Goal: Information Seeking & Learning: Compare options

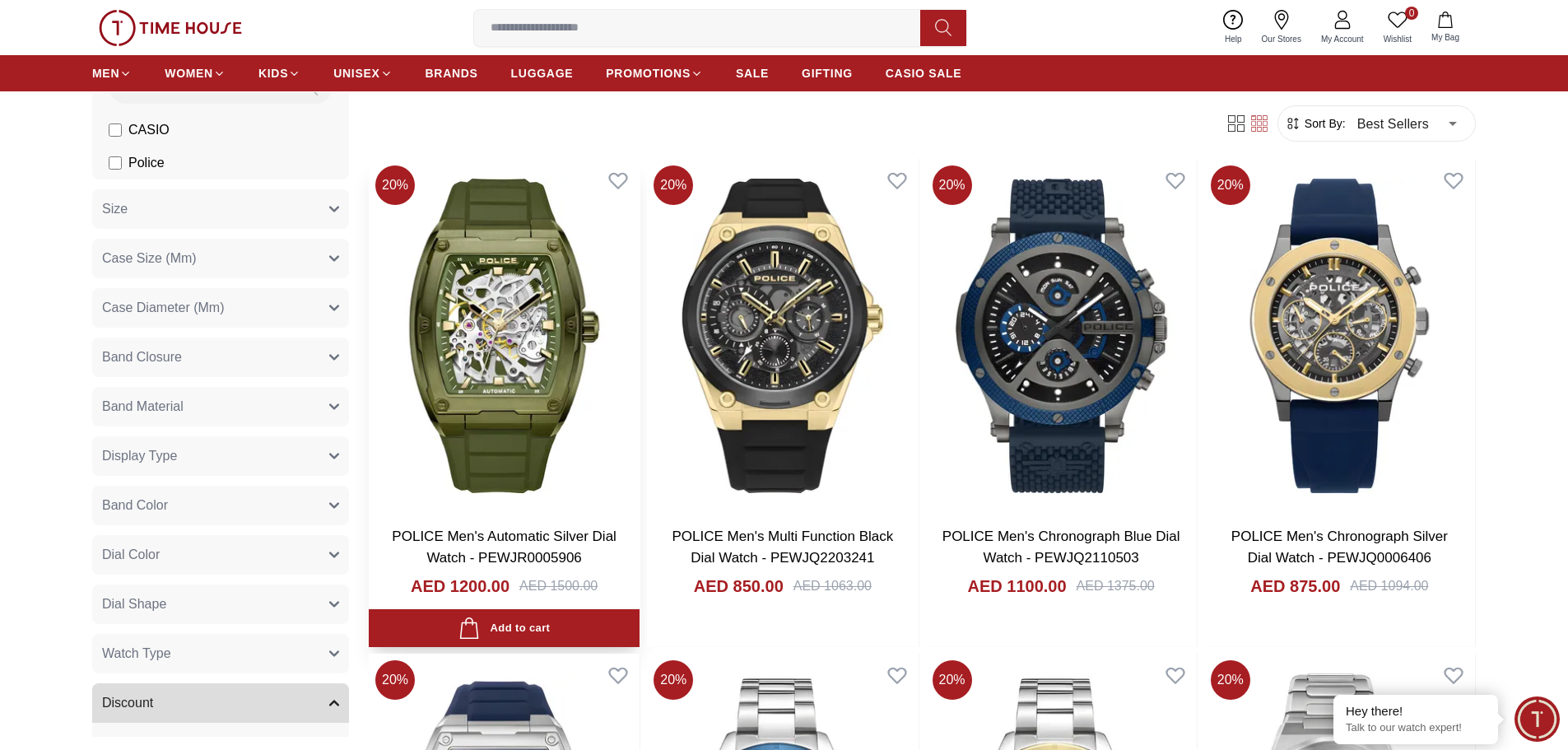
scroll to position [82, 0]
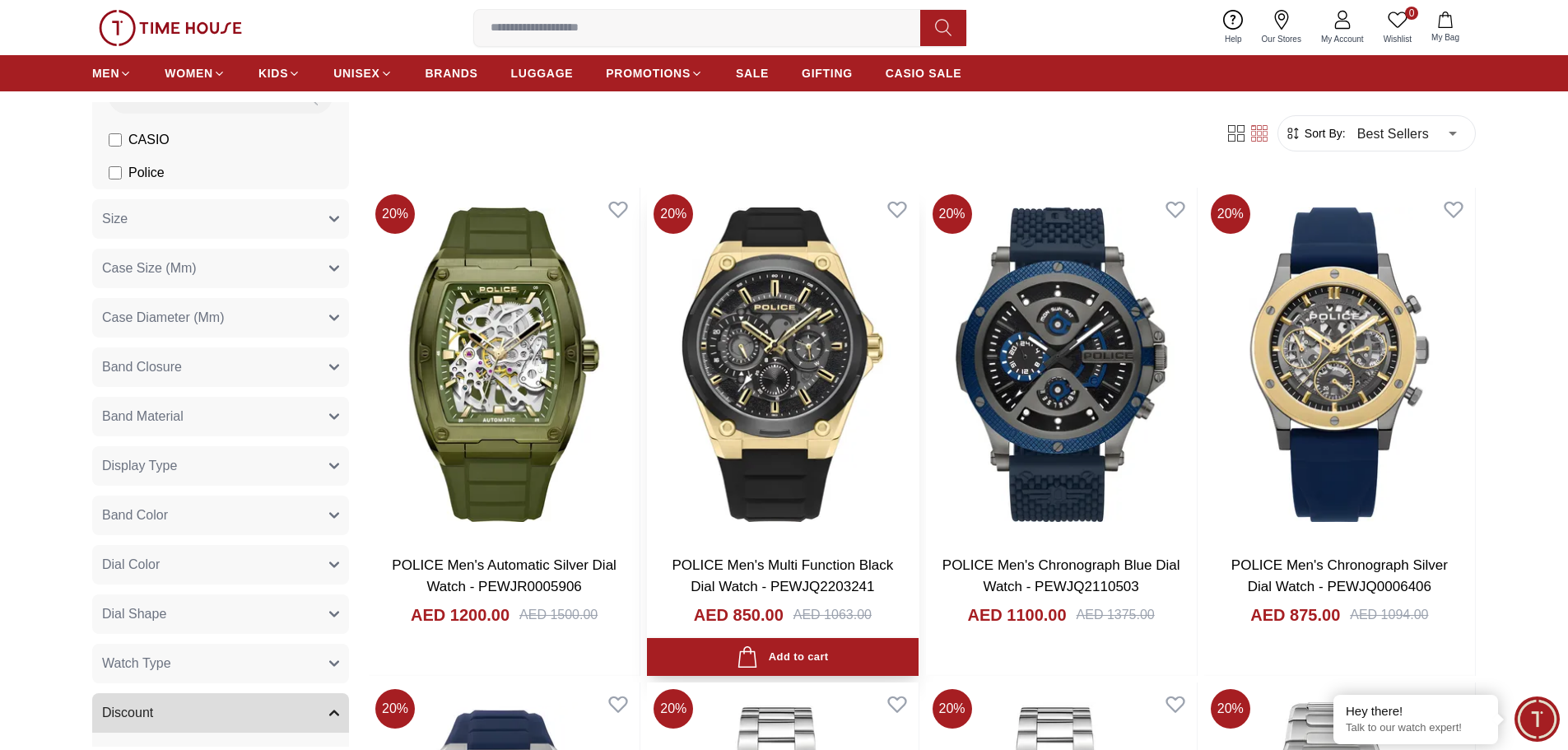
click at [781, 563] on link "POLICE Men's Multi Function Black Dial Watch - PEWJQ2203241" at bounding box center [783, 575] width 222 height 37
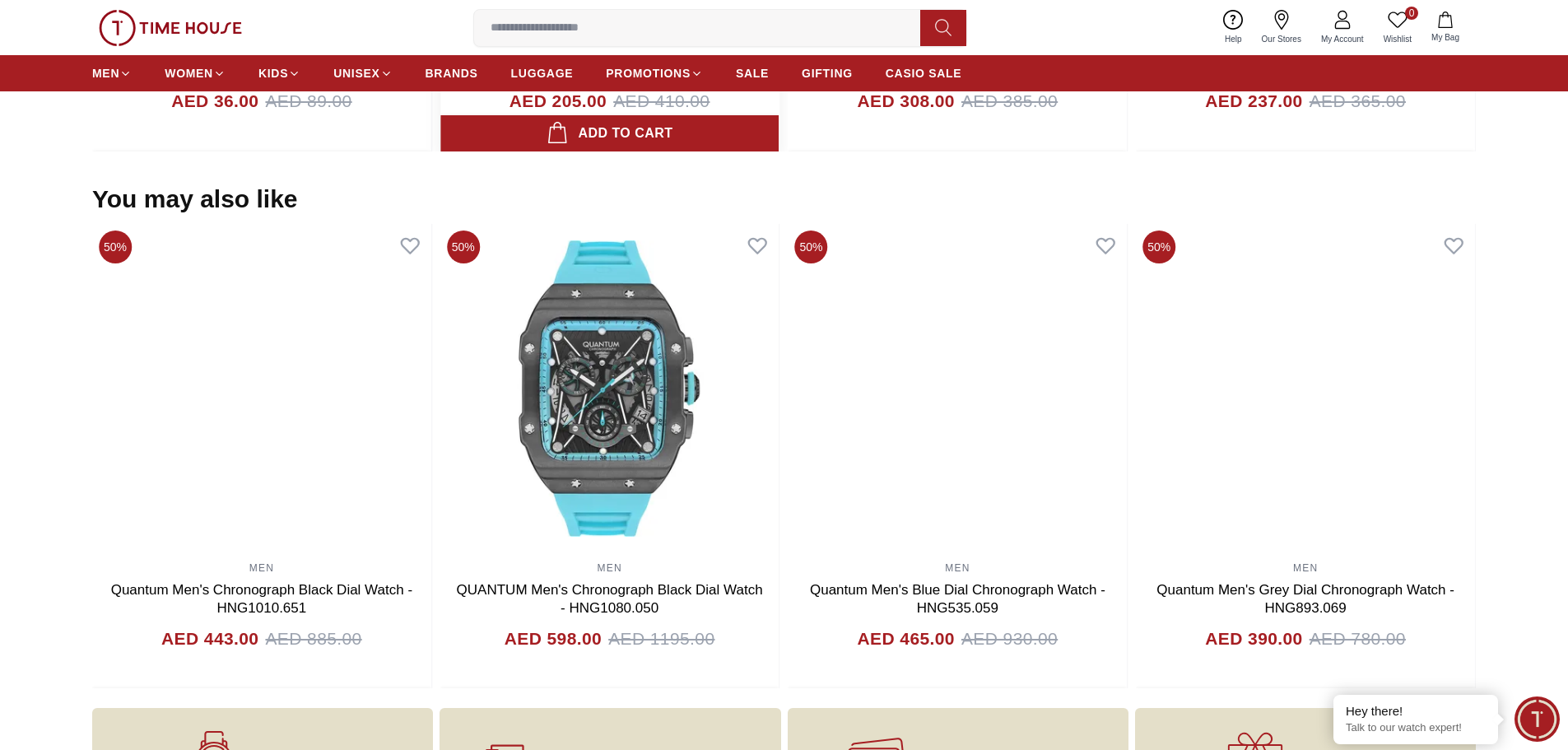
scroll to position [1235, 0]
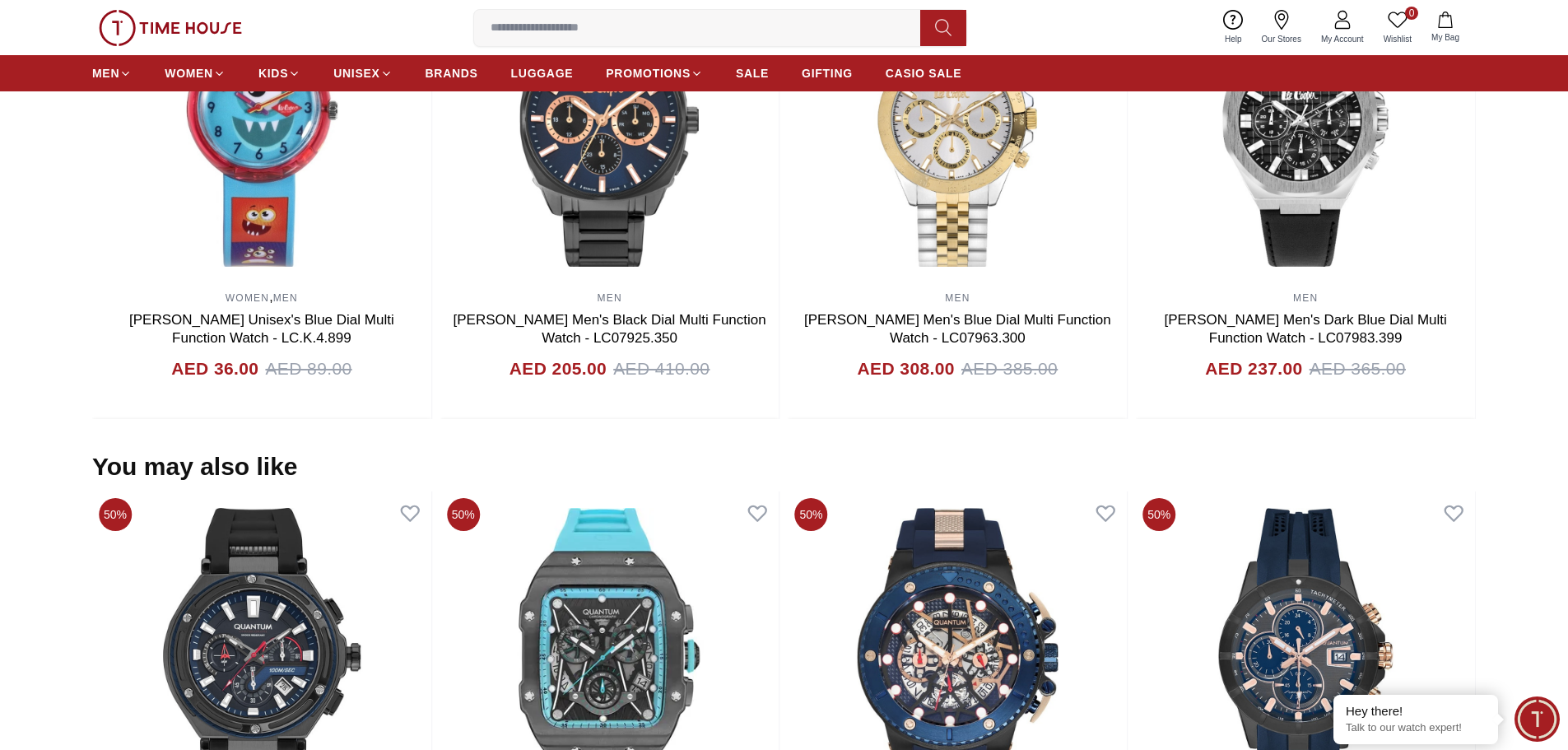
scroll to position [82, 0]
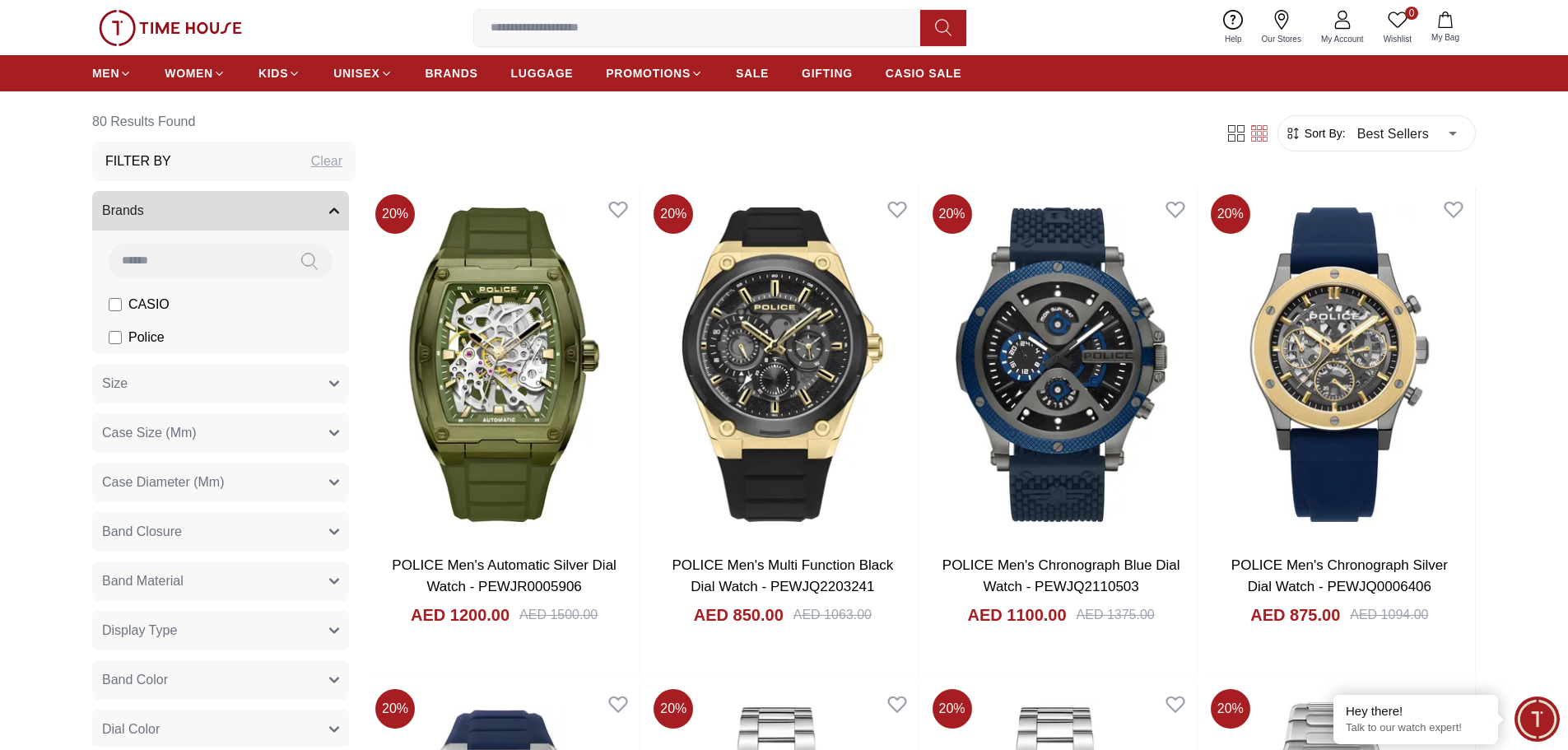
click at [329, 481] on icon "button" at bounding box center [334, 482] width 10 height 10
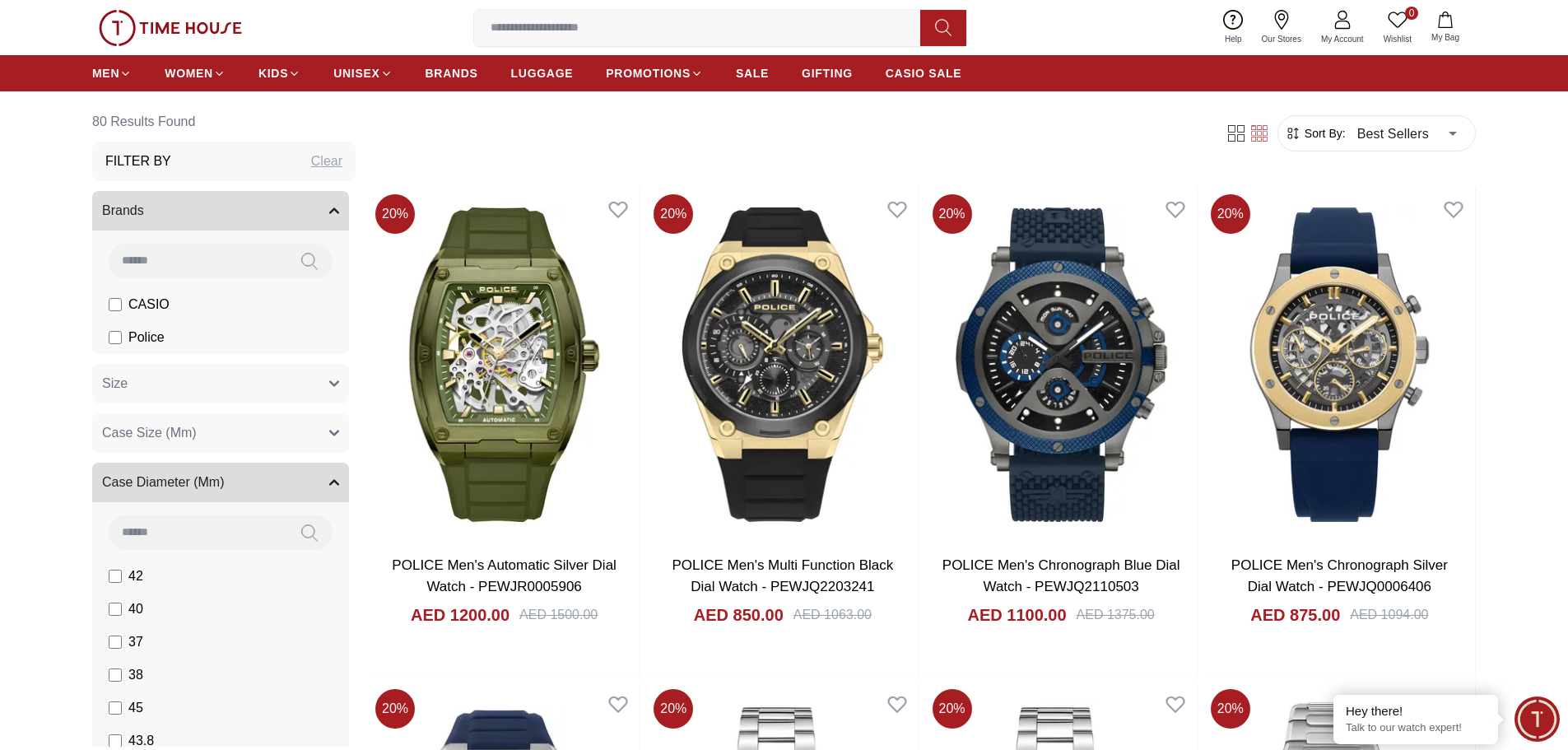
click at [330, 482] on icon "button" at bounding box center [334, 482] width 9 height 4
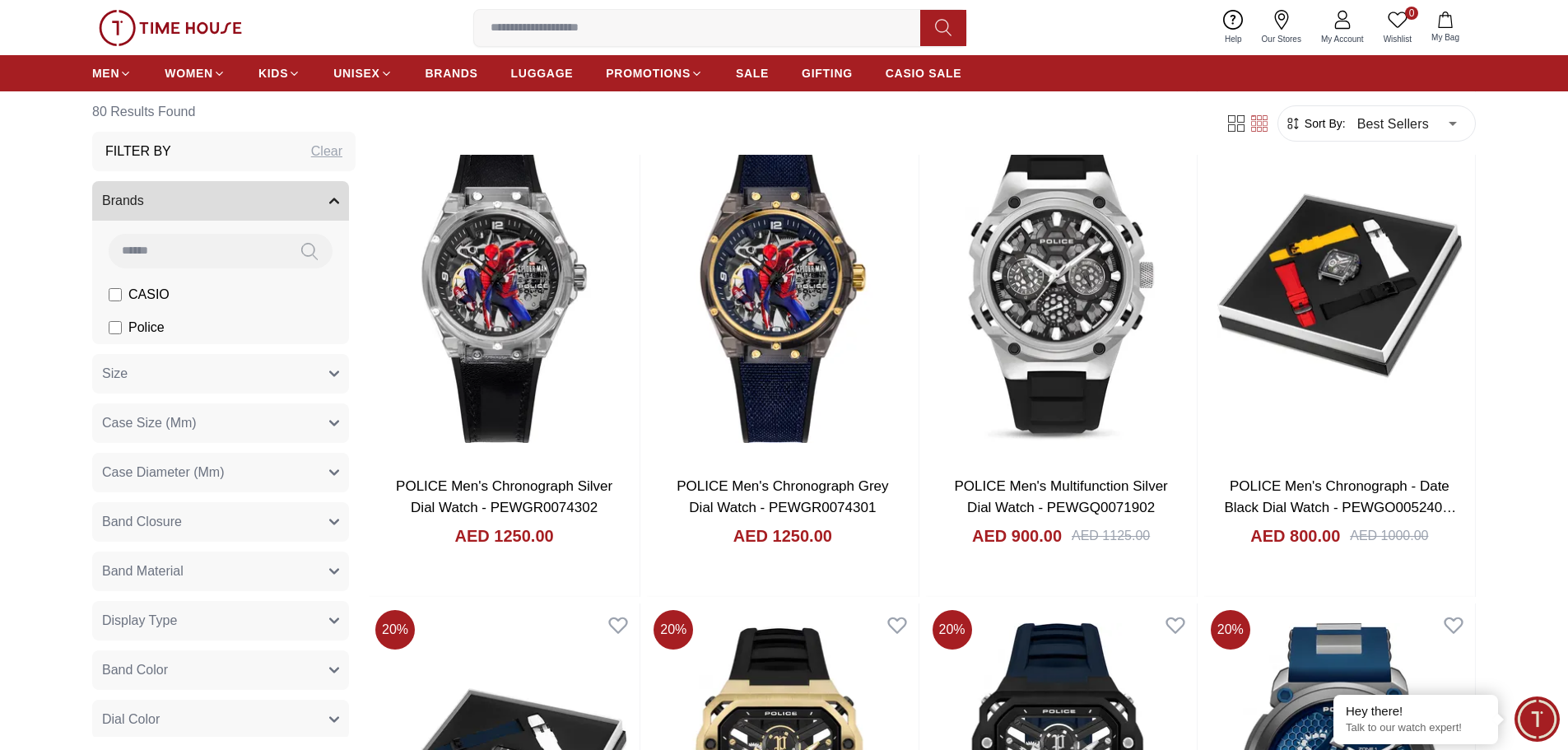
scroll to position [1153, 0]
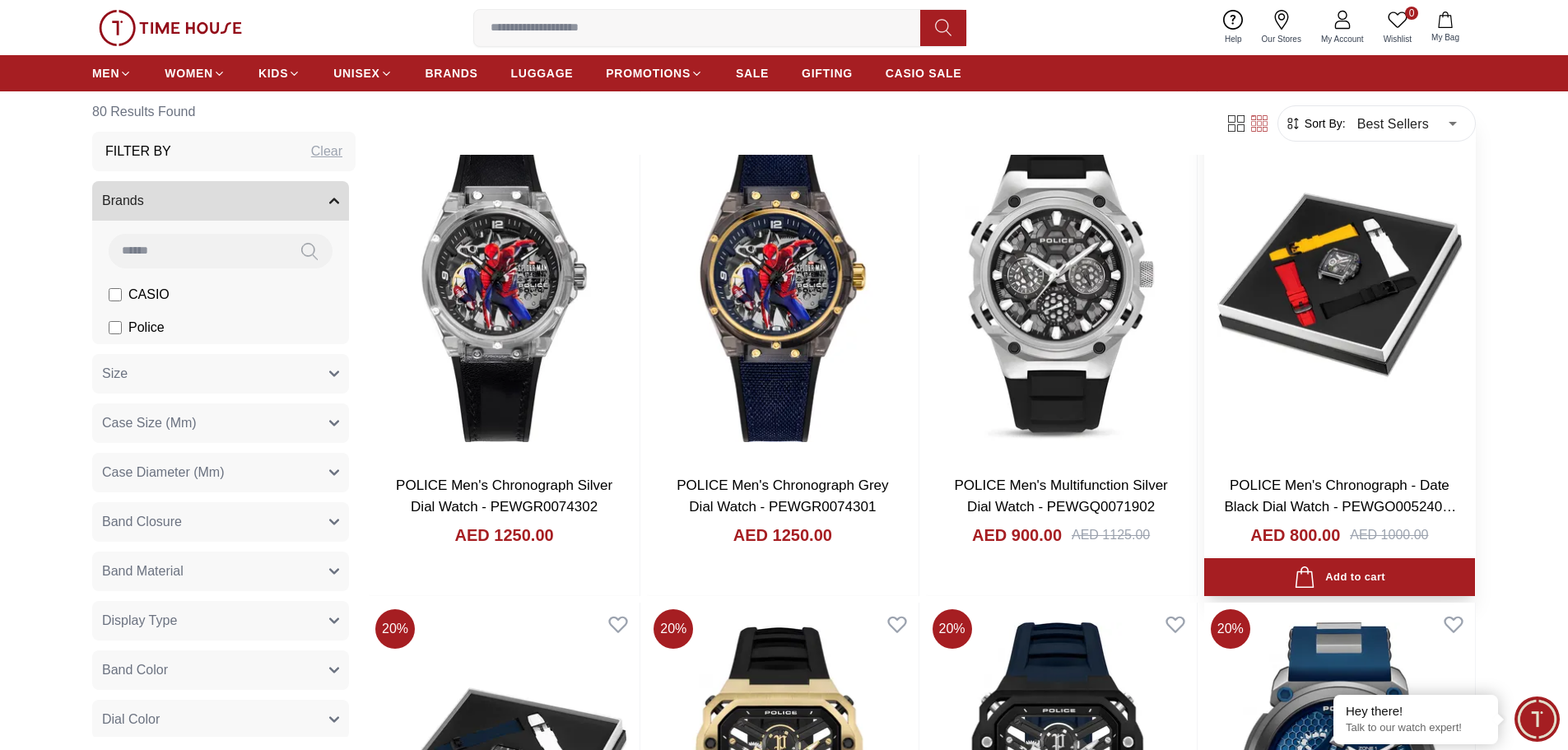
click at [1282, 481] on link "POLICE Men's Chronograph - Date Black Dial Watch - PEWGO0052402-SET" at bounding box center [1339, 506] width 232 height 57
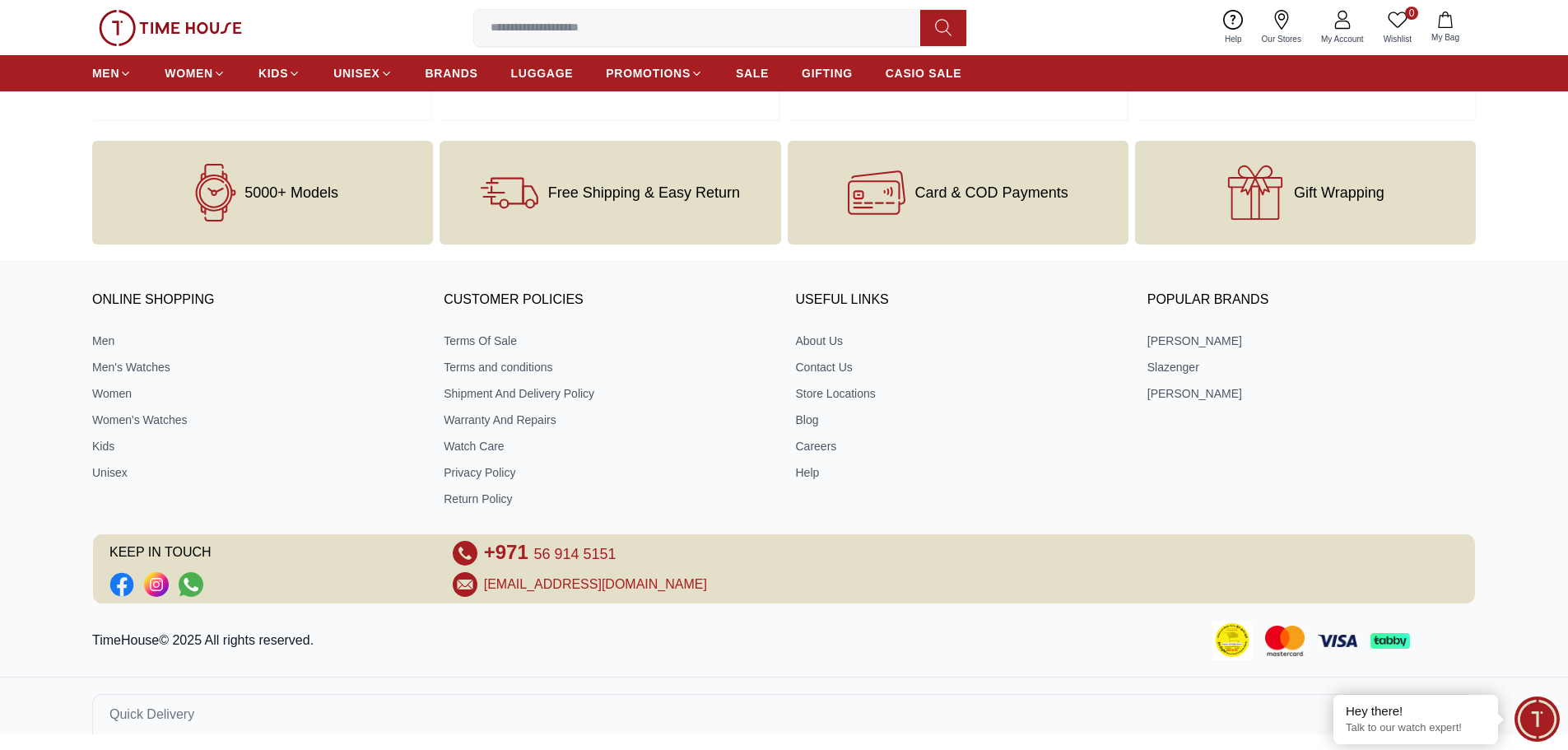
scroll to position [2159, 0]
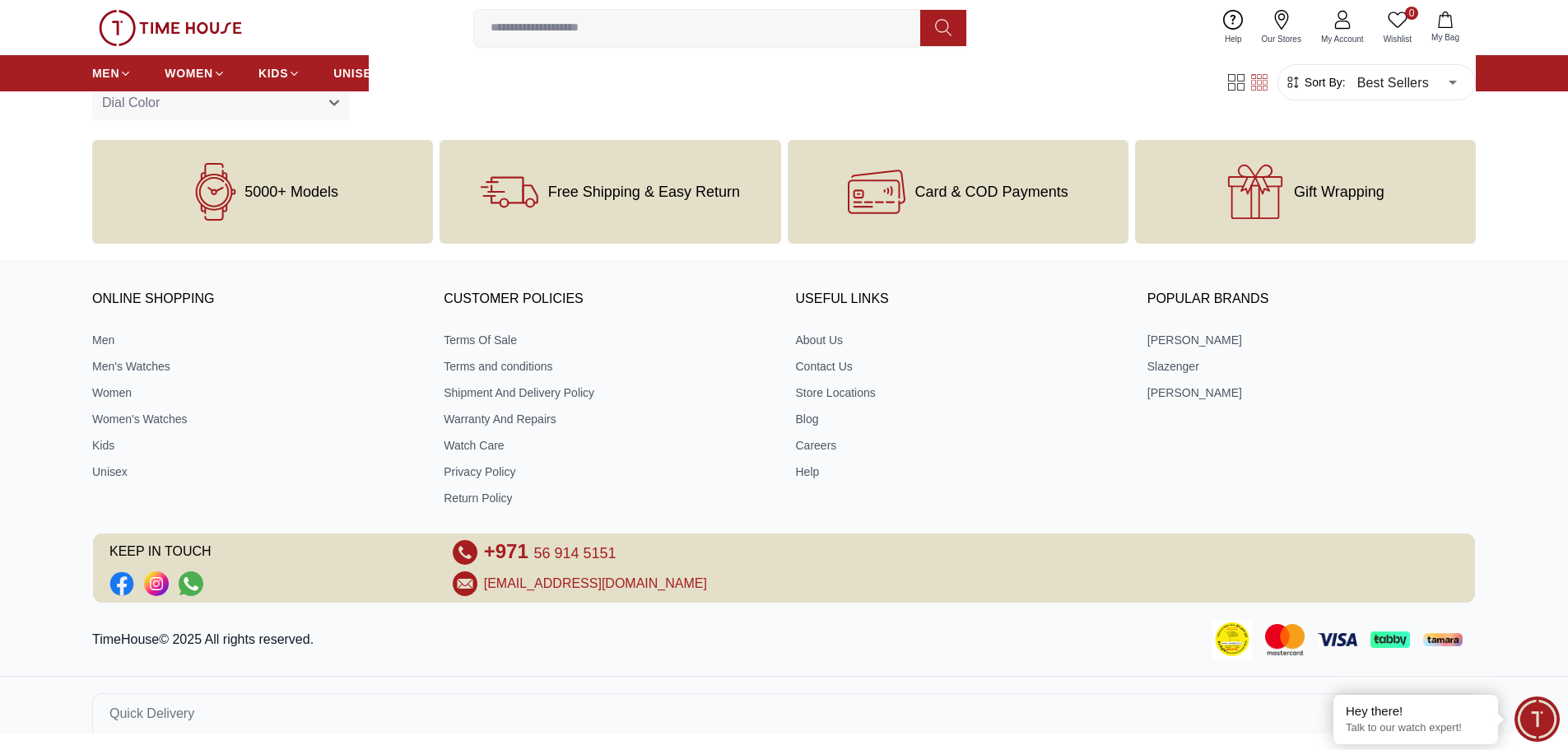
scroll to position [1153, 0]
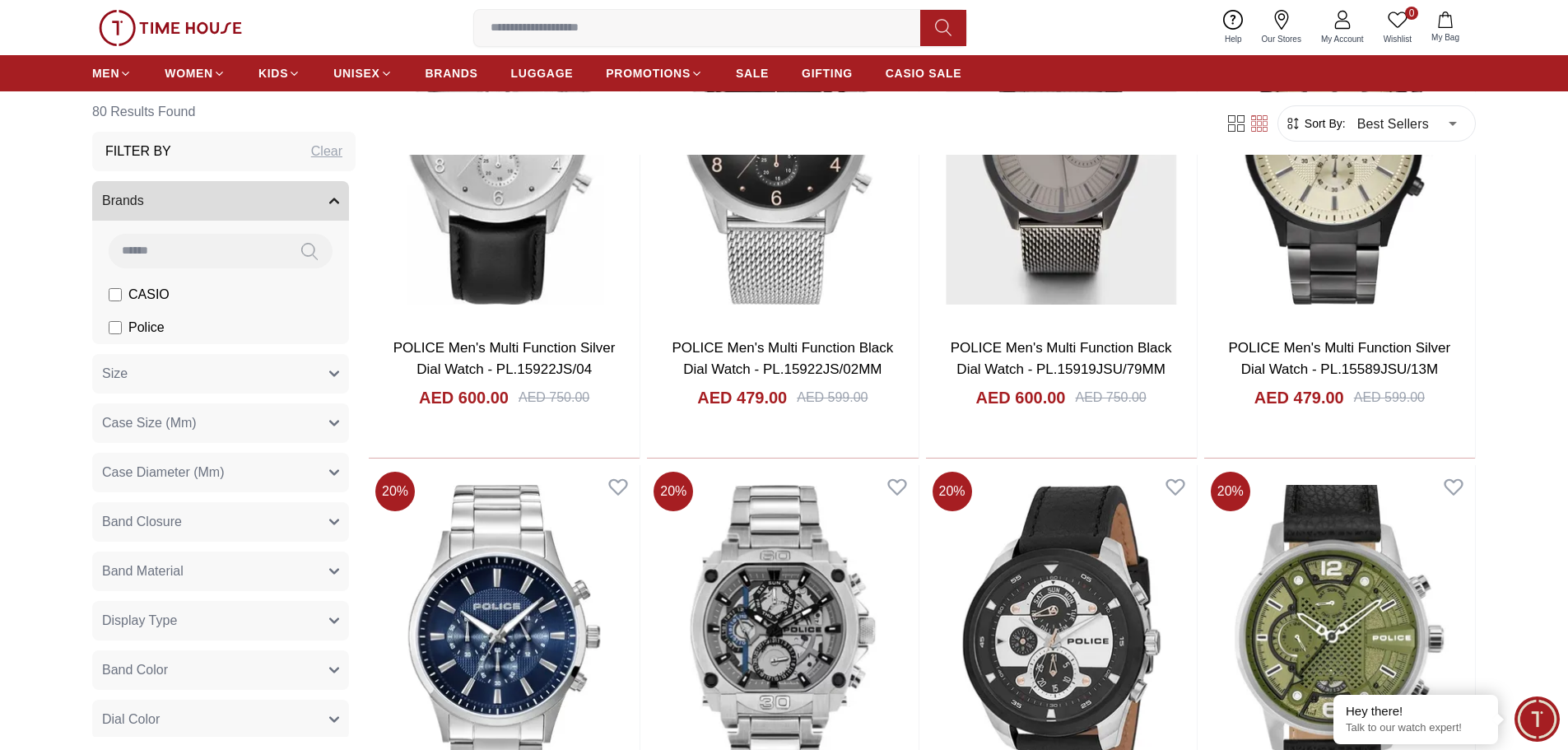
scroll to position [4446, 0]
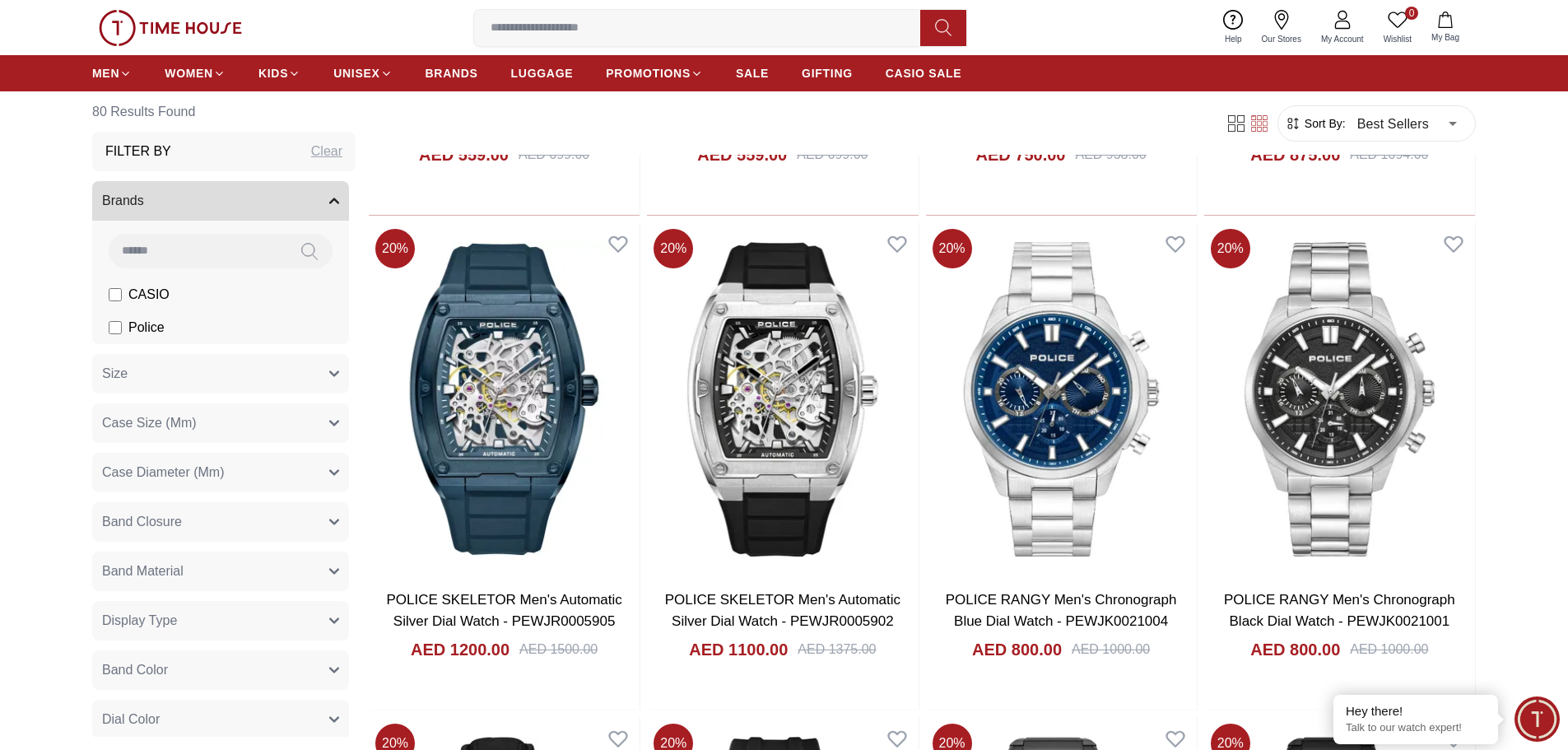
scroll to position [5599, 0]
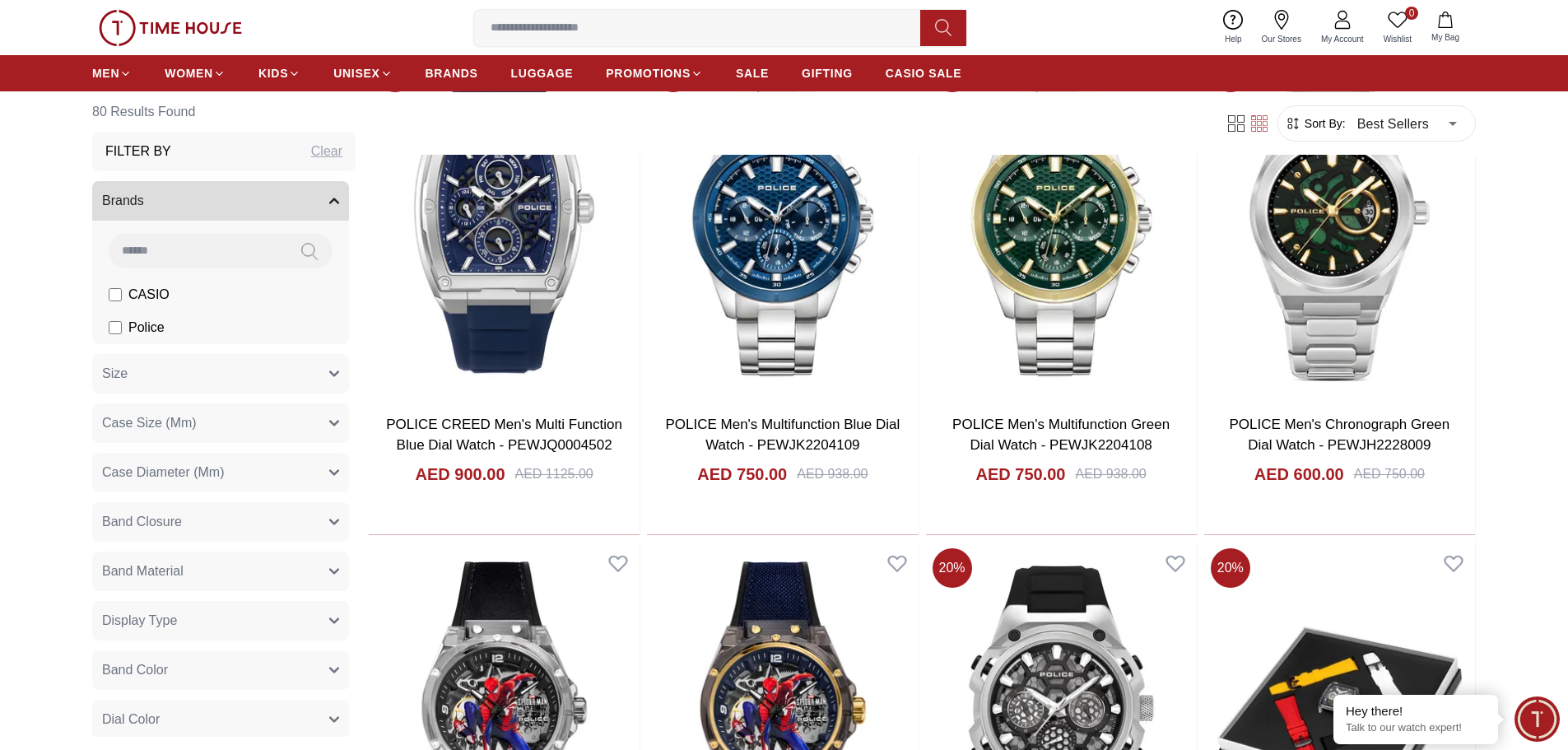
scroll to position [576, 0]
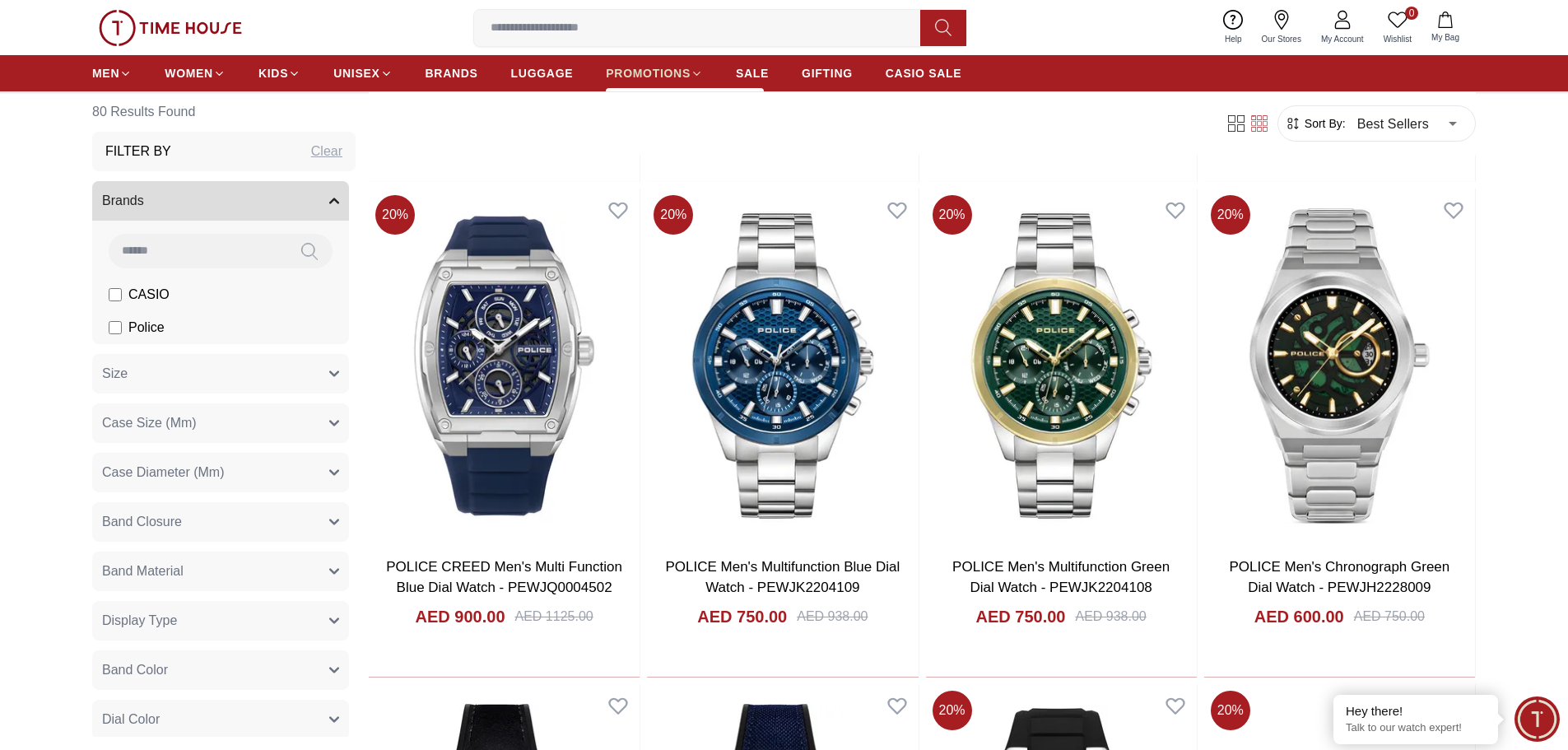
click at [692, 66] on link "PROMOTIONS" at bounding box center [654, 73] width 97 height 30
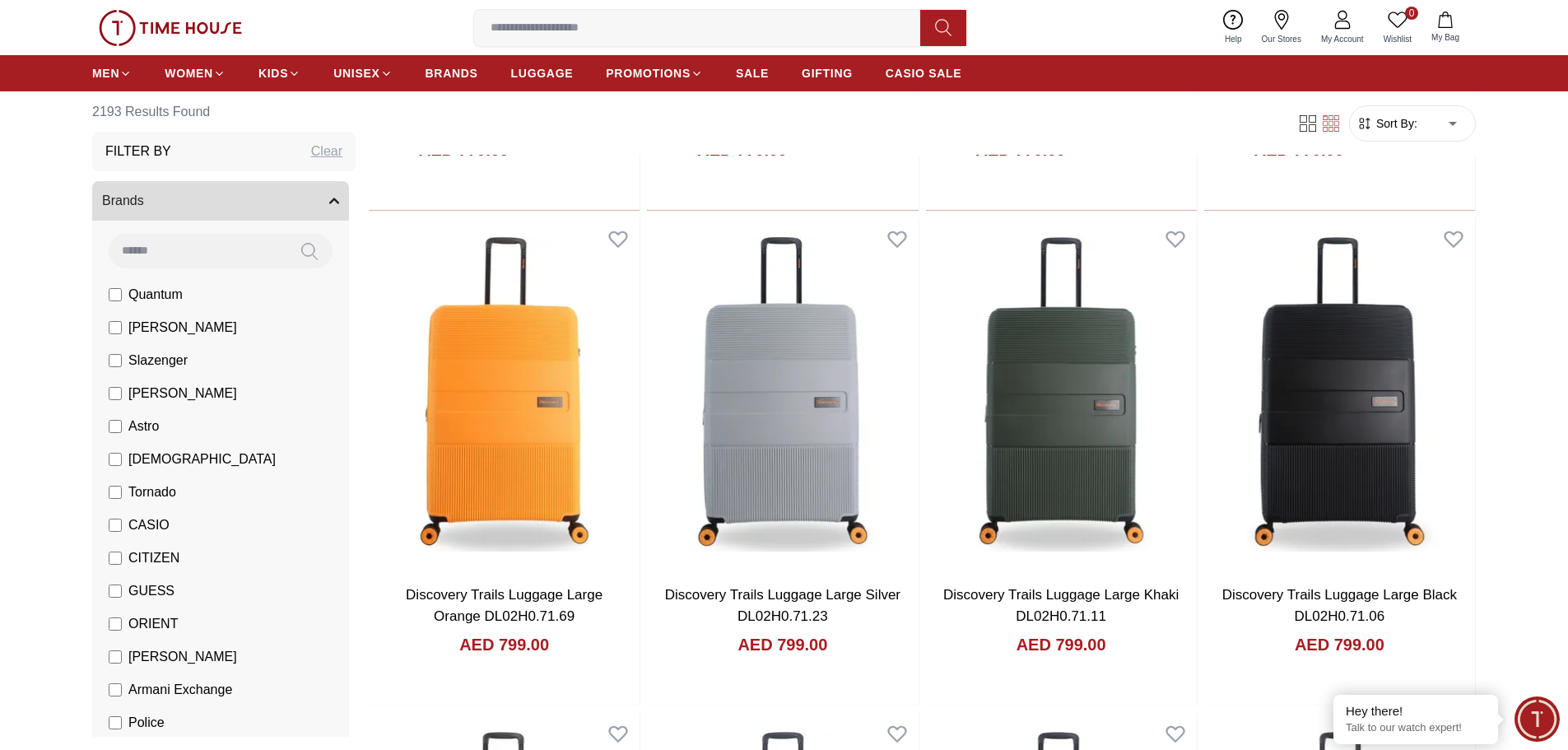
scroll to position [1070, 0]
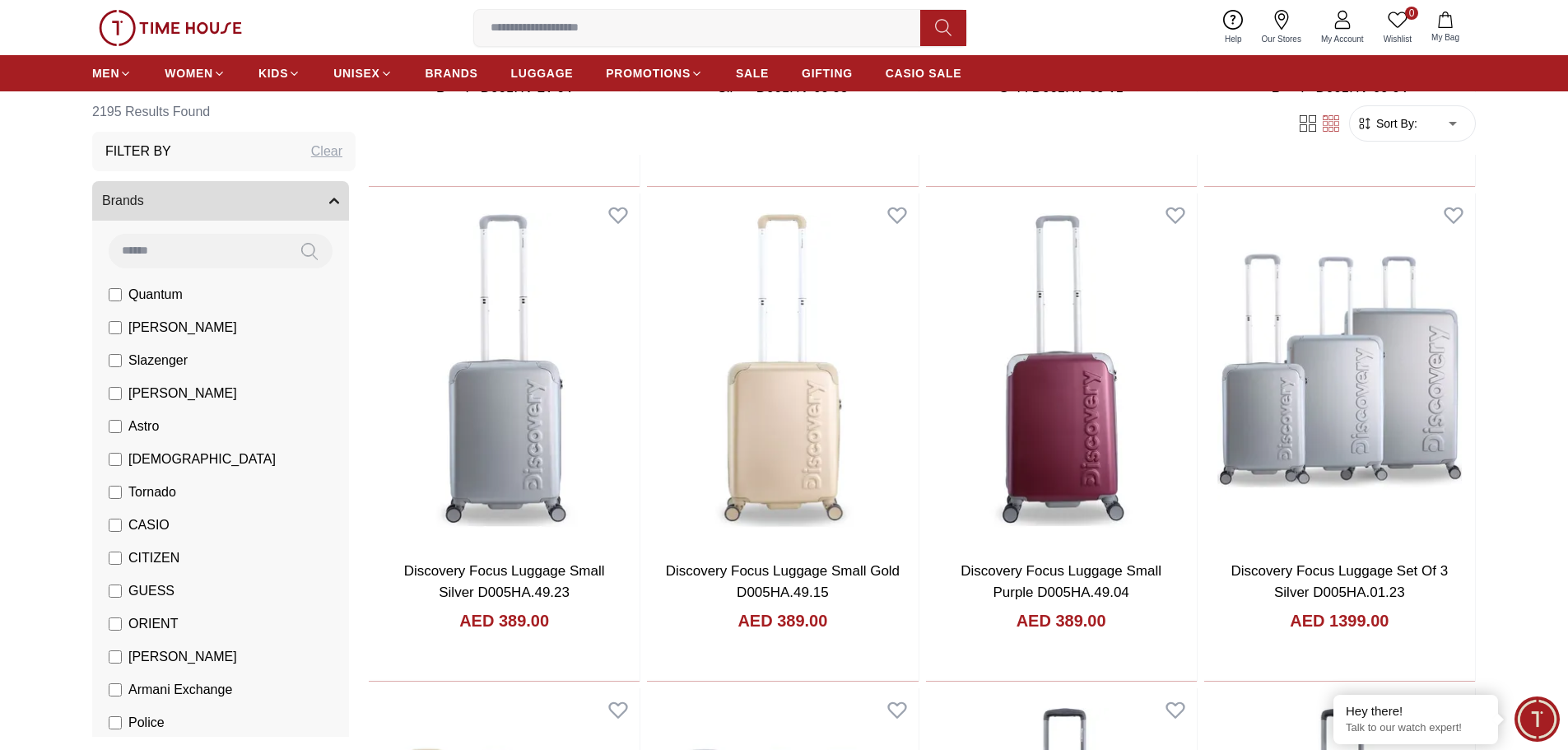
scroll to position [4199, 0]
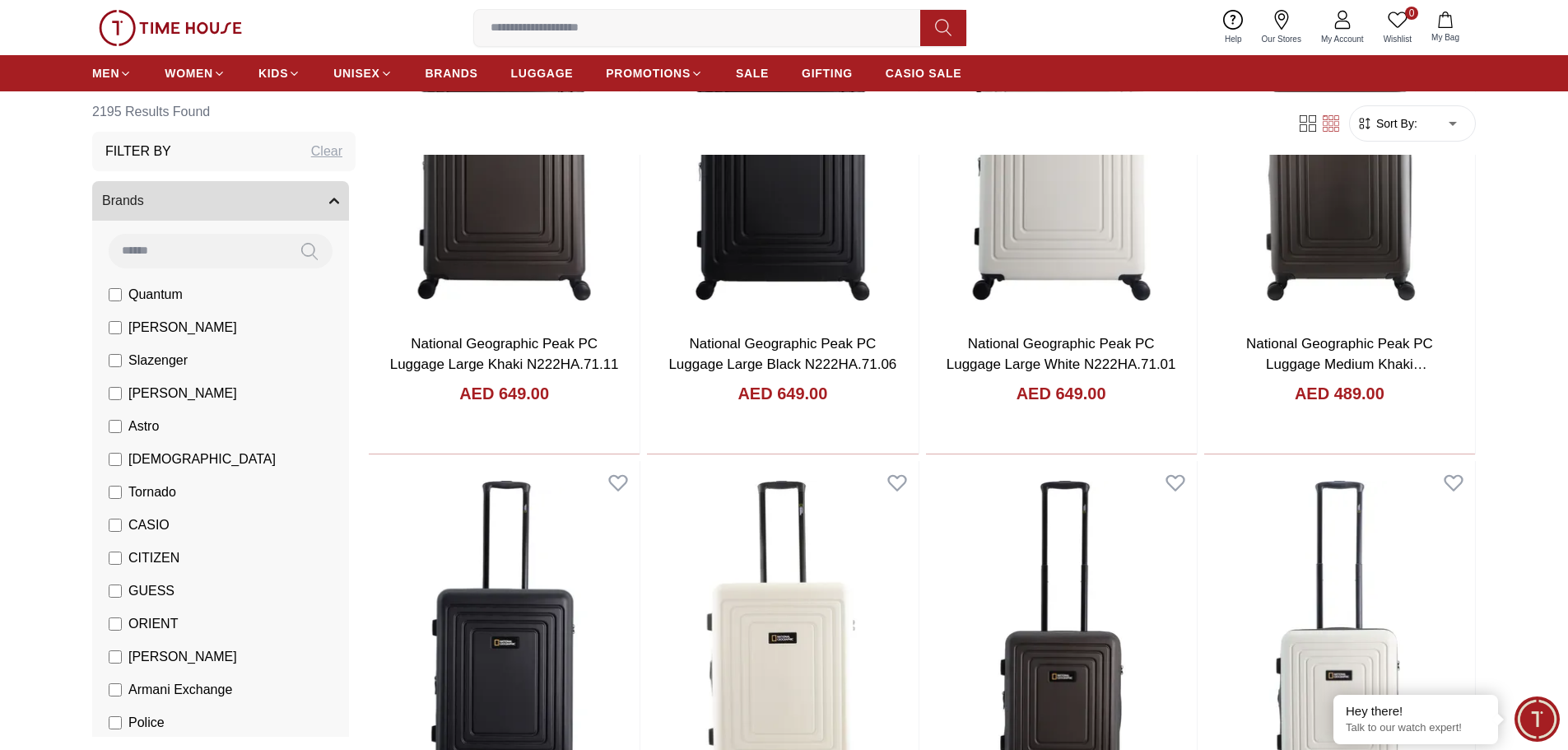
scroll to position [11691, 0]
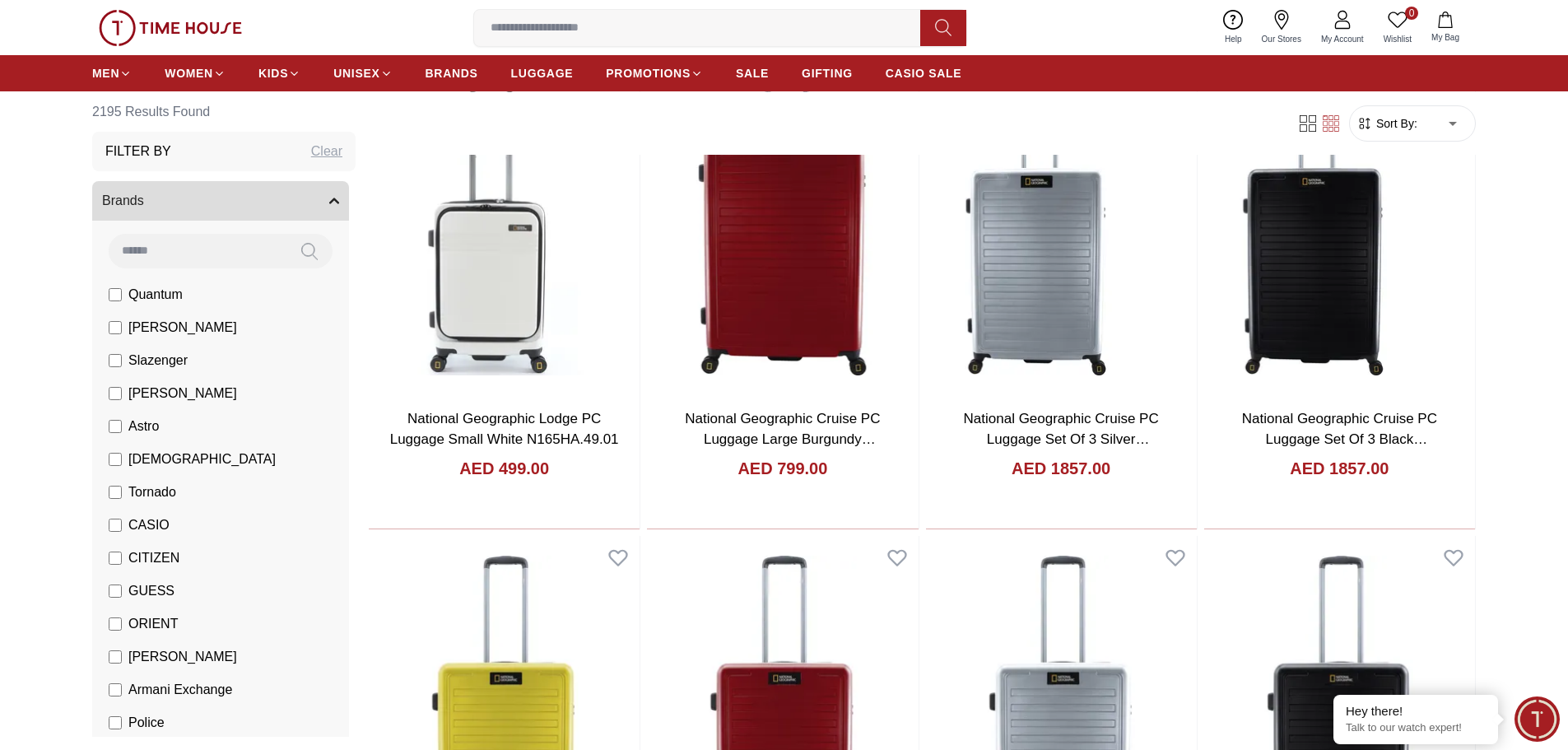
scroll to position [13586, 0]
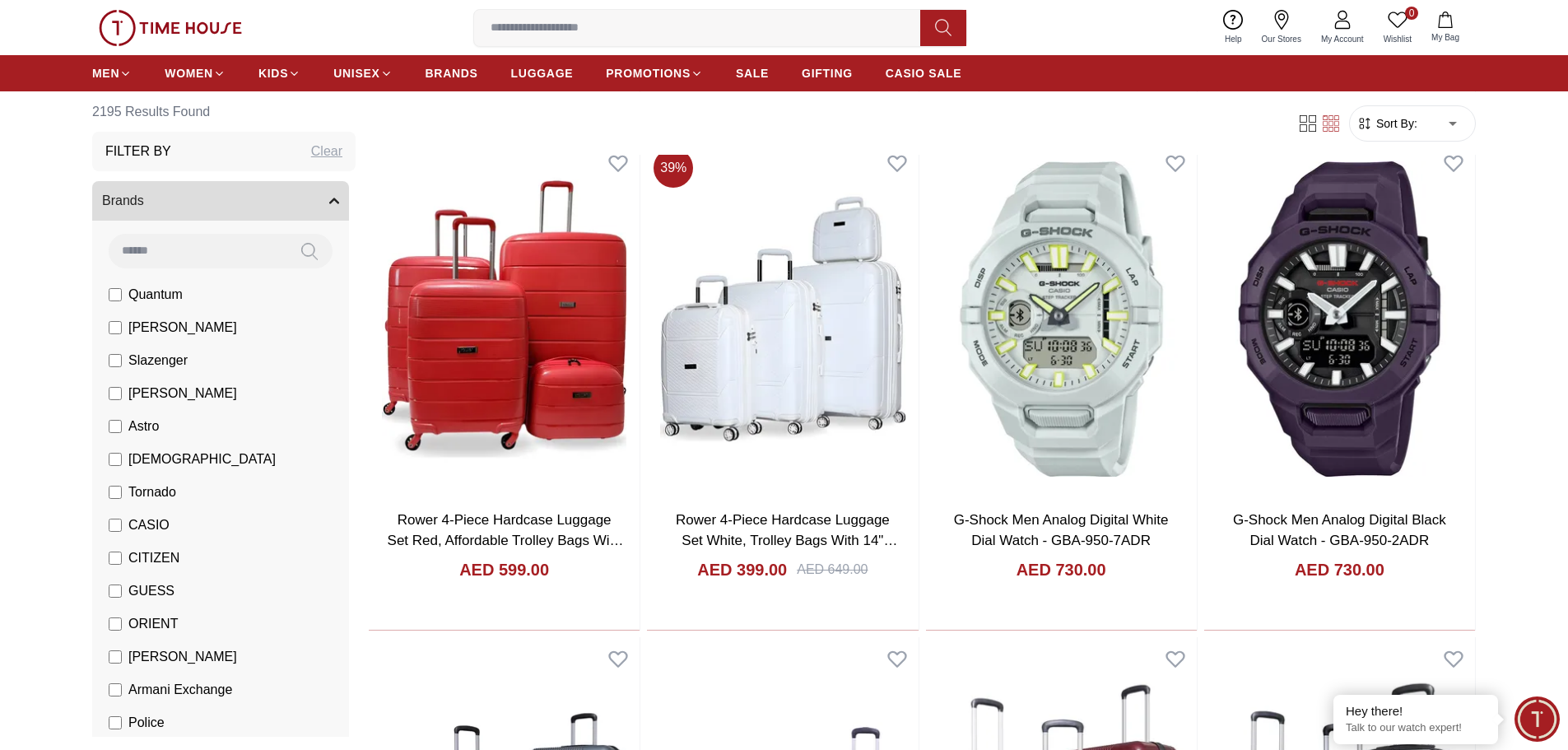
scroll to position [15480, 0]
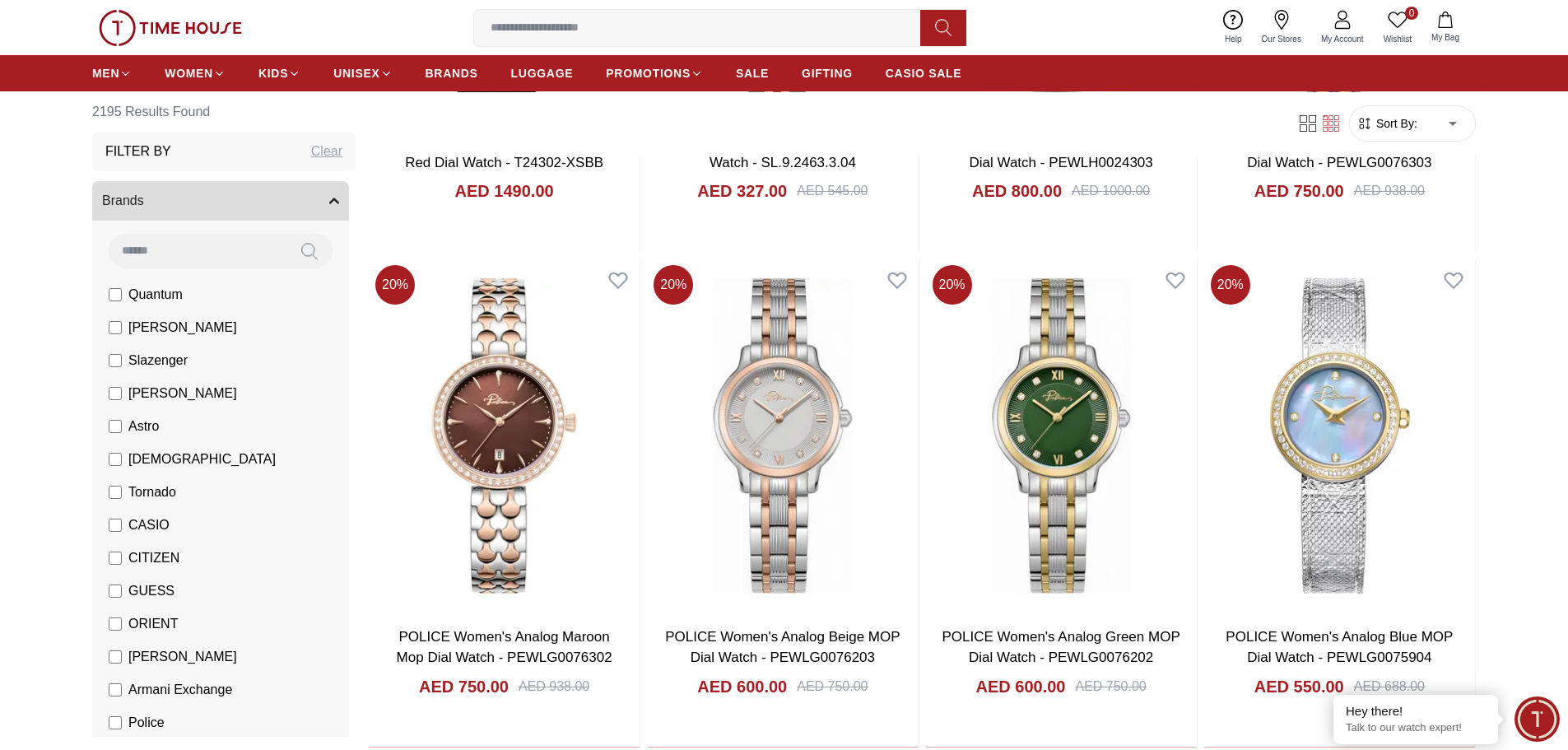
scroll to position [18855, 0]
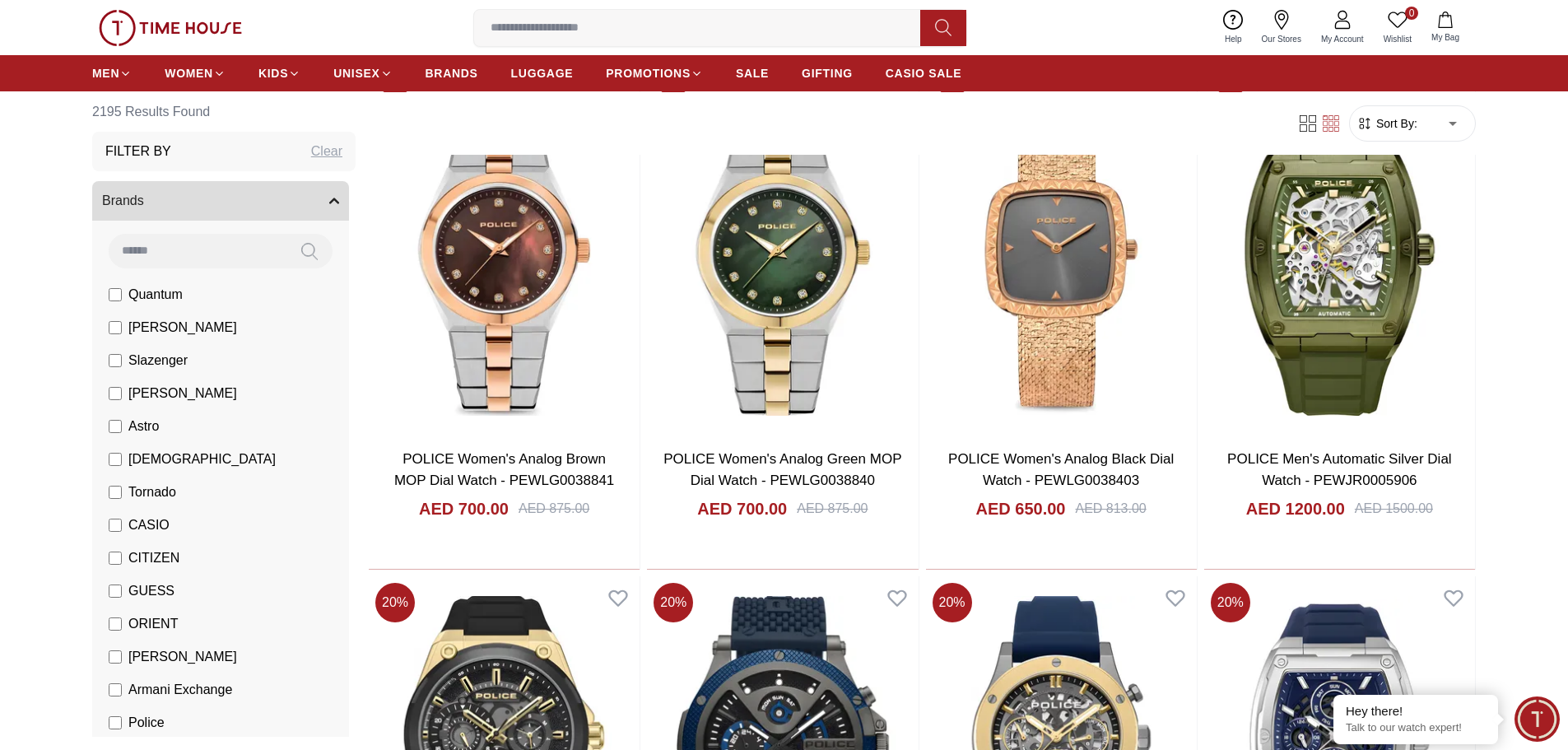
scroll to position [20502, 0]
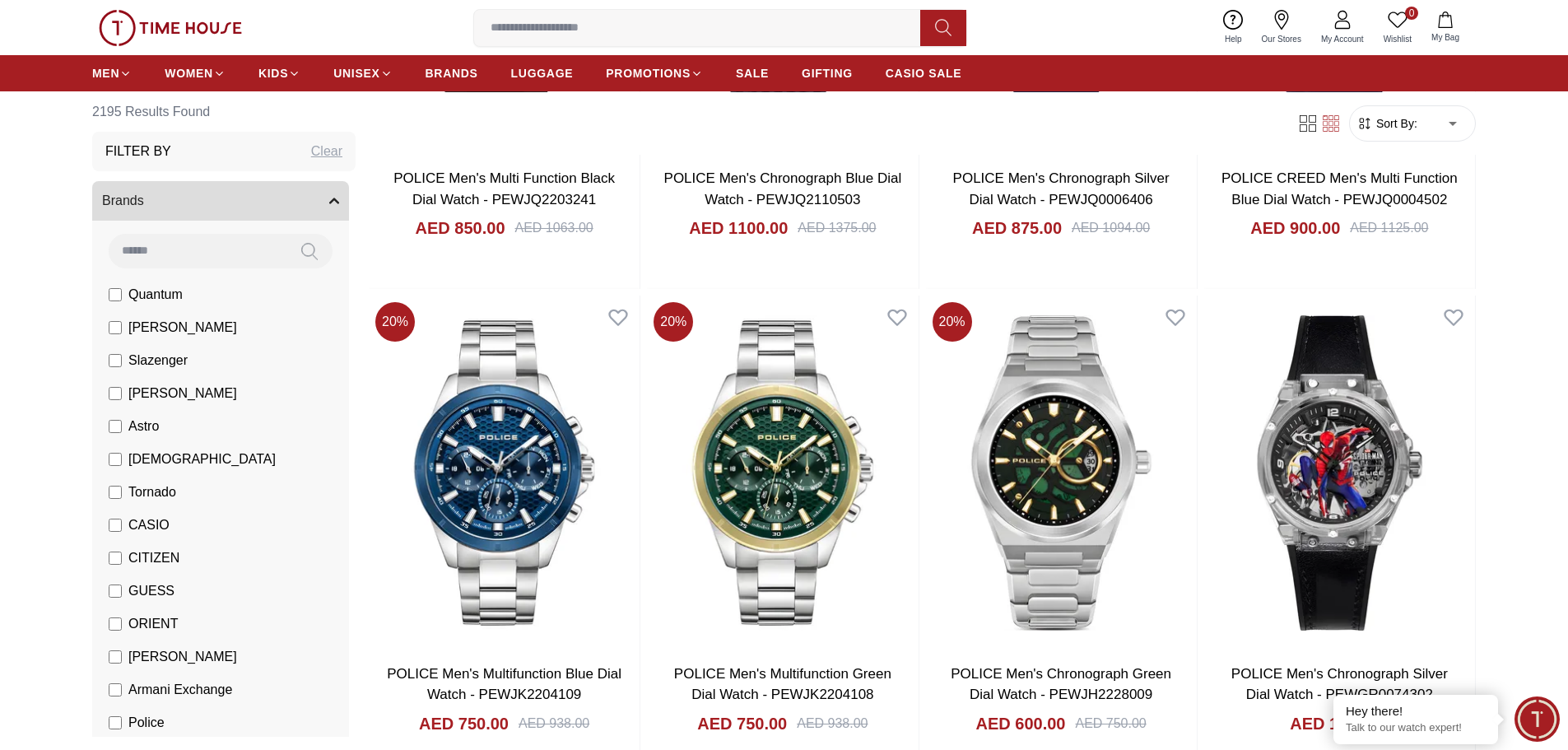
scroll to position [20996, 0]
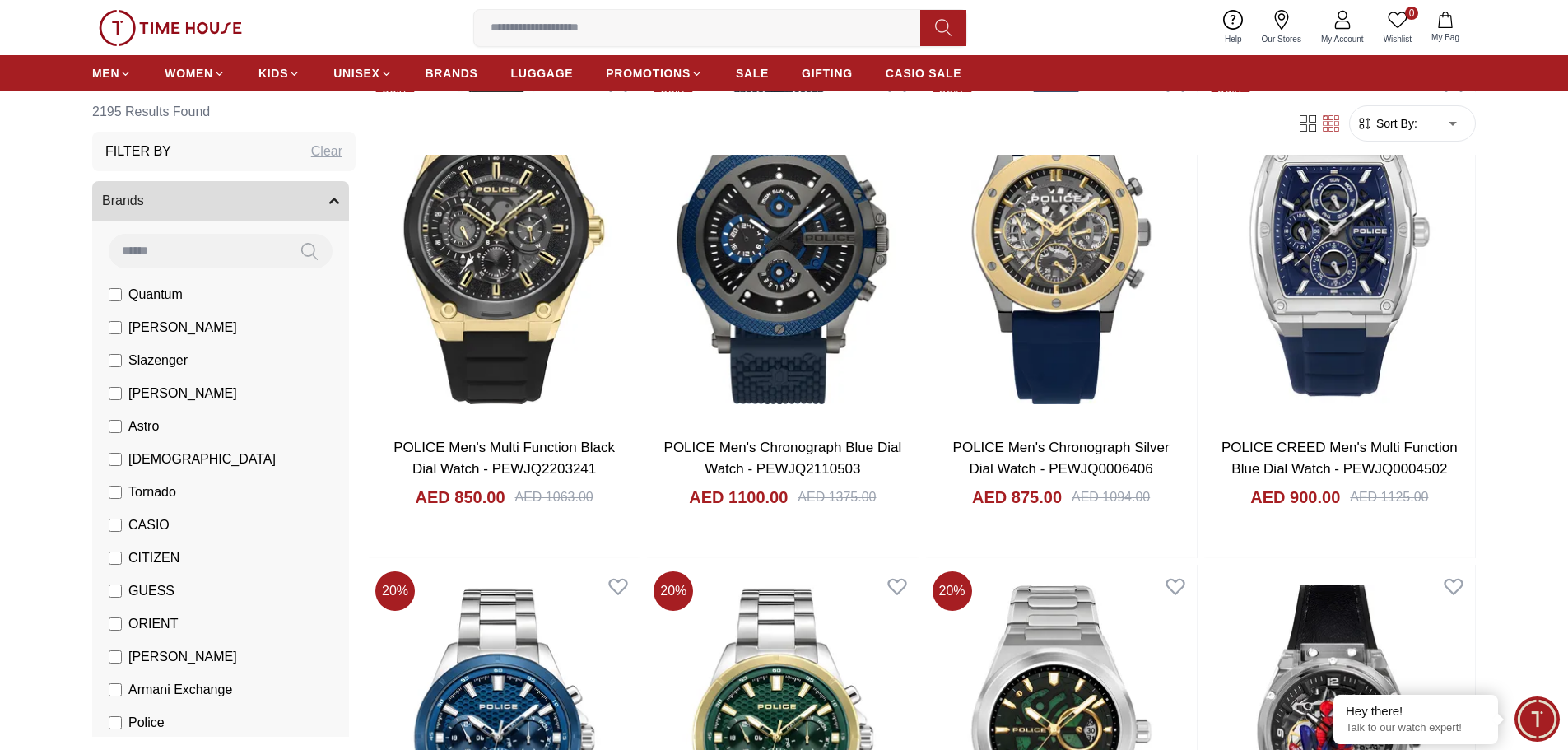
click at [159, 491] on span "Tornado" at bounding box center [152, 492] width 48 height 20
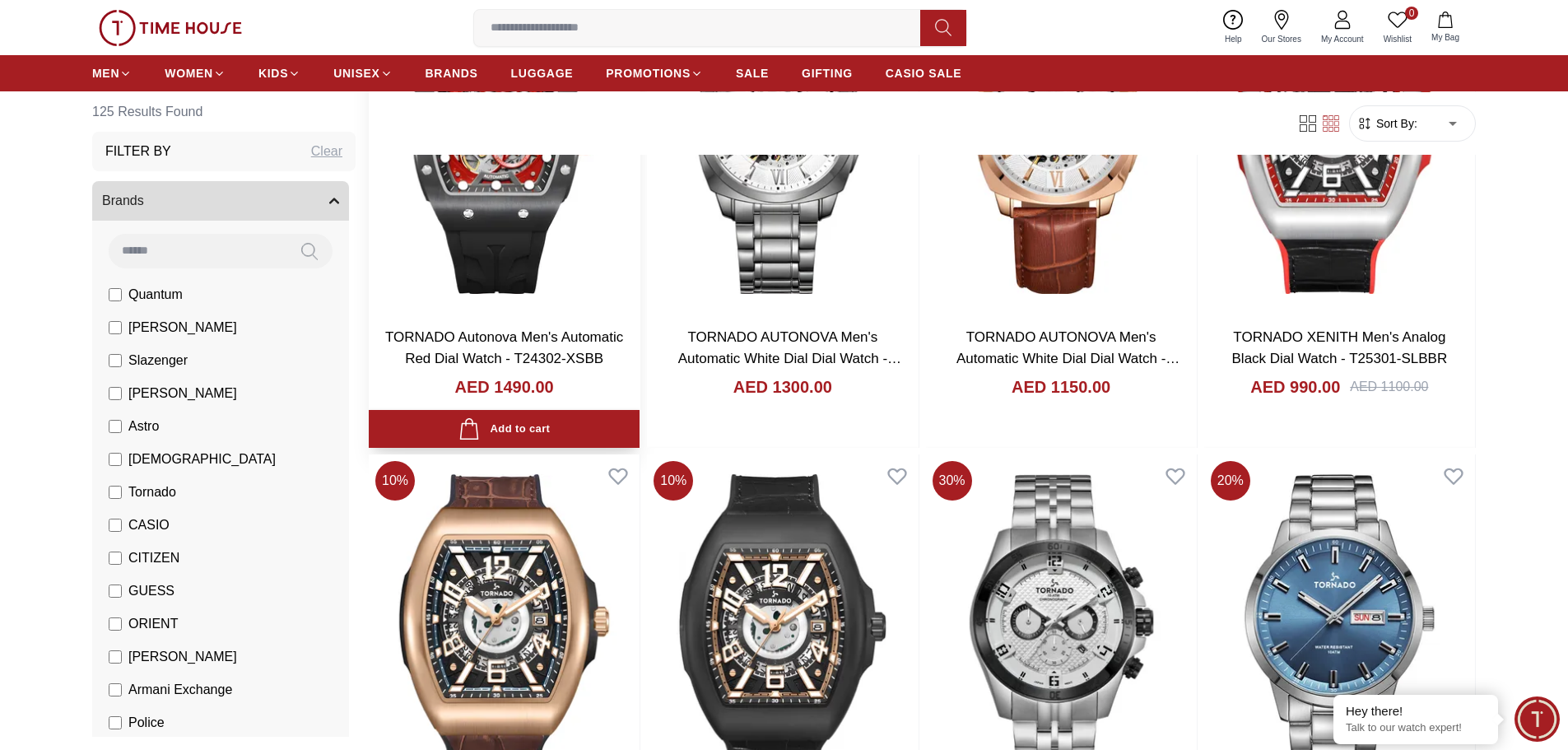
scroll to position [330, 0]
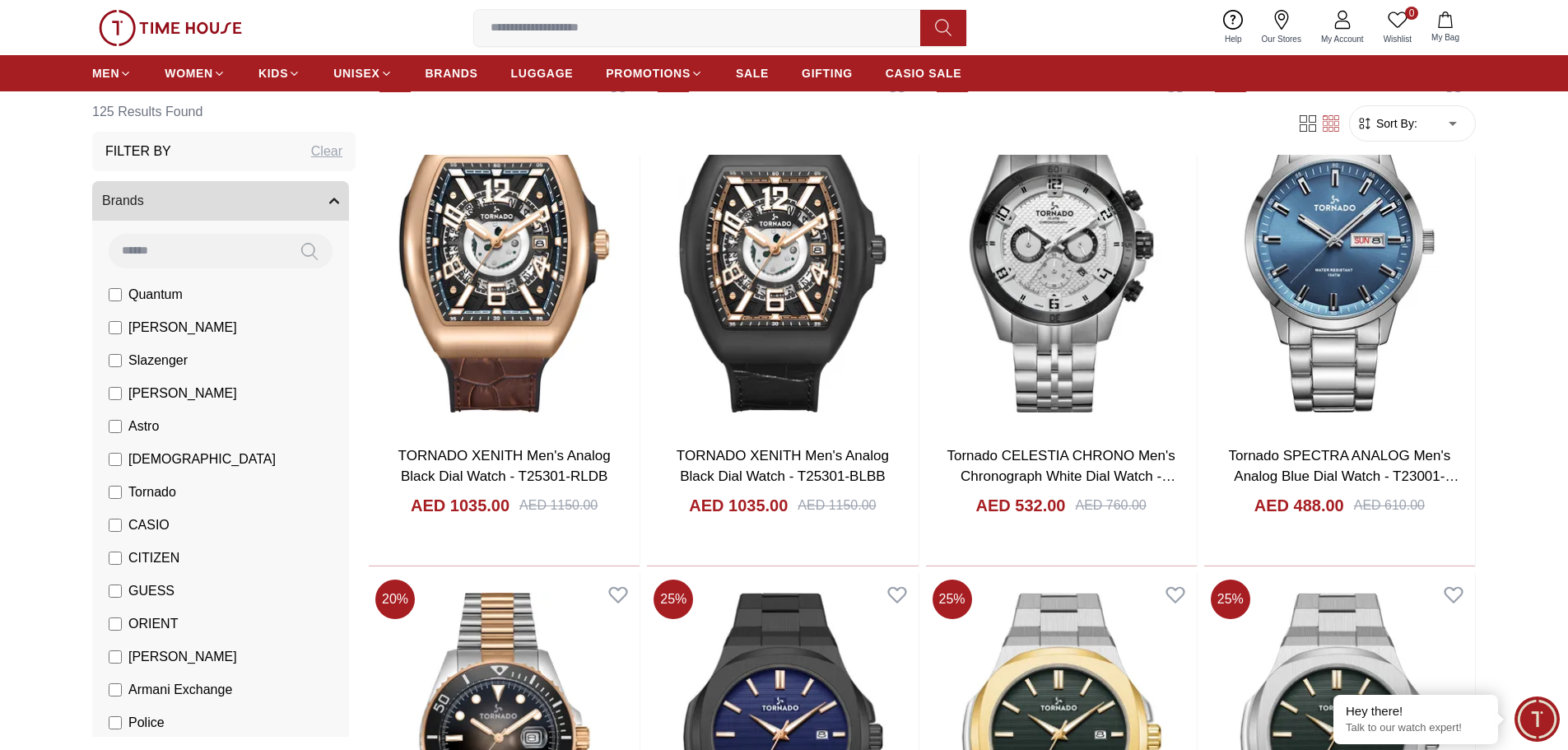
scroll to position [824, 0]
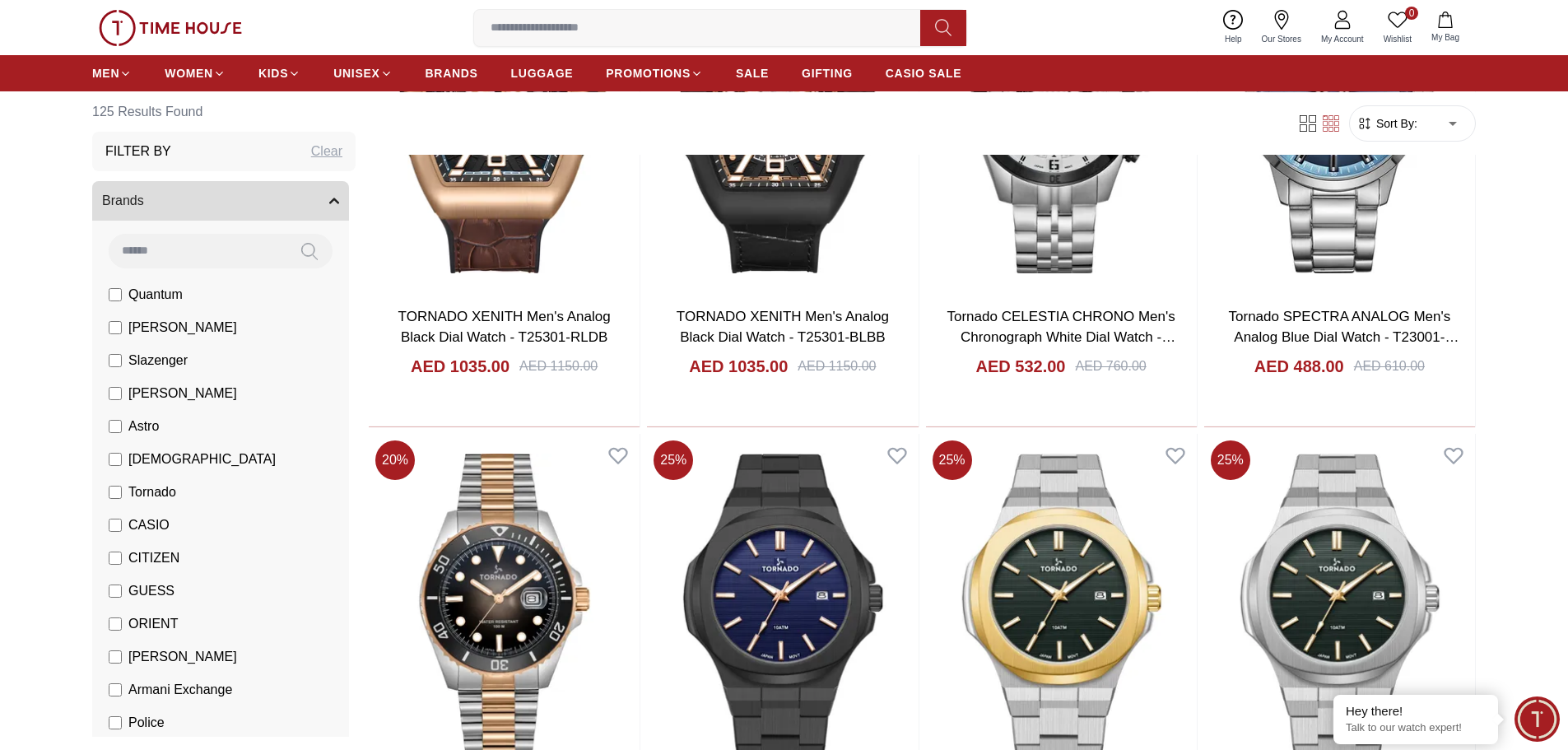
click at [123, 491] on label "Tornado" at bounding box center [142, 492] width 68 height 20
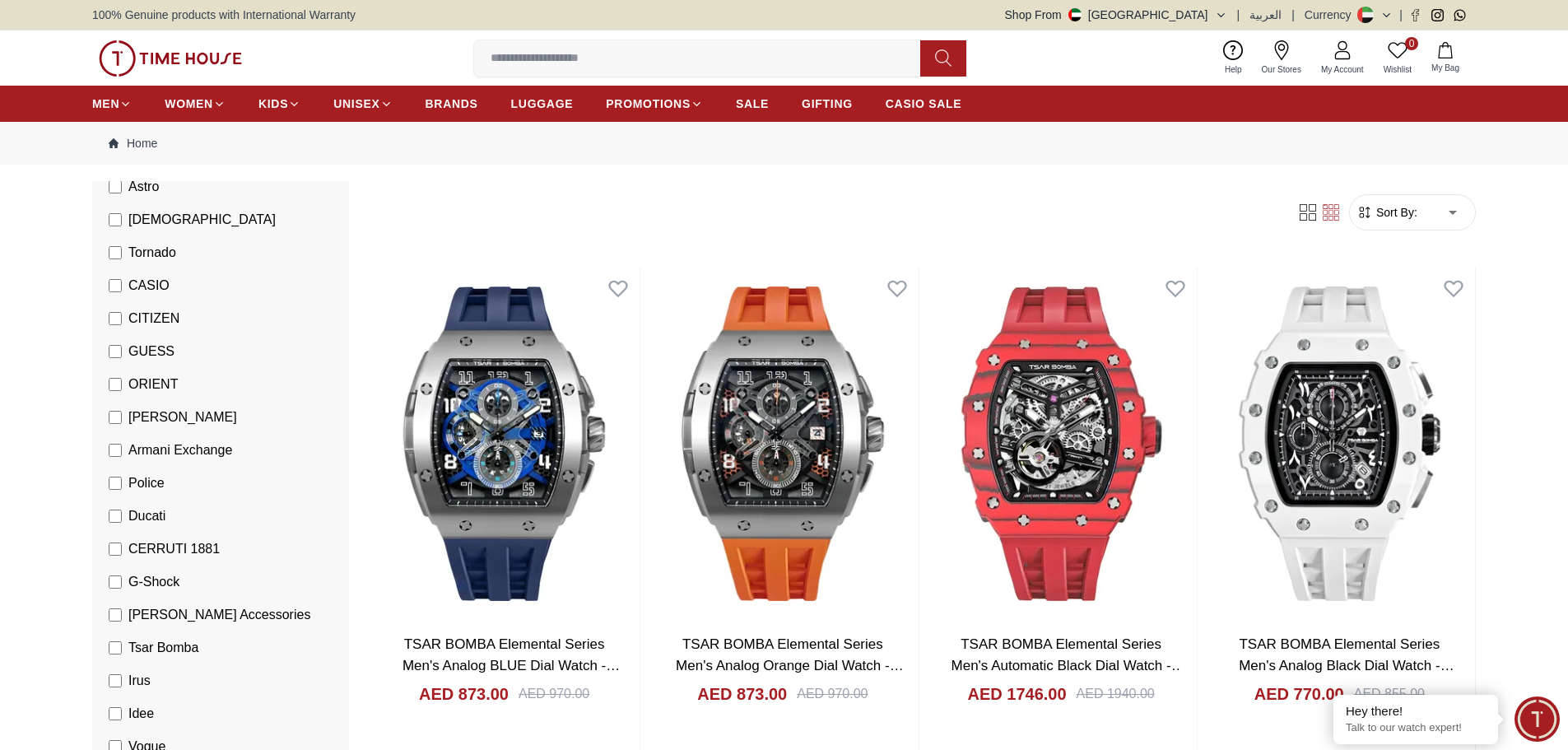
scroll to position [330, 0]
click at [148, 518] on span "Ducati" at bounding box center [146, 515] width 37 height 20
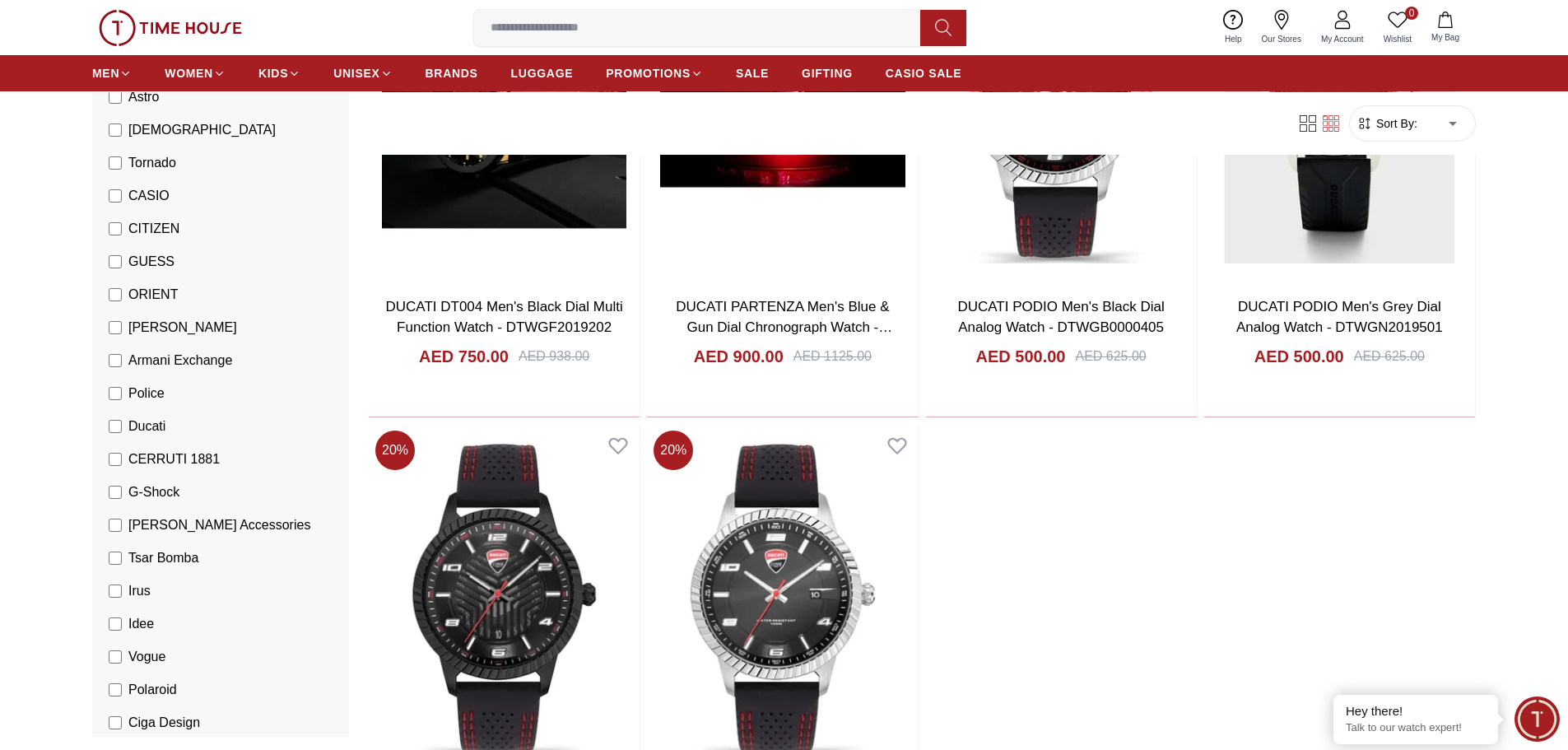
scroll to position [824, 0]
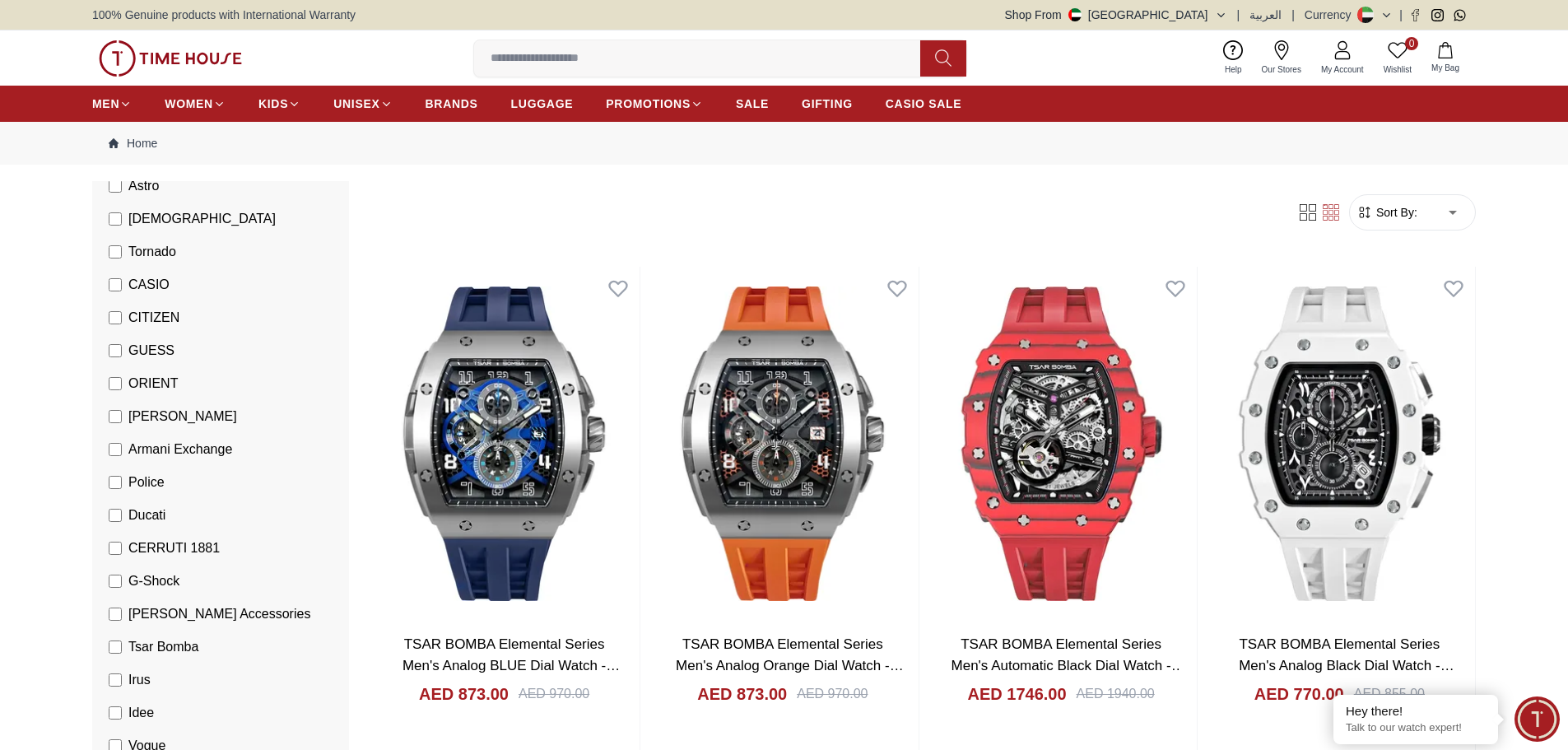
click at [118, 475] on label "Police" at bounding box center [137, 482] width 56 height 20
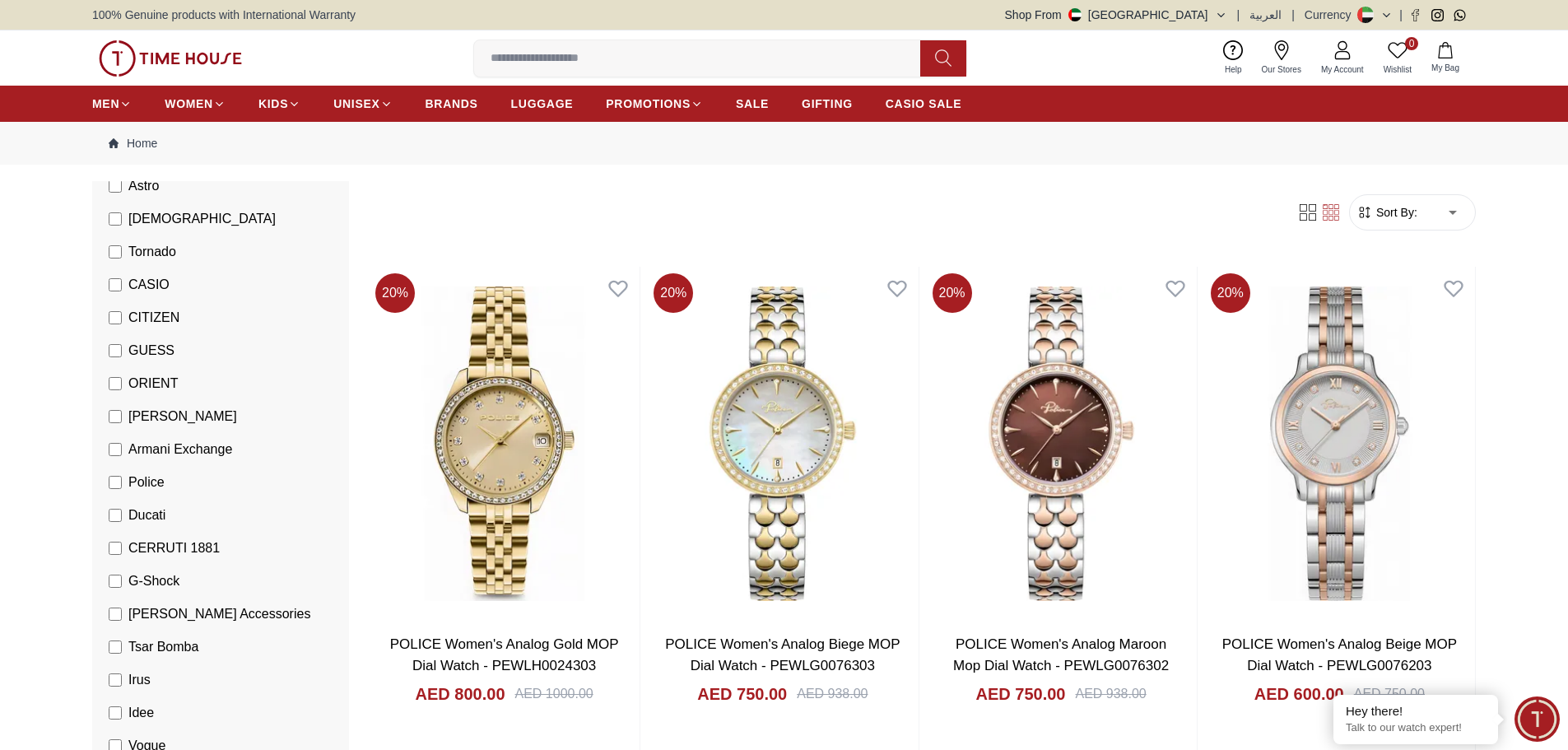
click at [1313, 215] on icon at bounding box center [1307, 212] width 16 height 16
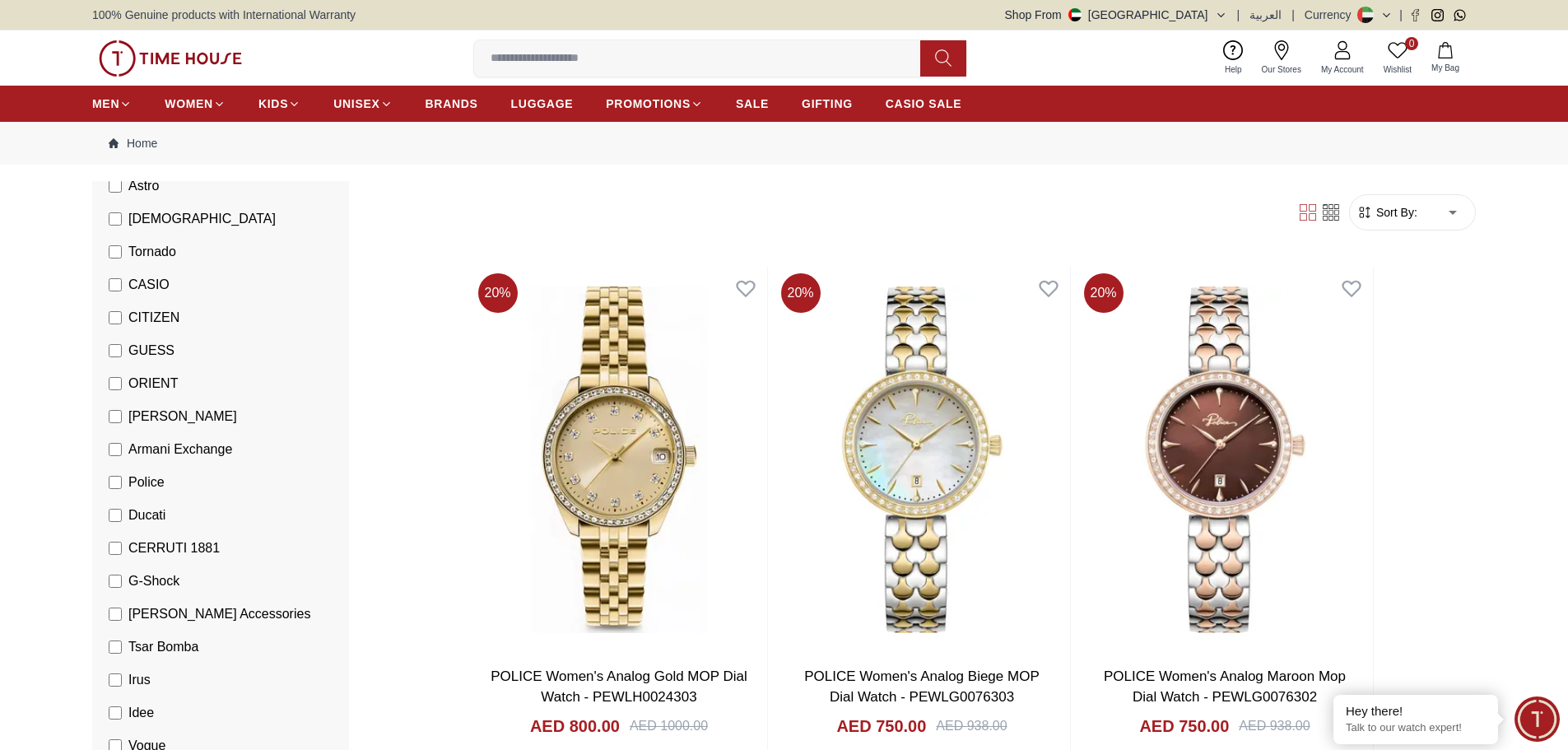
click at [1313, 215] on icon at bounding box center [1307, 212] width 16 height 16
click at [1331, 214] on icon at bounding box center [1330, 212] width 16 height 16
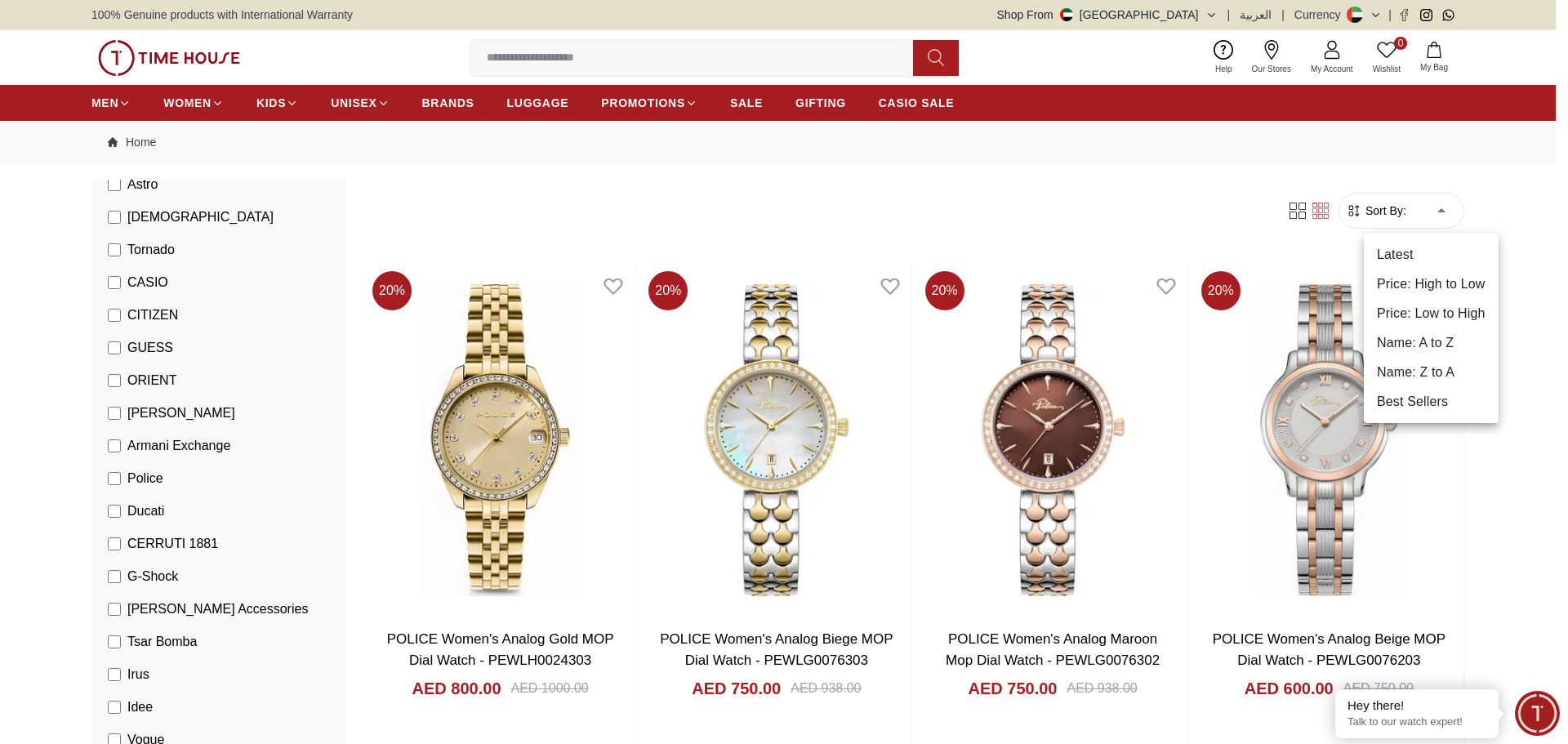
click at [1403, 252] on li "Latest" at bounding box center [1431, 254] width 135 height 29
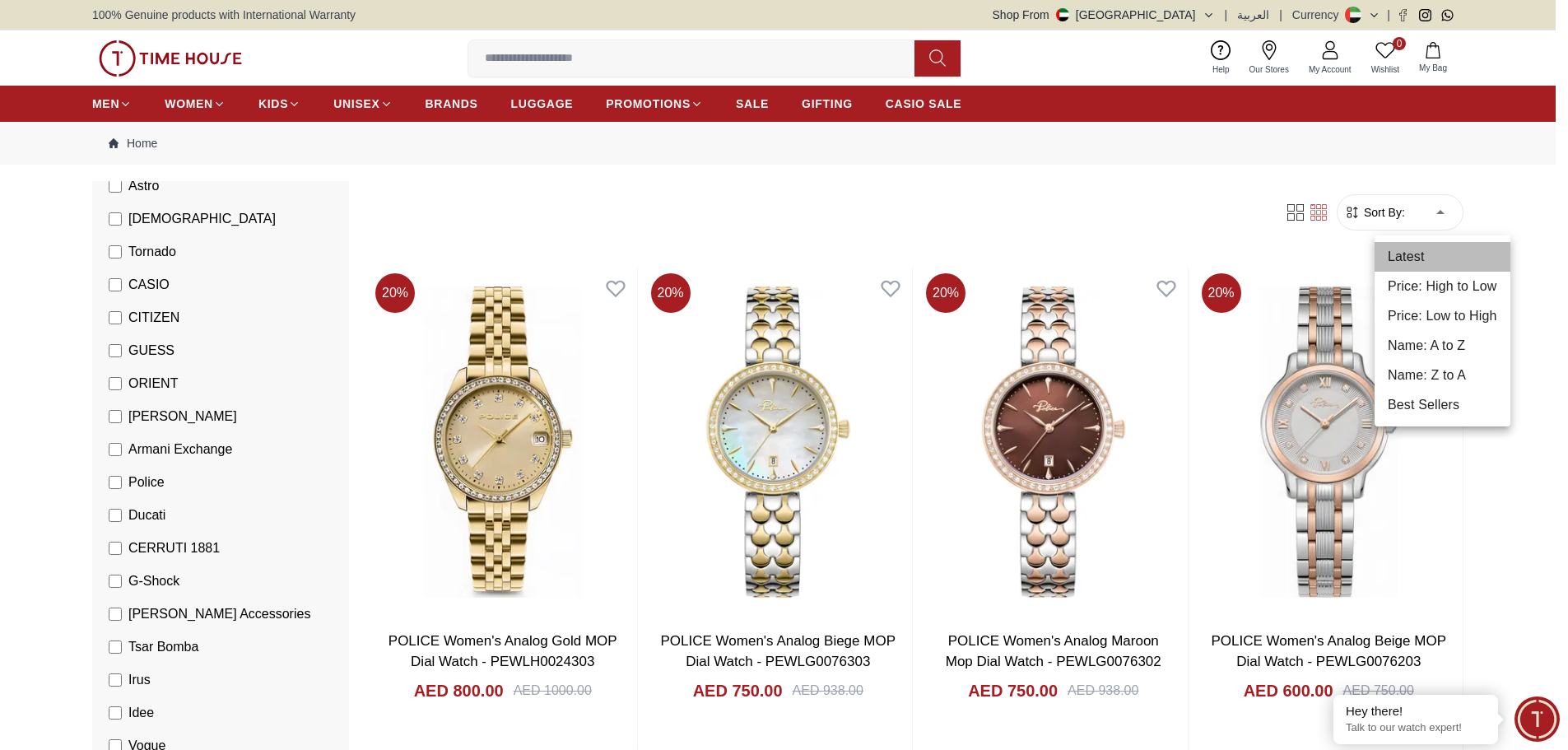
type input "*"
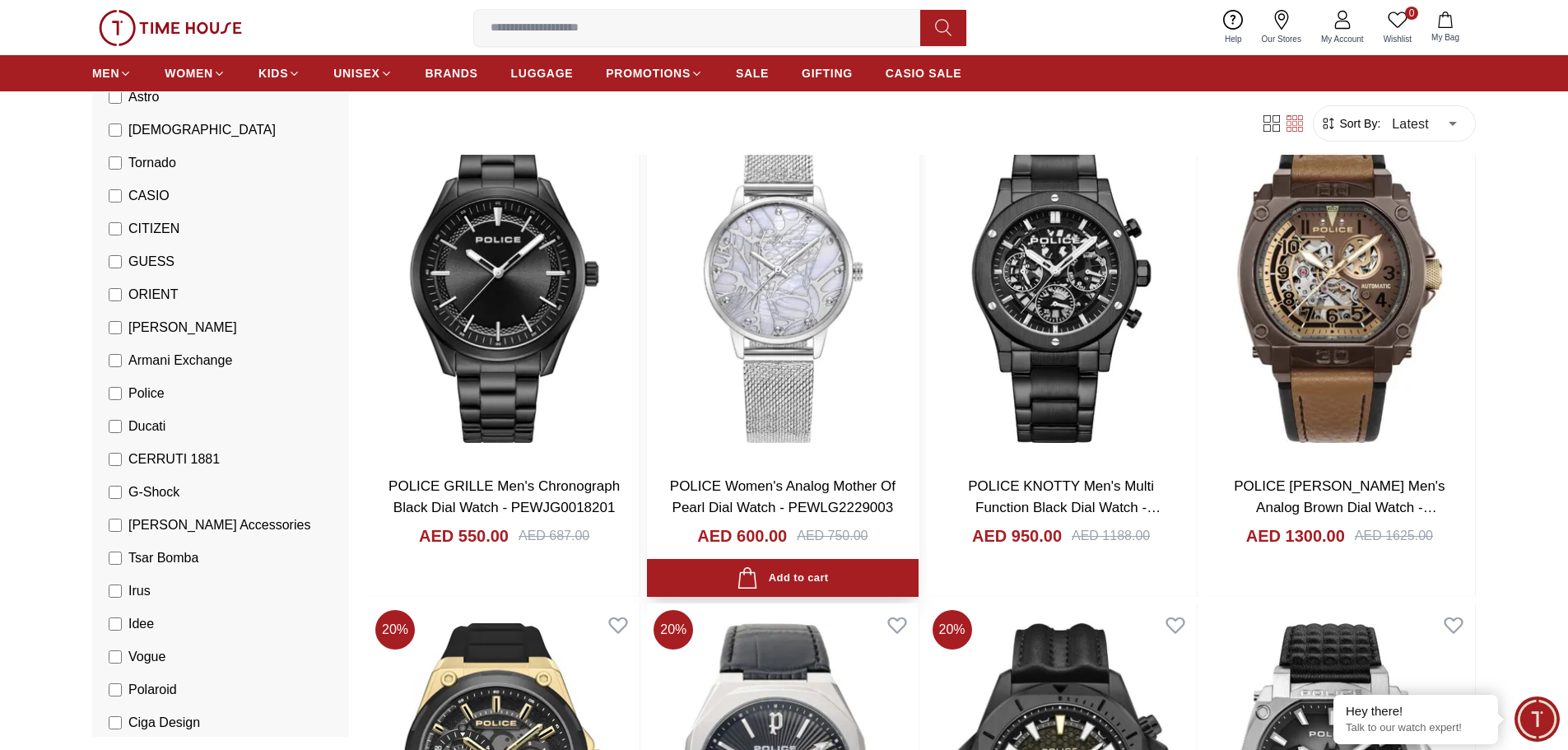
scroll to position [164, 0]
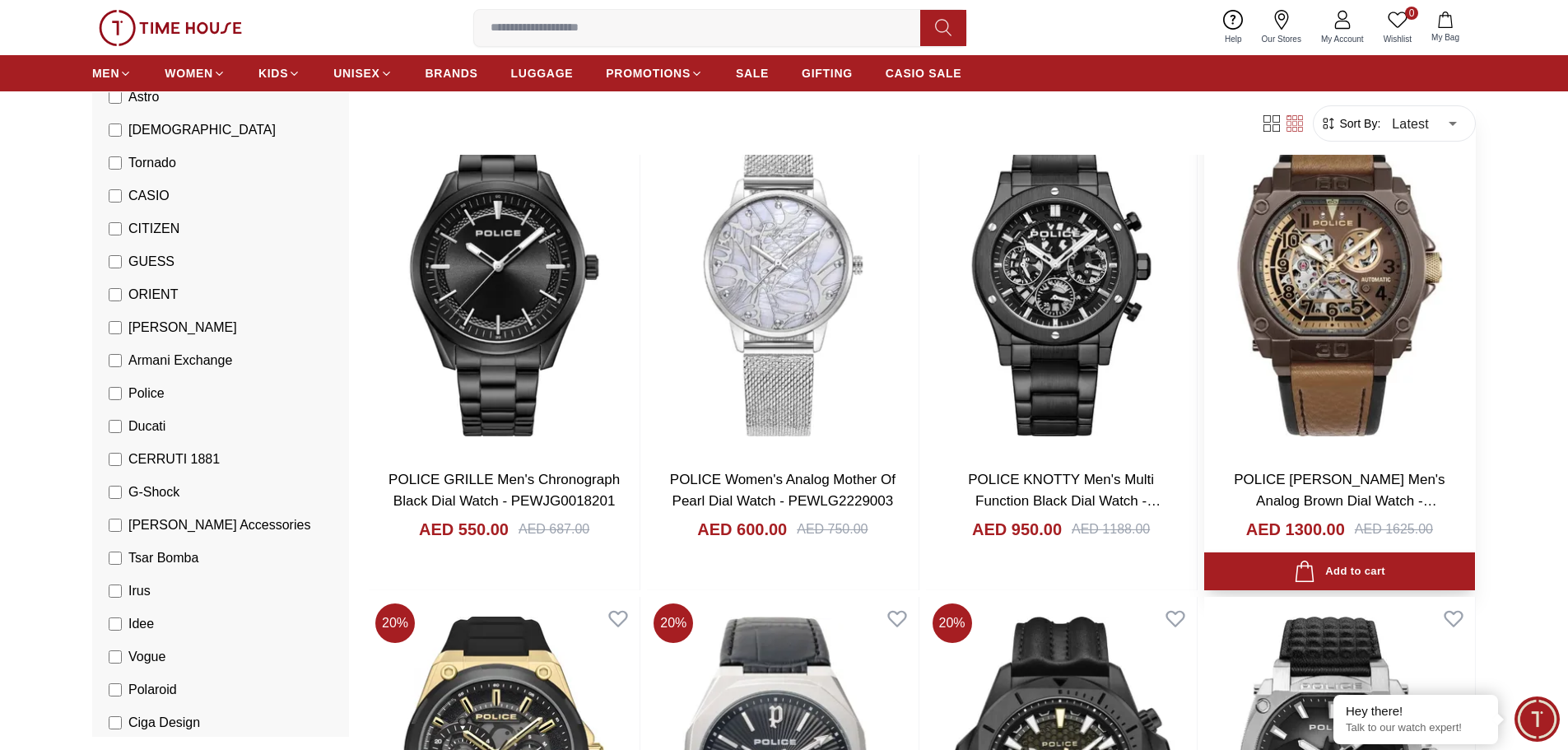
click at [1264, 475] on link "POLICE [PERSON_NAME] Men's Analog Brown Dial Watch - PEWGE0040002" at bounding box center [1339, 501] width 211 height 57
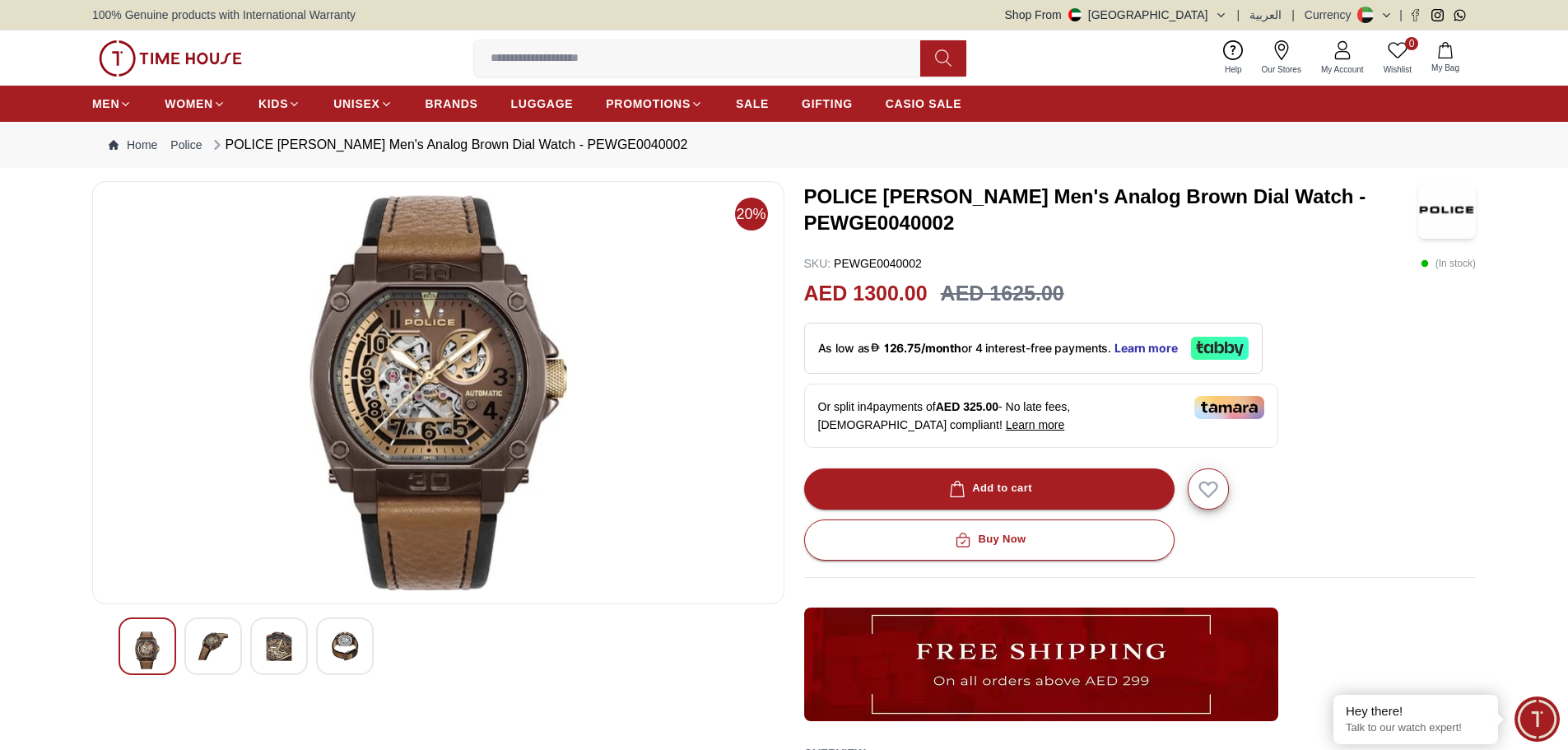
click at [331, 654] on img at bounding box center [345, 646] width 30 height 30
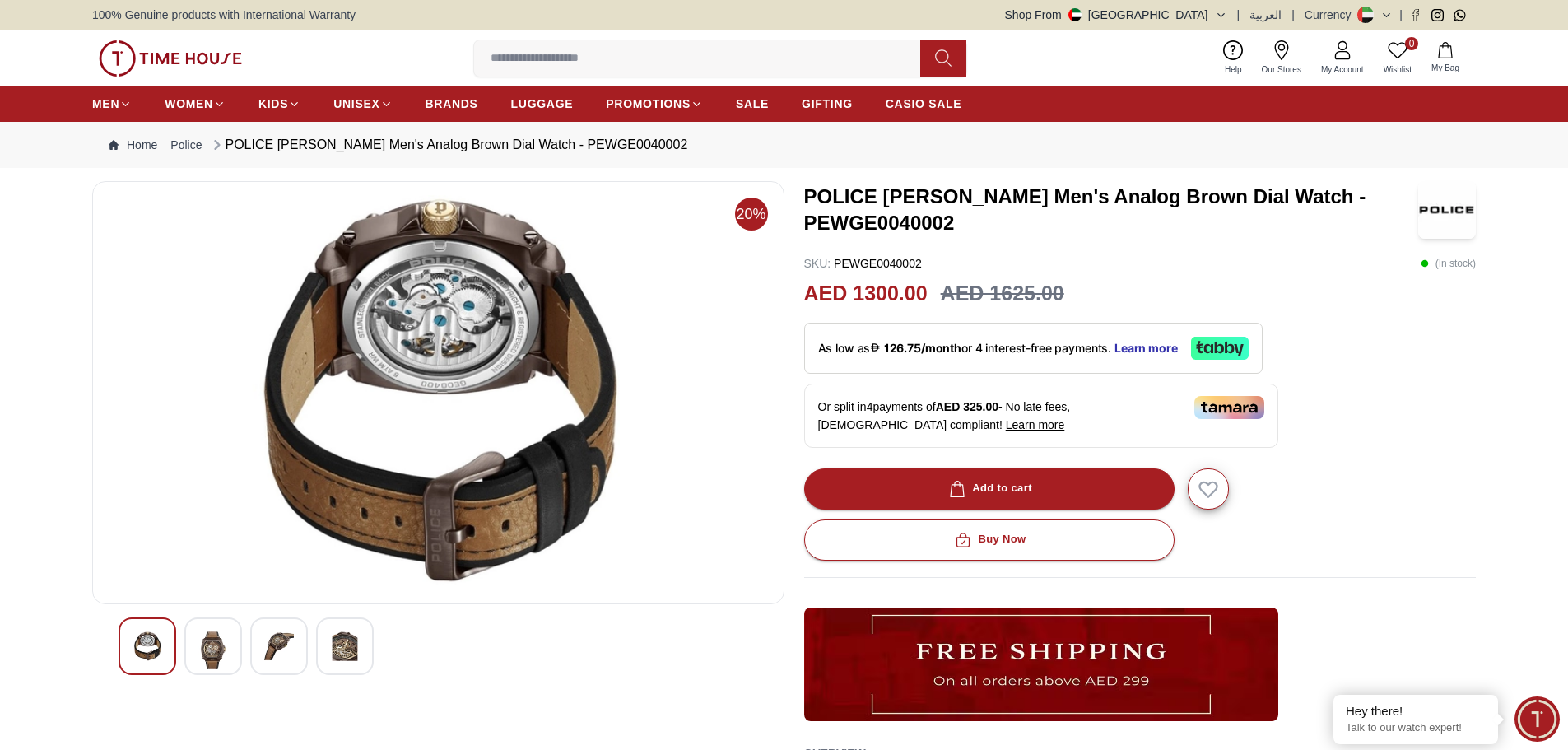
click at [287, 654] on img at bounding box center [279, 646] width 30 height 30
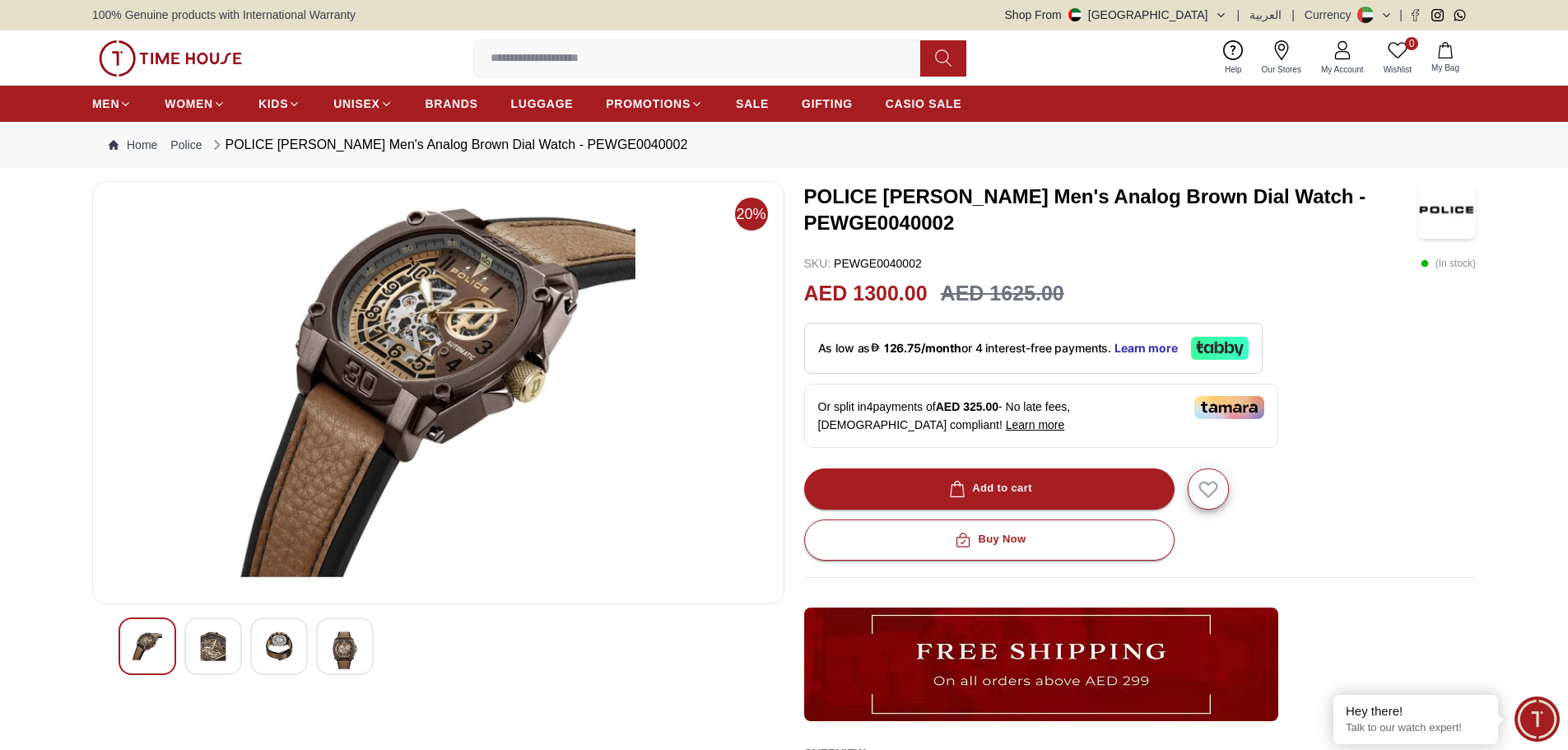
click at [199, 659] on img at bounding box center [213, 646] width 30 height 30
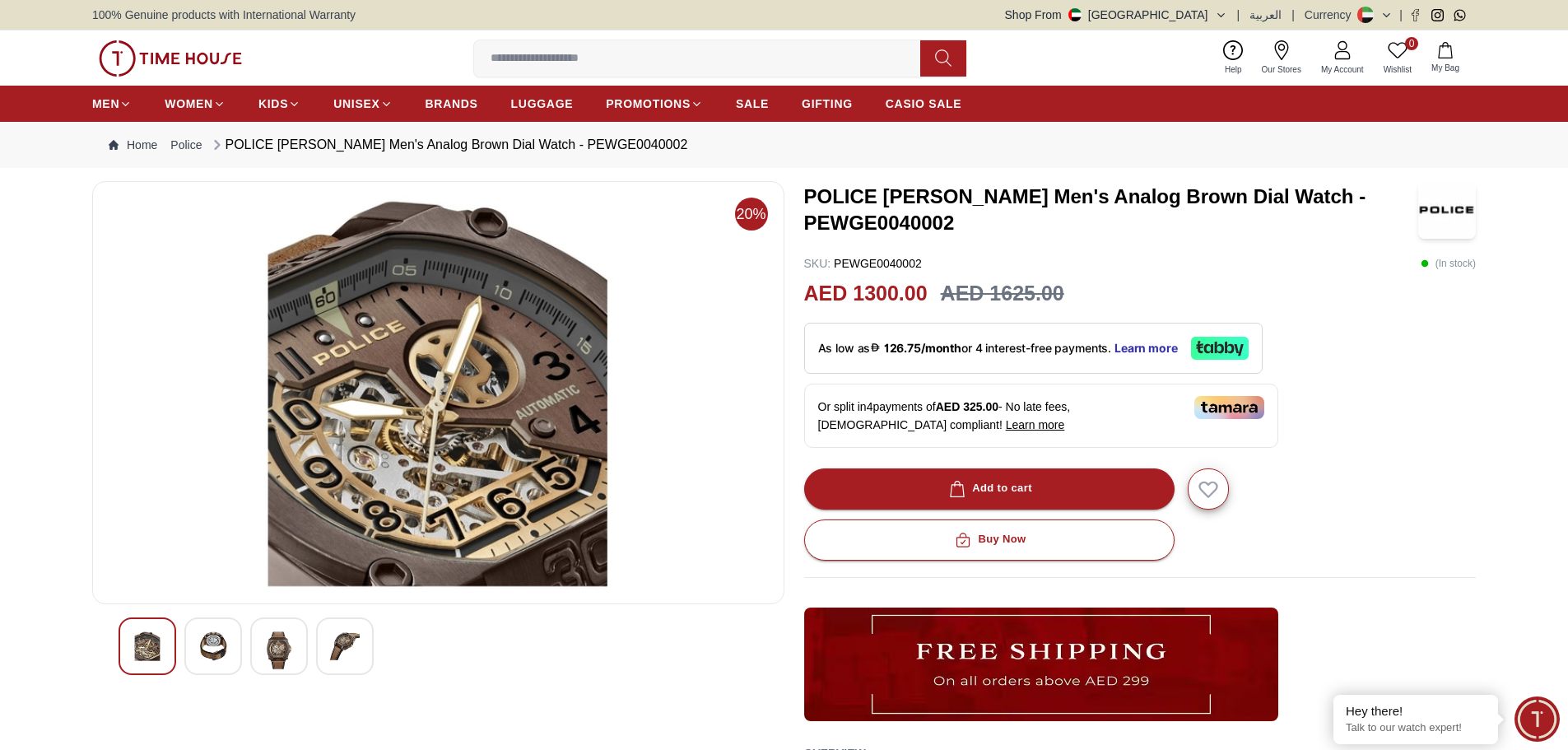
click at [175, 654] on div at bounding box center [147, 646] width 57 height 57
click at [212, 653] on img at bounding box center [213, 646] width 30 height 30
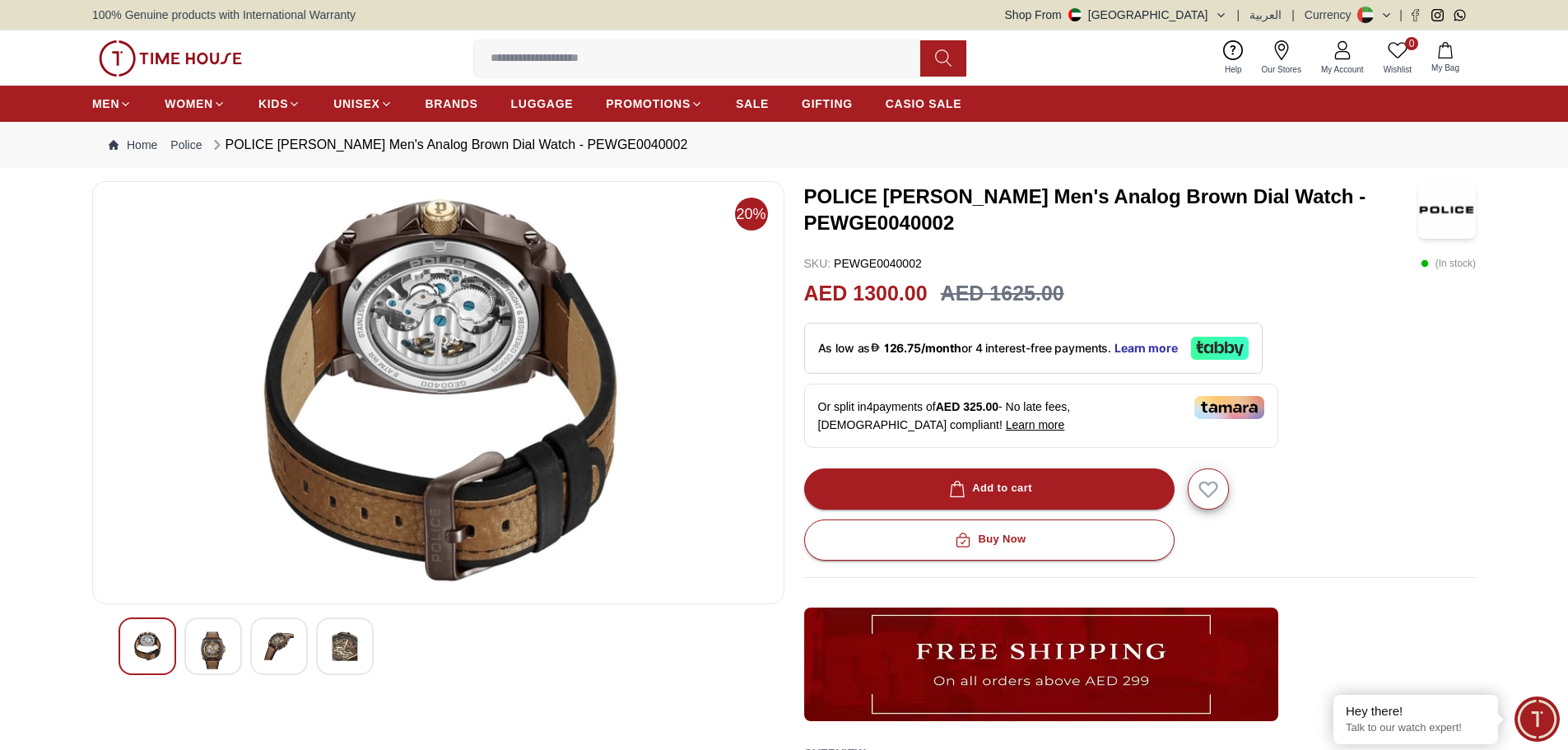
click at [285, 652] on img at bounding box center [279, 646] width 30 height 30
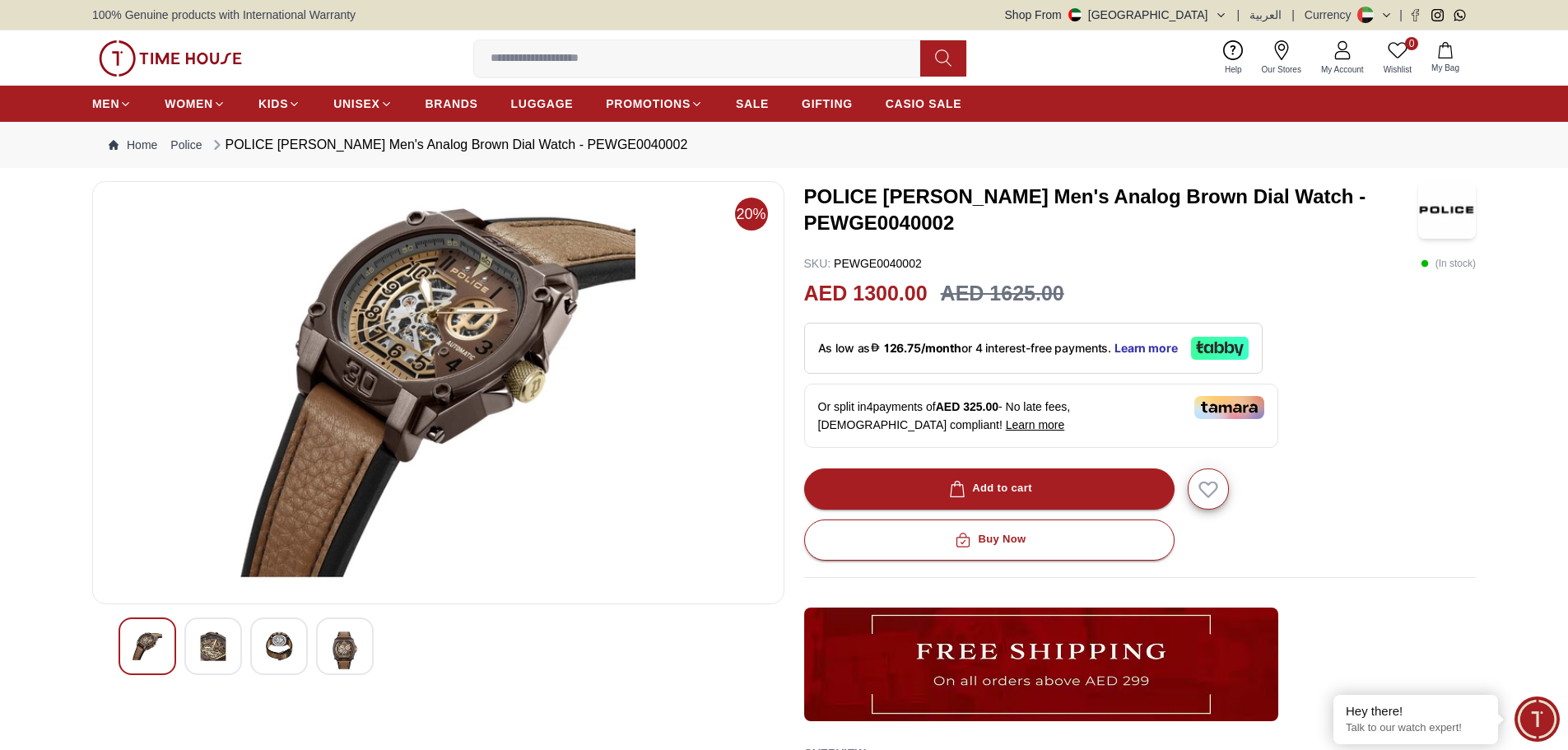
click at [354, 648] on img at bounding box center [345, 651] width 30 height 38
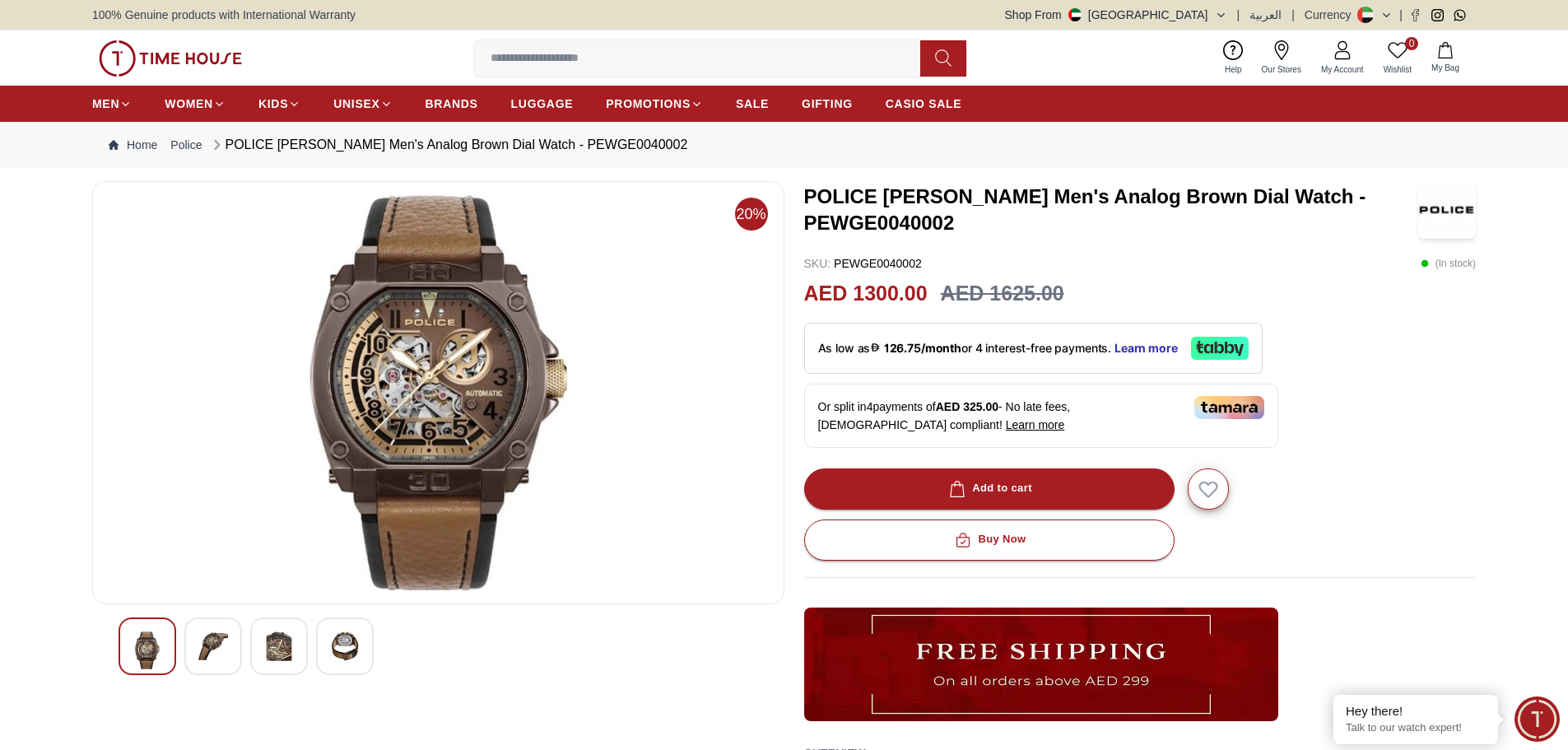
click at [1335, 50] on icon at bounding box center [1342, 50] width 20 height 20
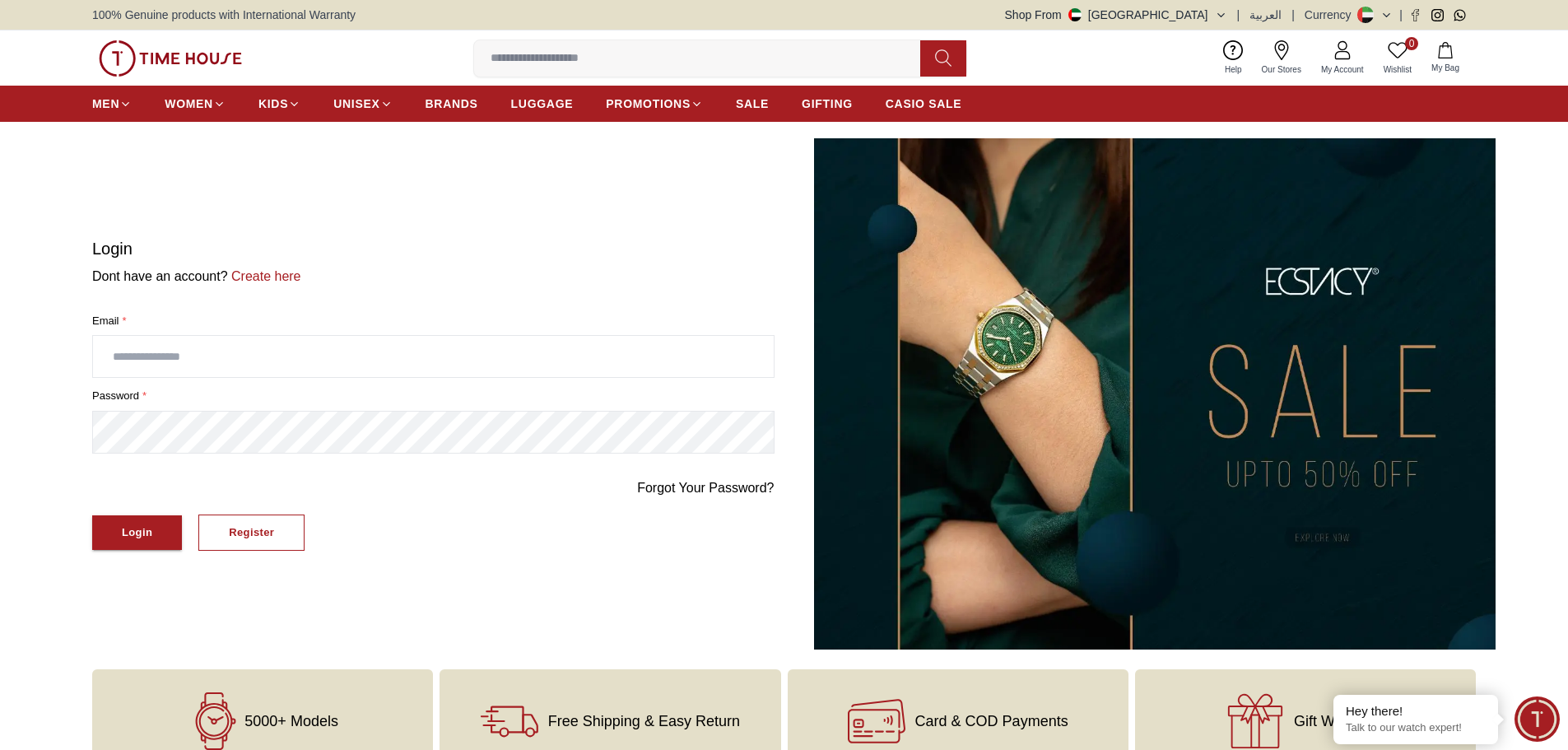
click at [184, 369] on input "text" at bounding box center [433, 356] width 681 height 41
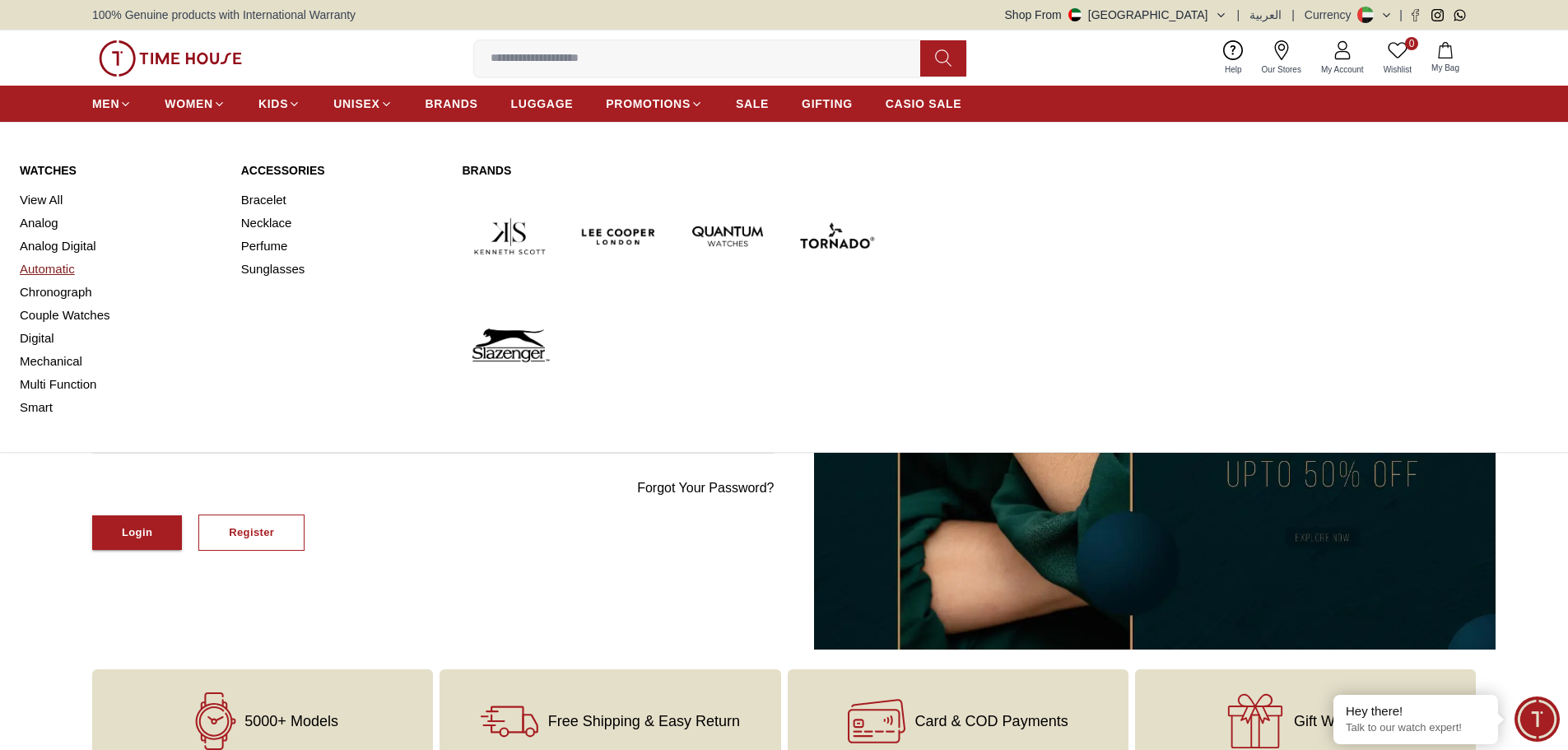
click at [74, 268] on link "Automatic" at bounding box center [120, 269] width 201 height 23
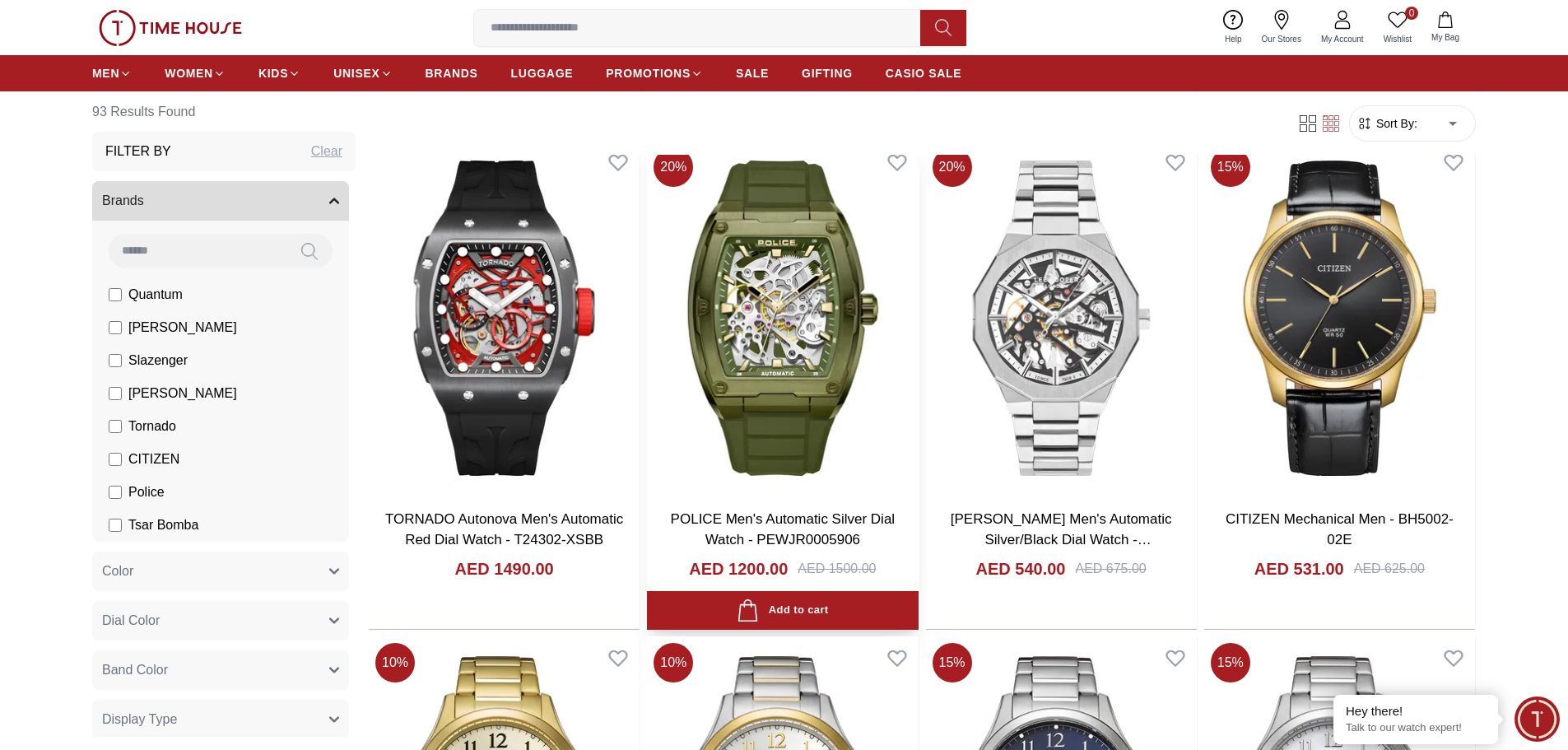
scroll to position [658, 0]
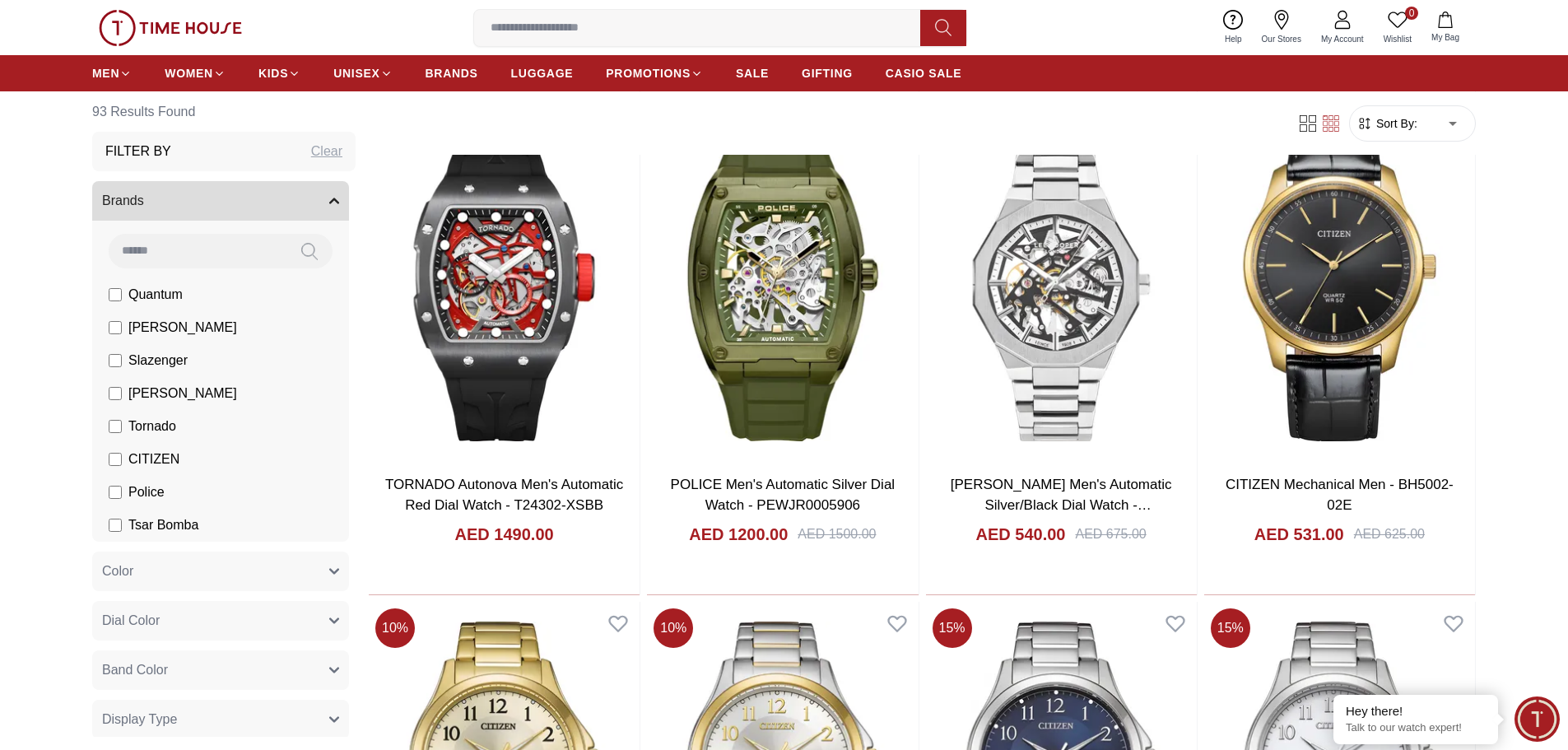
click at [154, 492] on span "Police" at bounding box center [146, 492] width 36 height 20
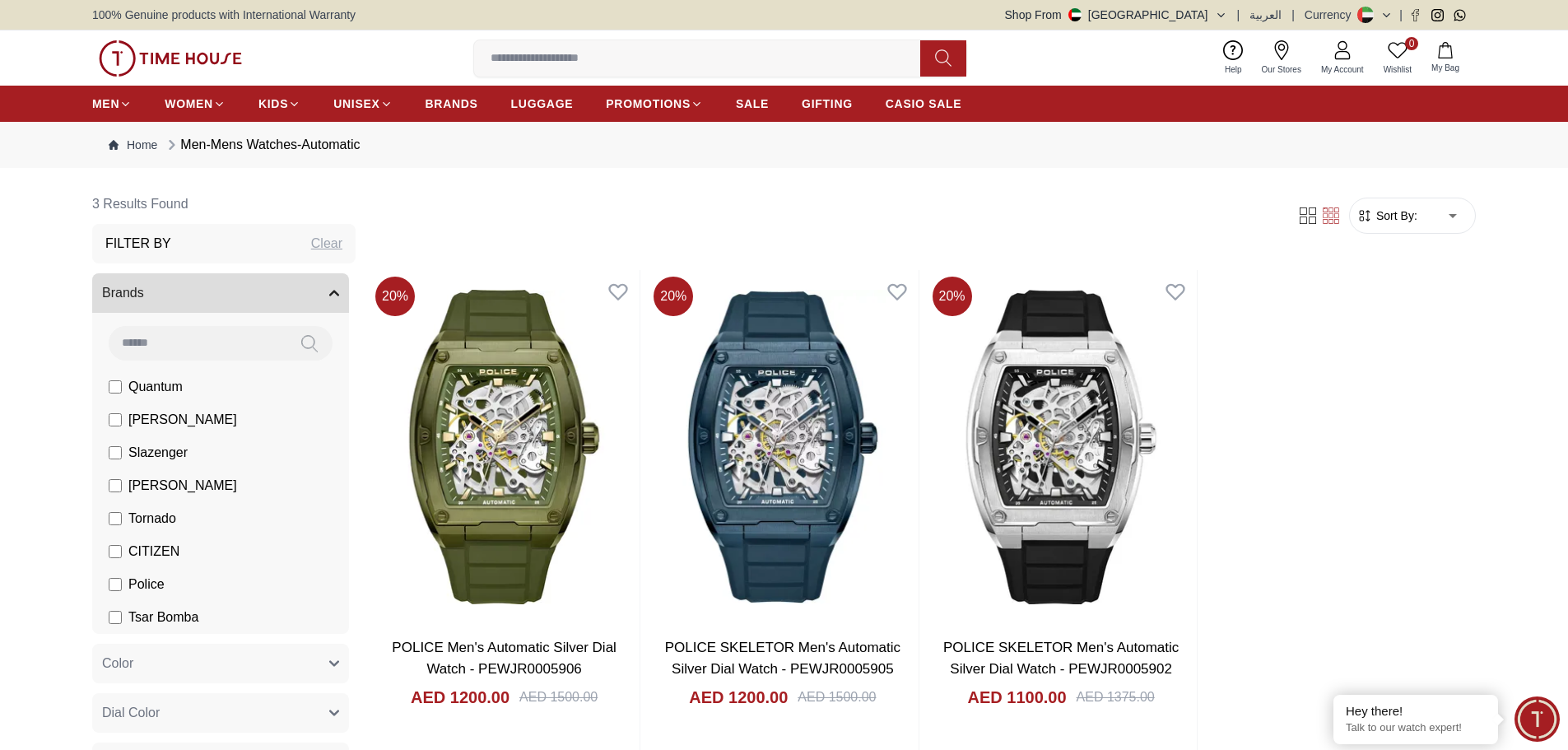
click at [311, 244] on div "Clear" at bounding box center [327, 244] width 32 height 20
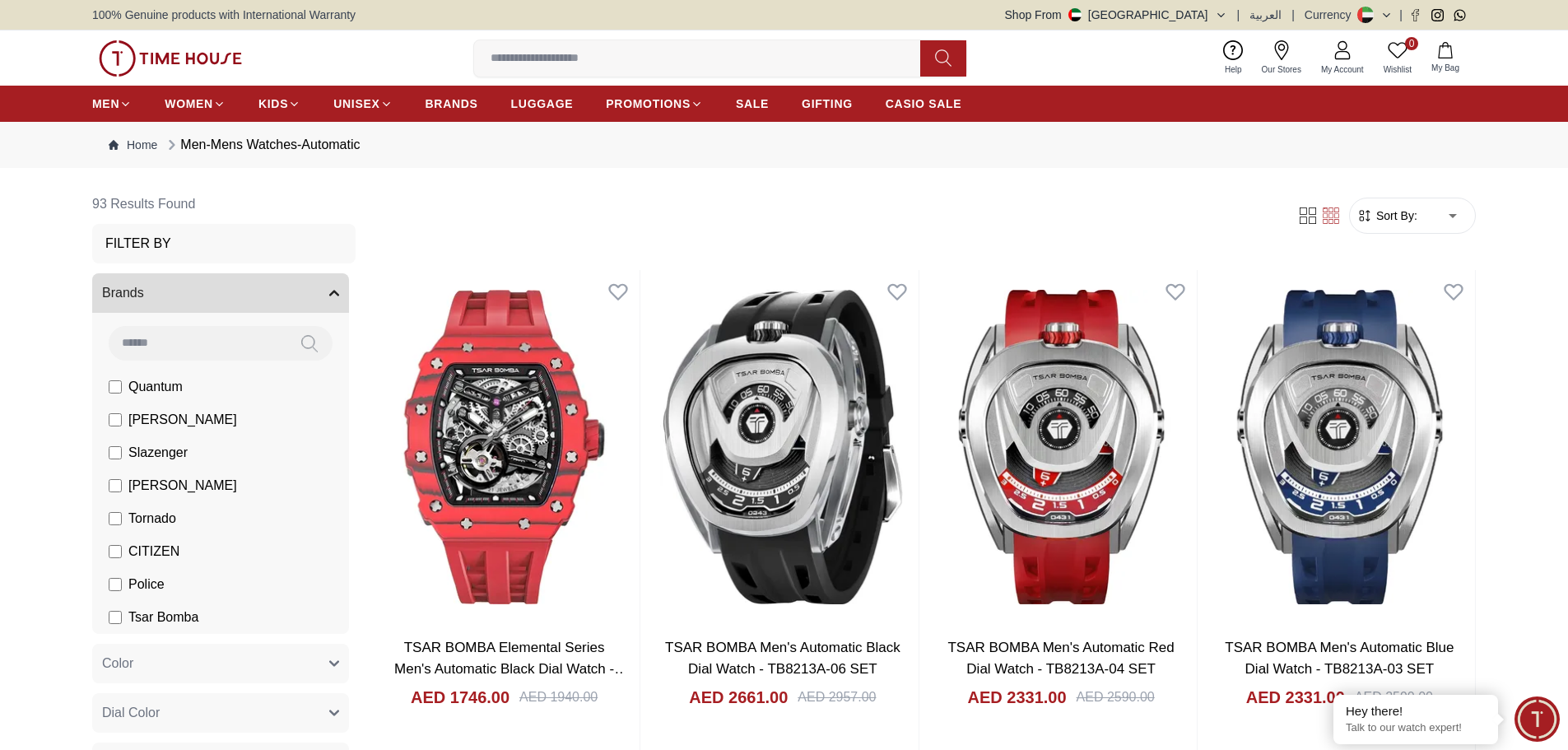
click at [146, 586] on span "Police" at bounding box center [146, 585] width 36 height 20
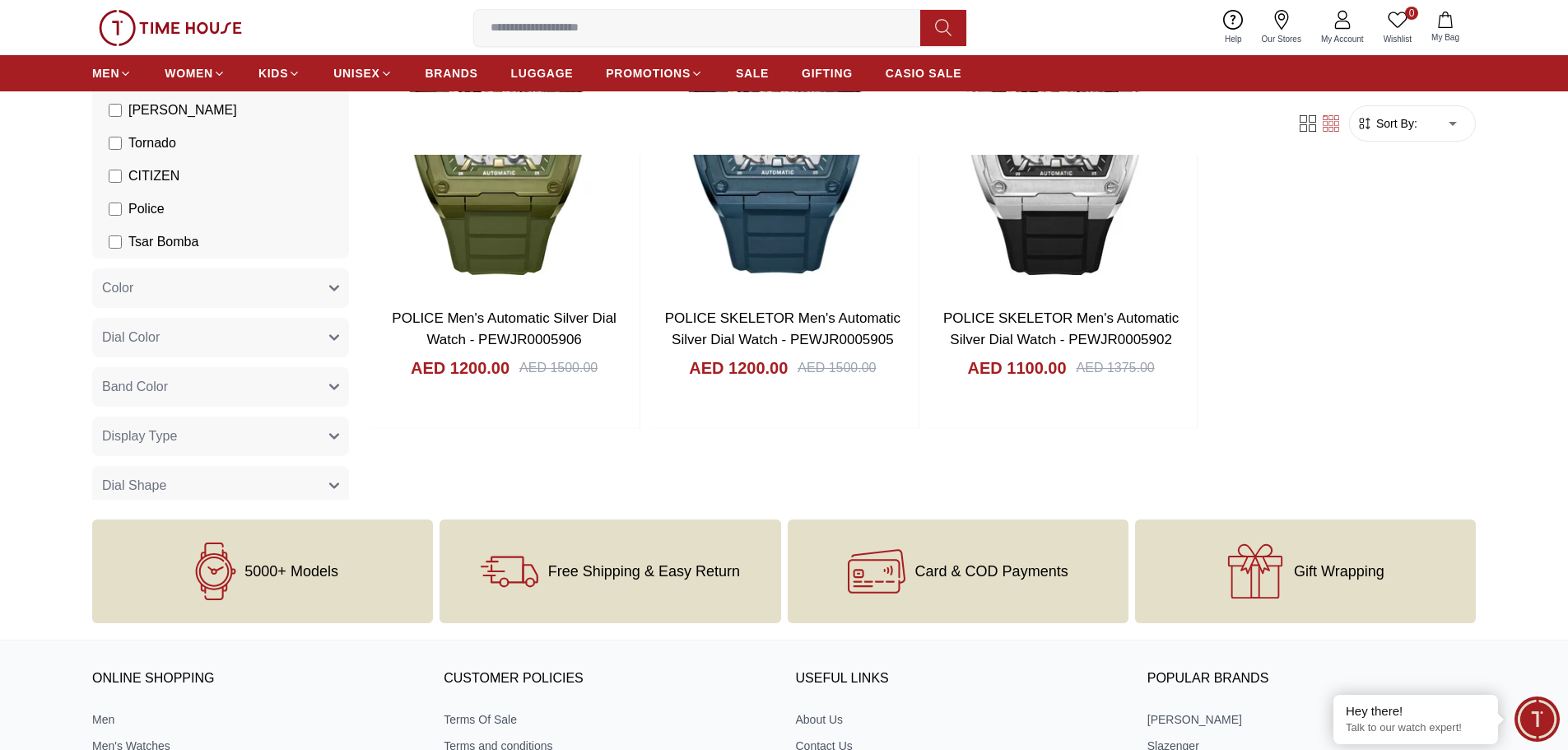
scroll to position [82, 0]
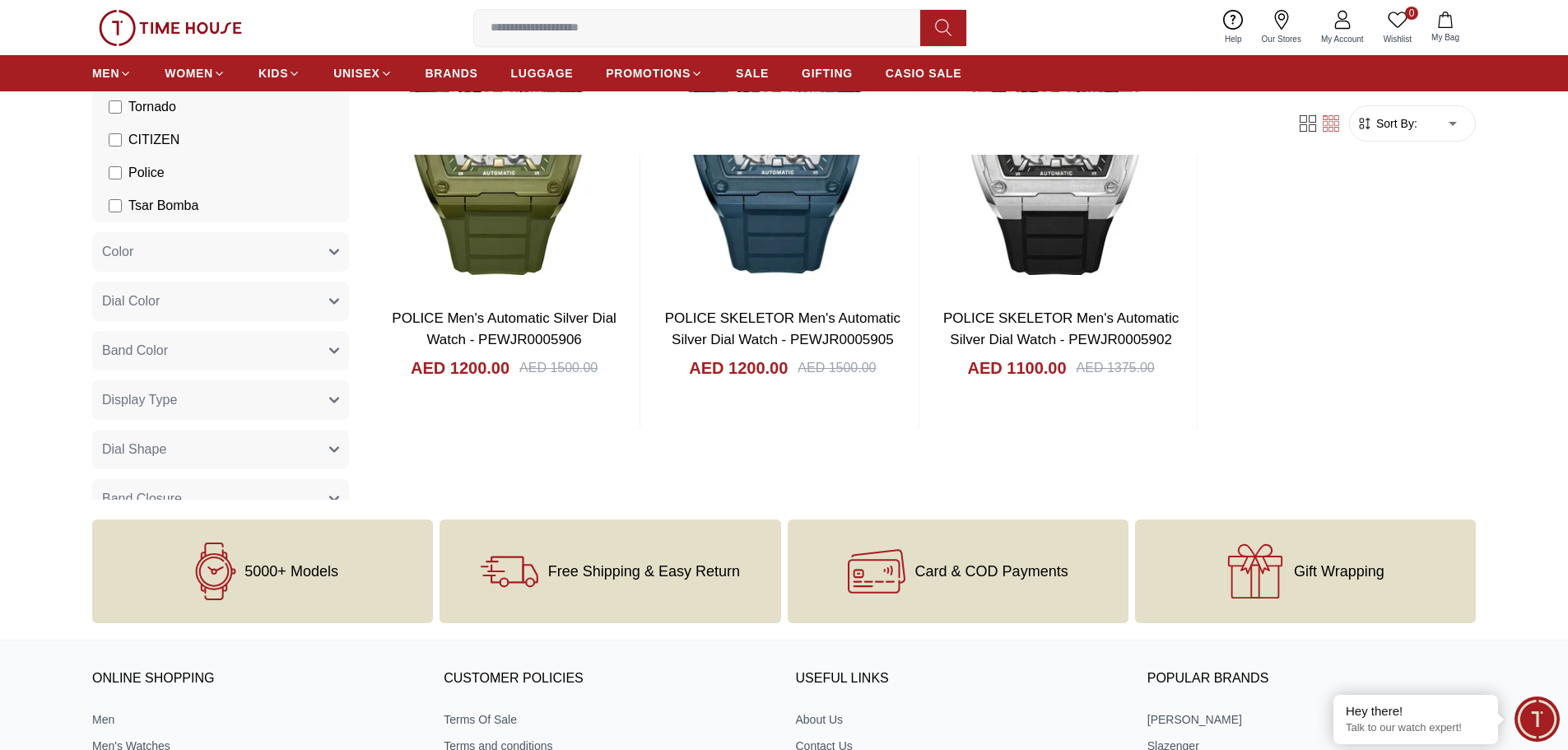
click at [315, 402] on button "Display Type" at bounding box center [221, 399] width 257 height 39
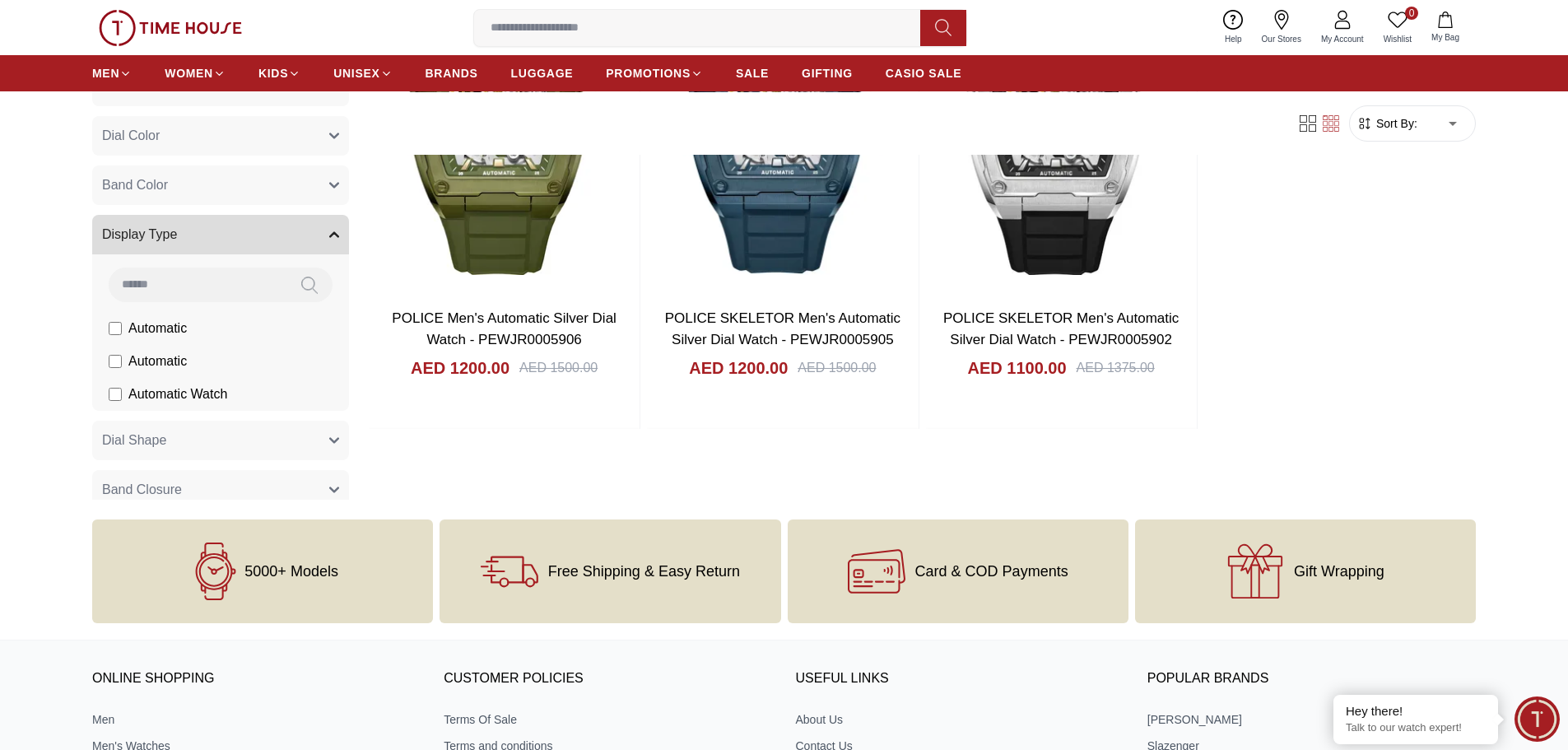
scroll to position [330, 0]
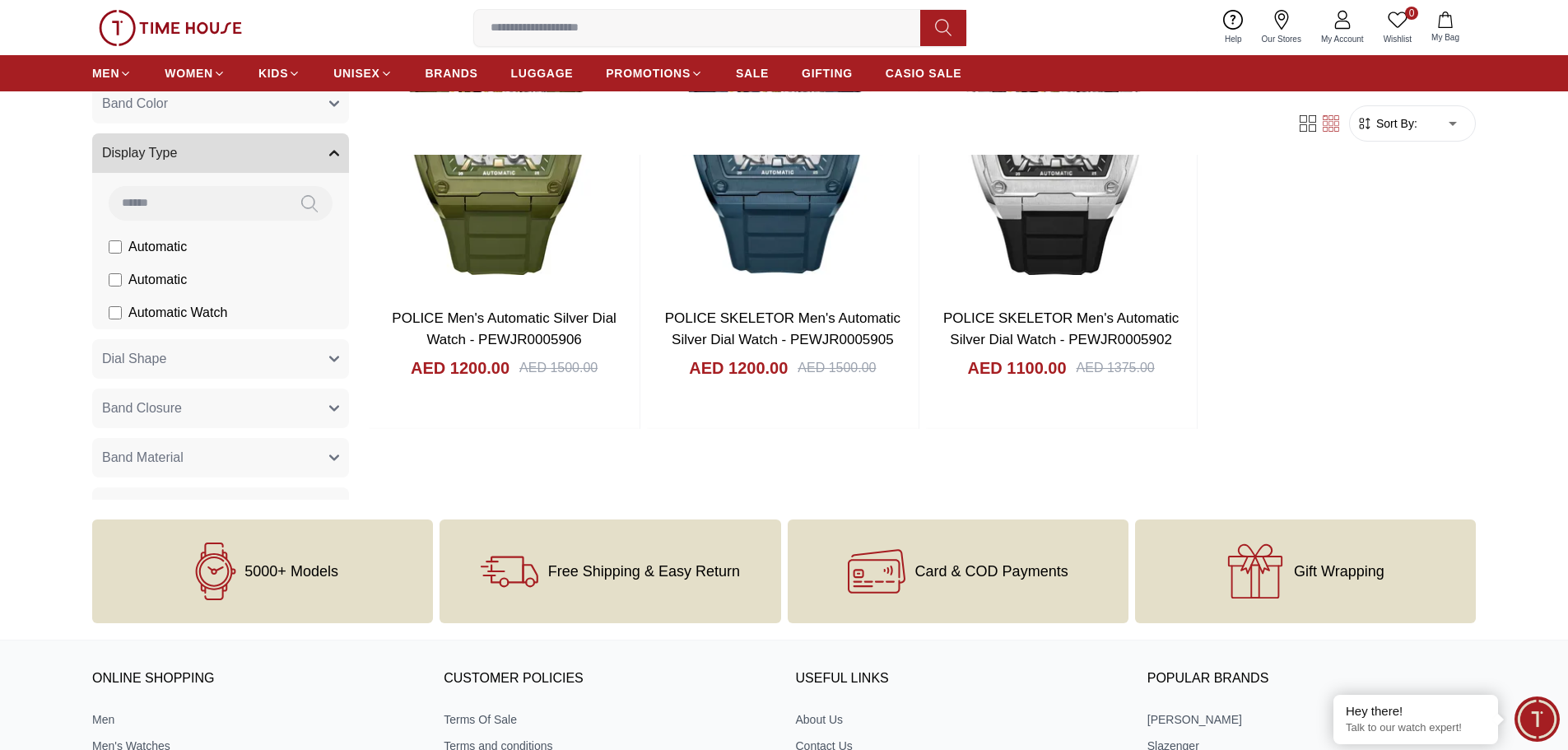
click at [330, 152] on icon "button" at bounding box center [334, 154] width 9 height 4
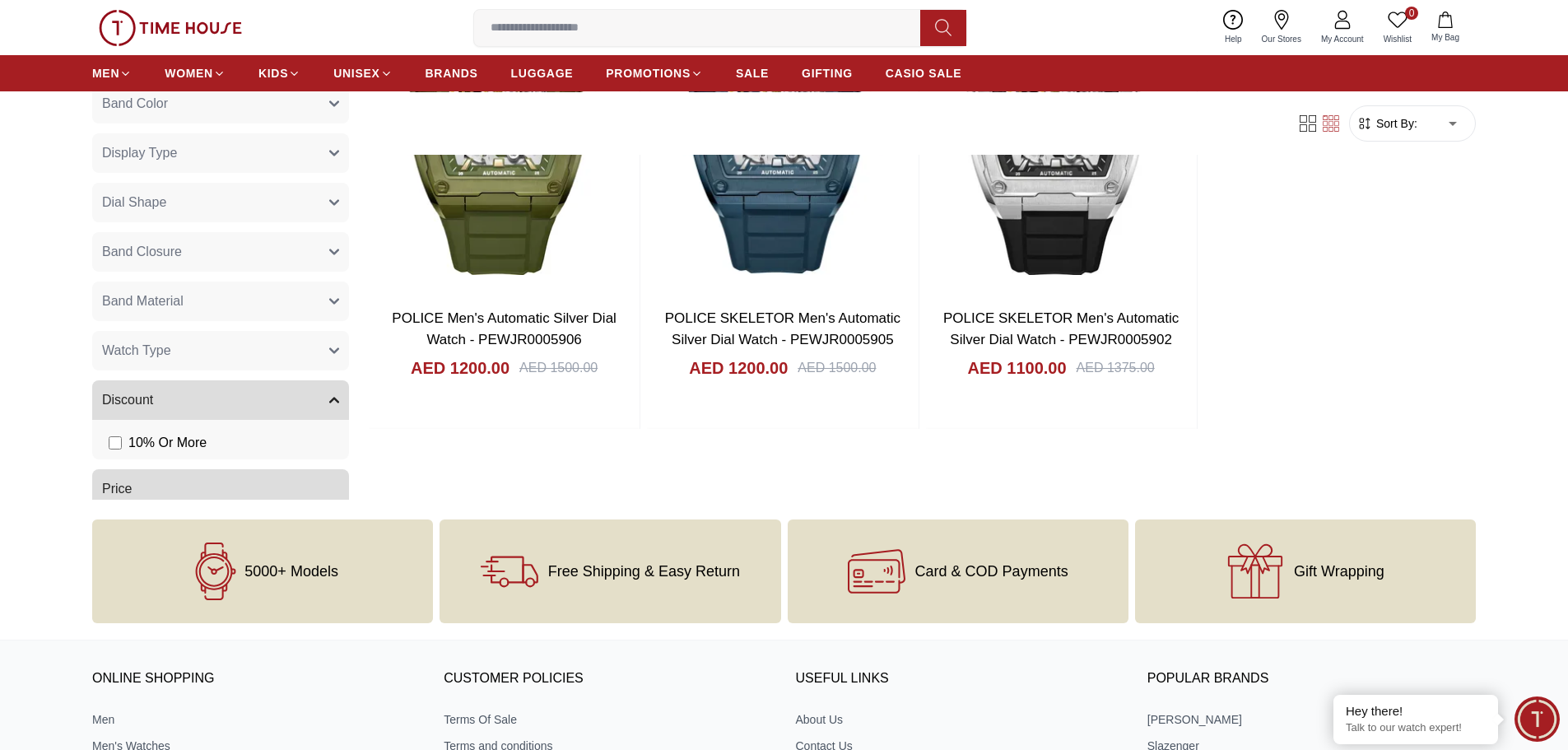
click at [118, 27] on img at bounding box center [170, 28] width 143 height 36
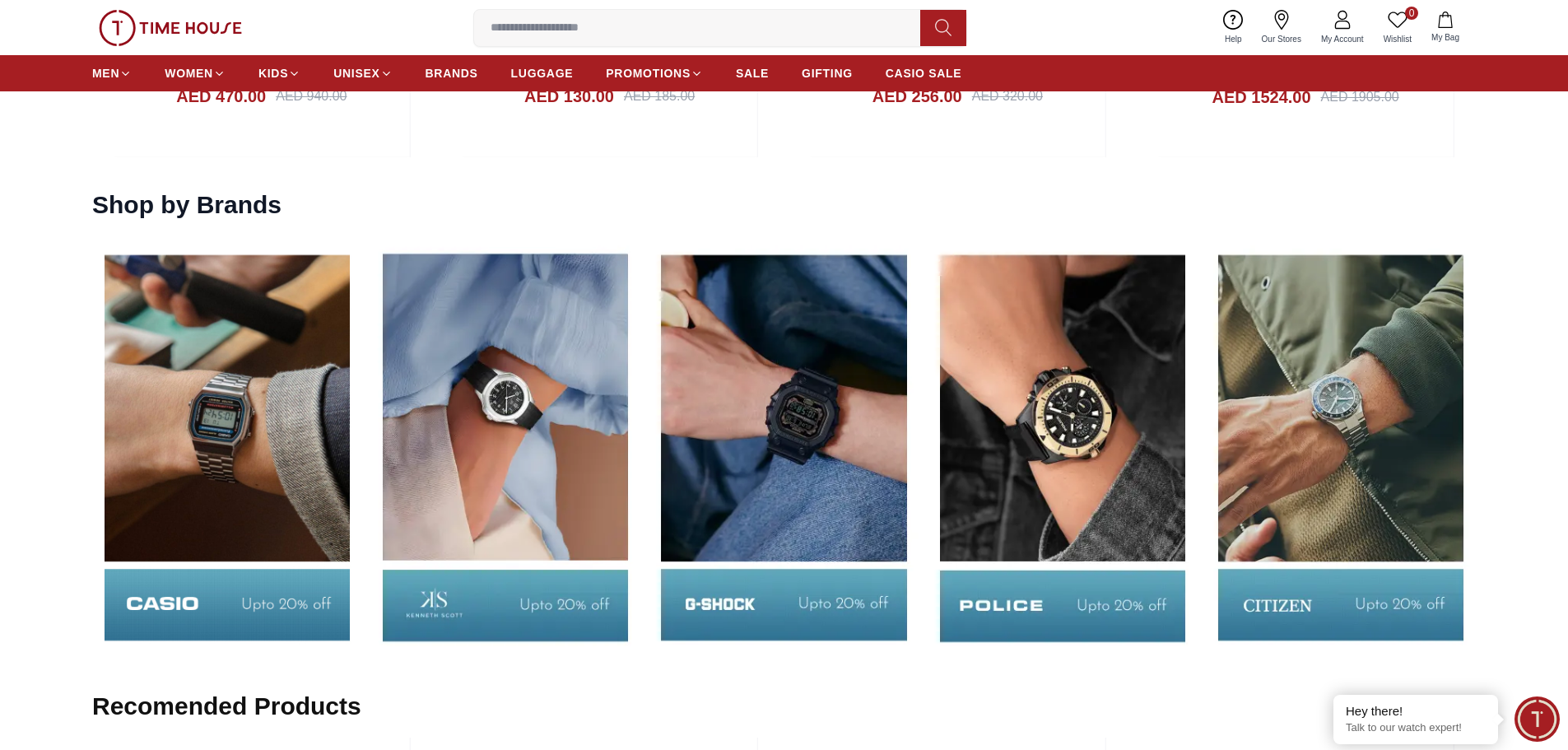
scroll to position [2635, 0]
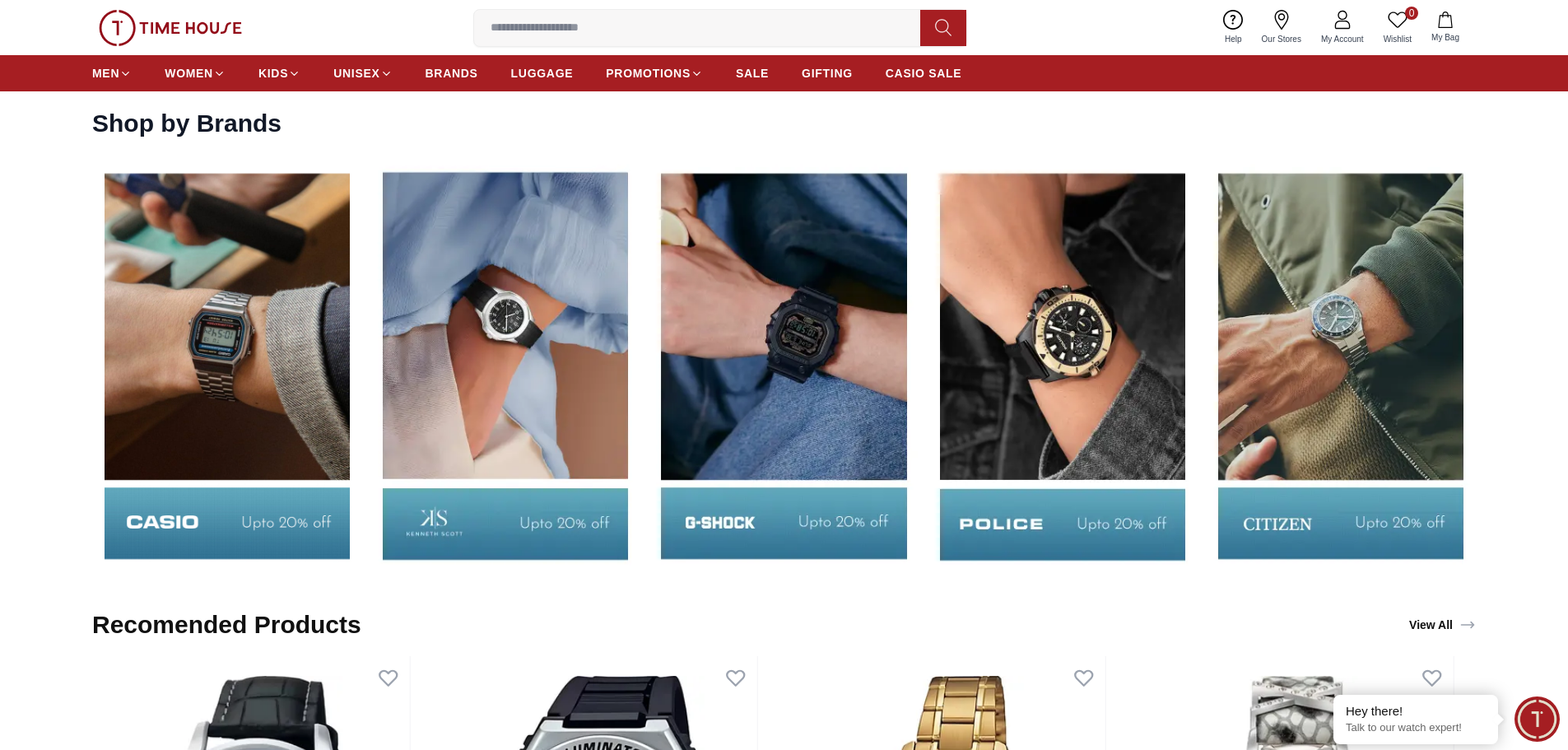
click at [1040, 510] on img at bounding box center [1062, 366] width 270 height 422
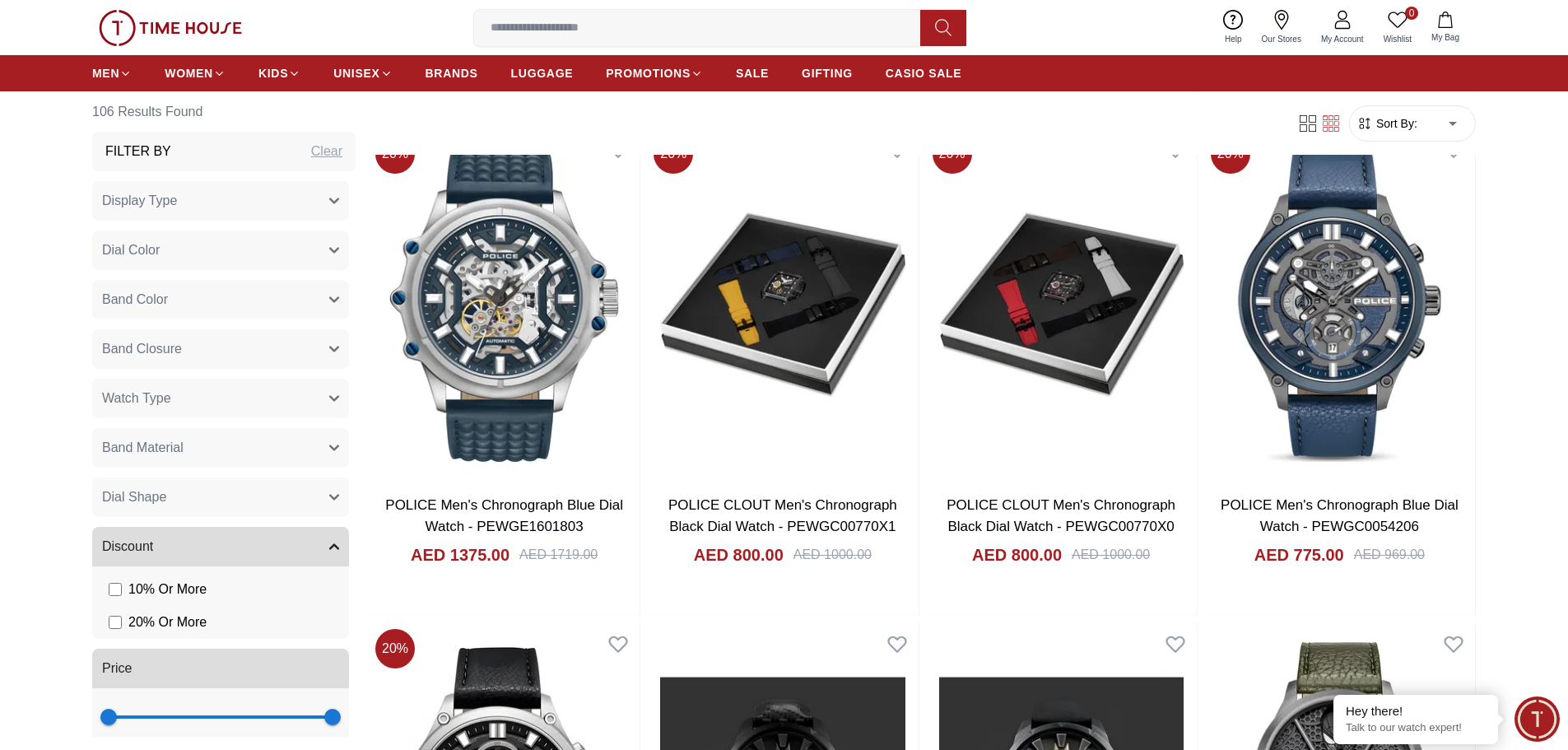
scroll to position [5352, 0]
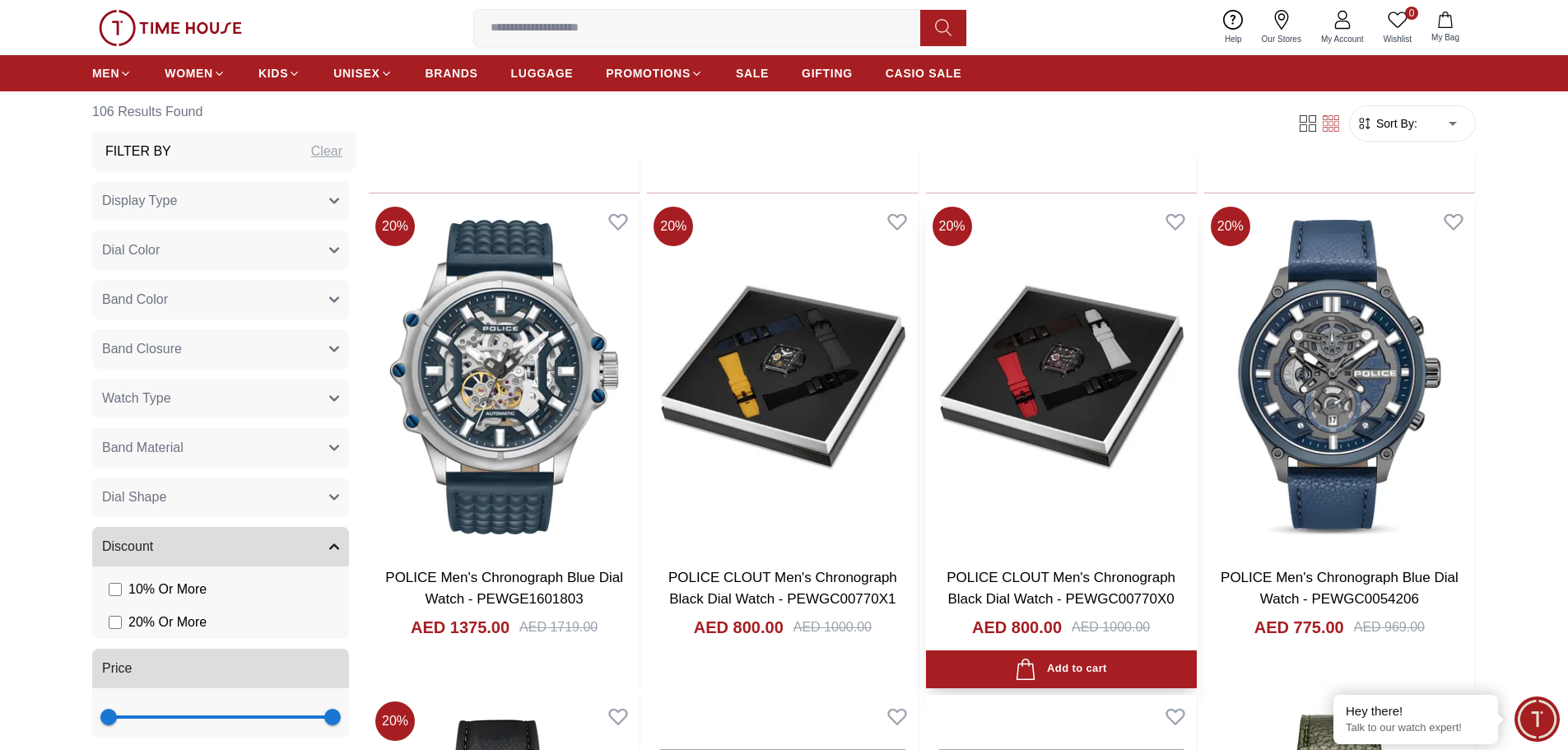
scroll to position [5187, 0]
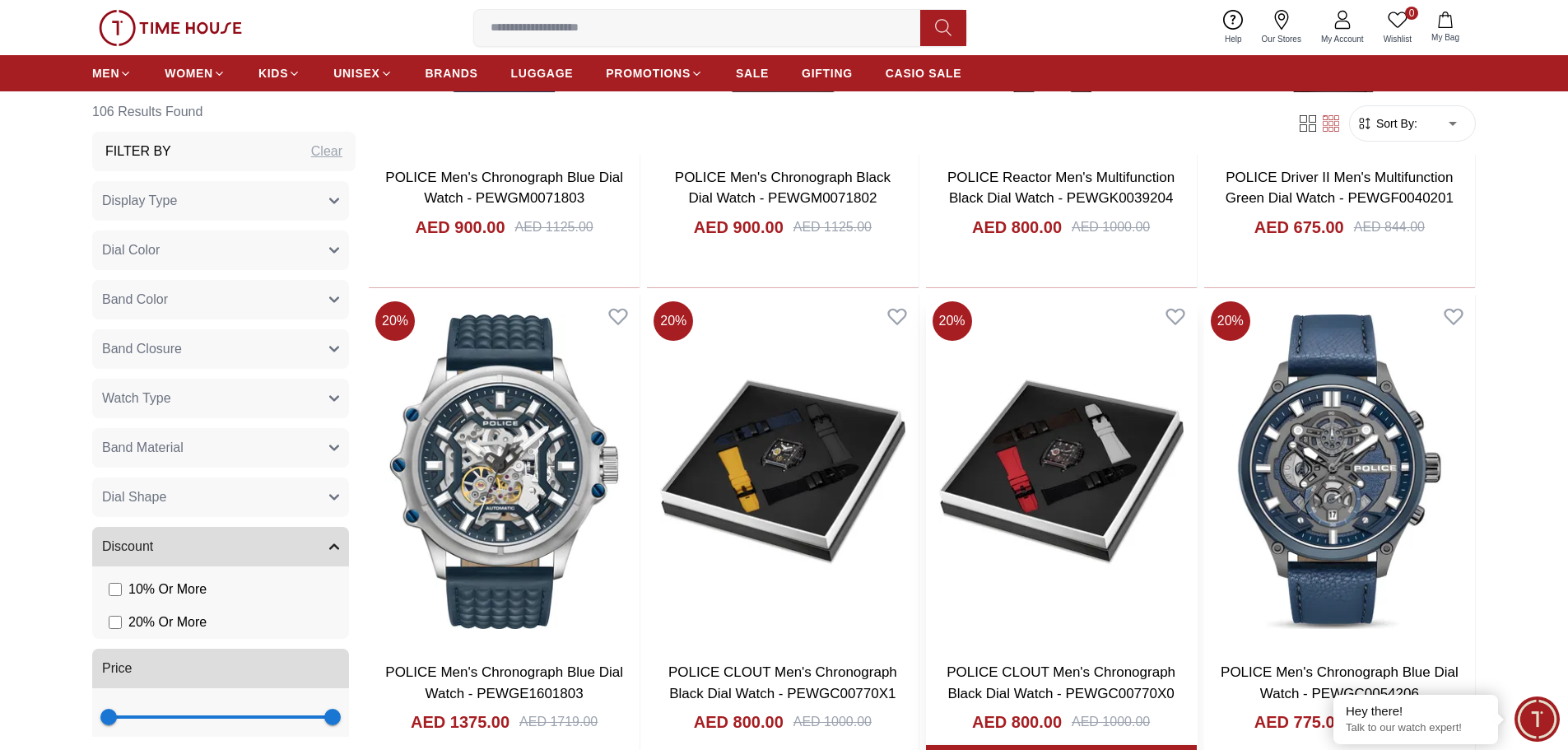
click at [1068, 443] on img at bounding box center [1062, 472] width 271 height 354
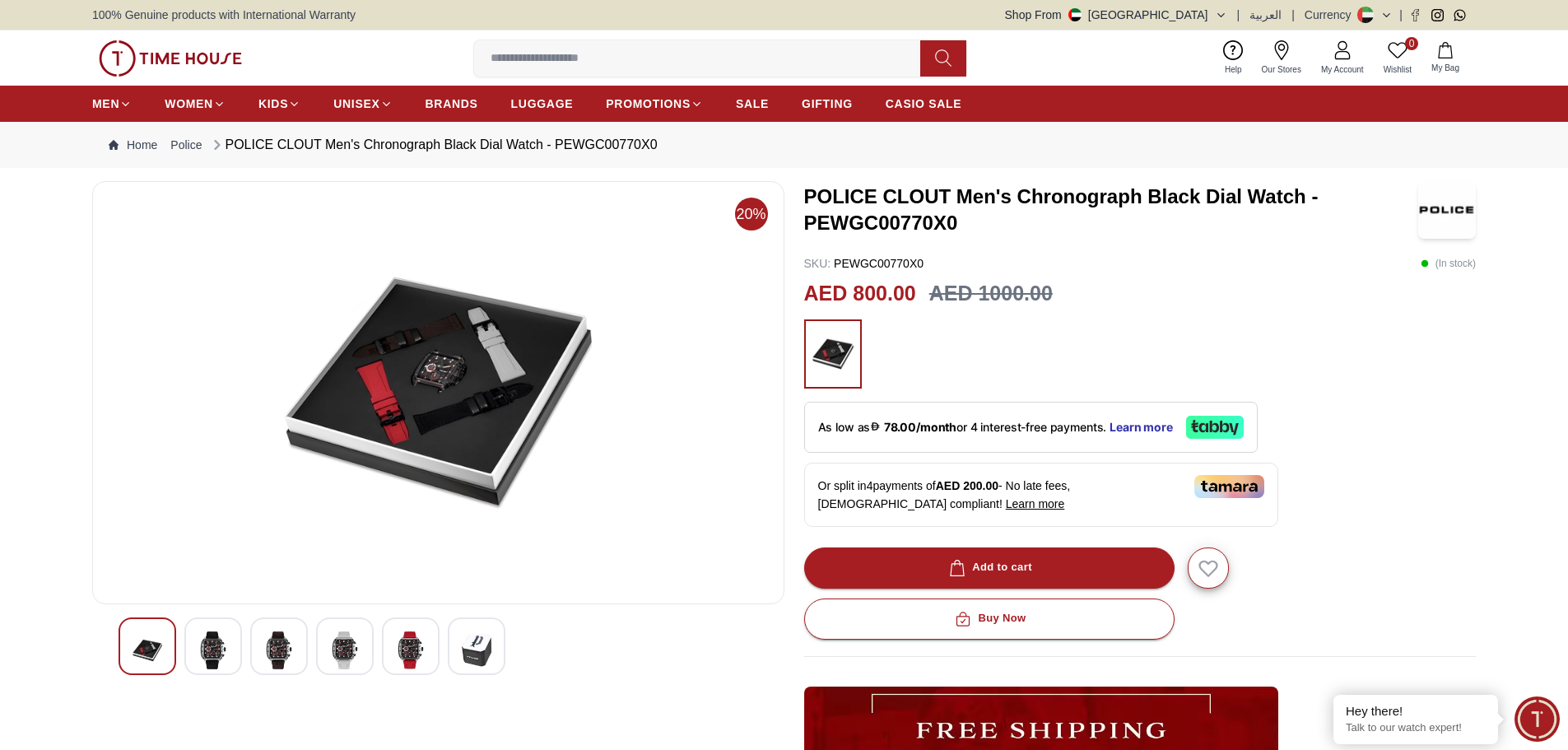
click at [217, 644] on img at bounding box center [213, 651] width 30 height 38
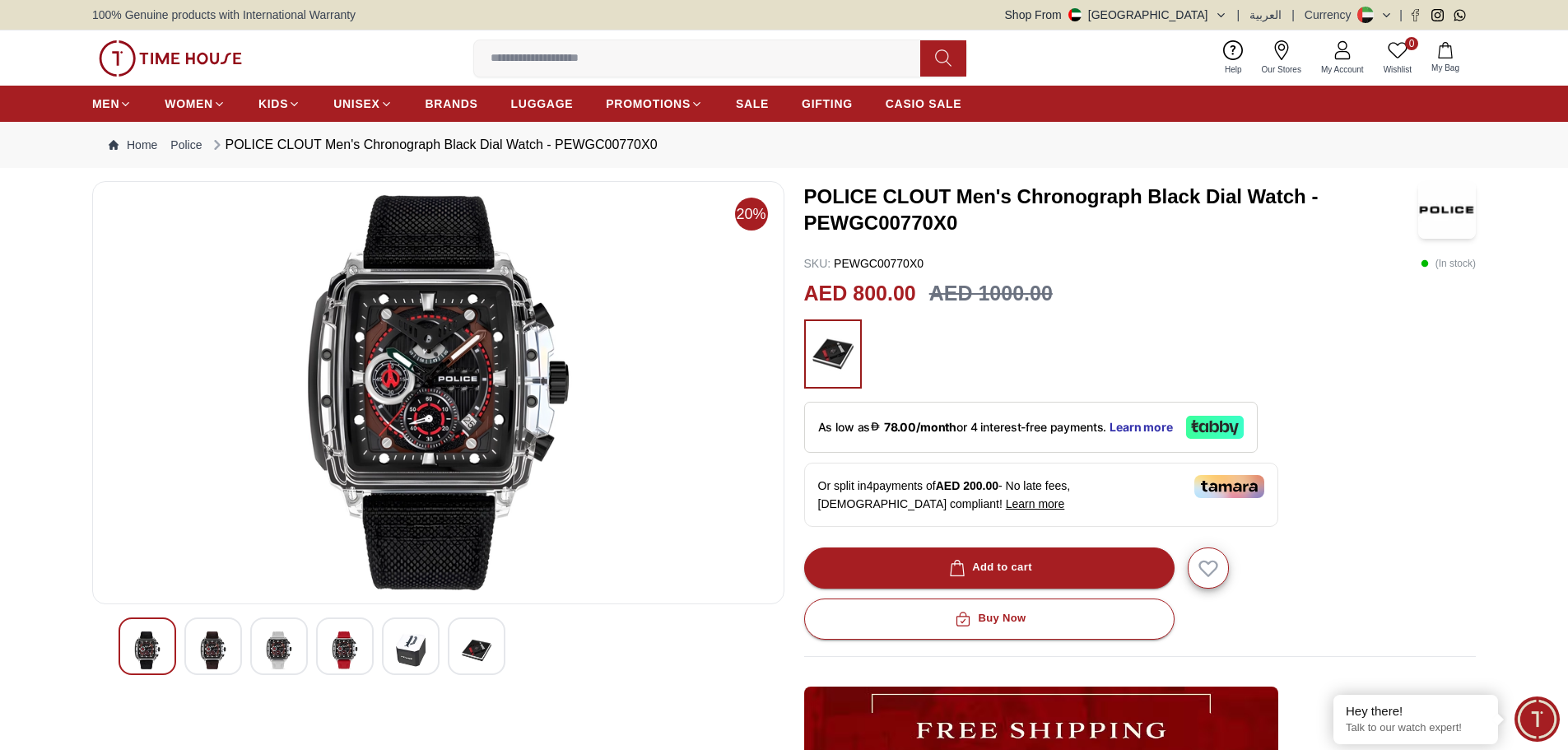
click at [278, 654] on img at bounding box center [279, 651] width 30 height 38
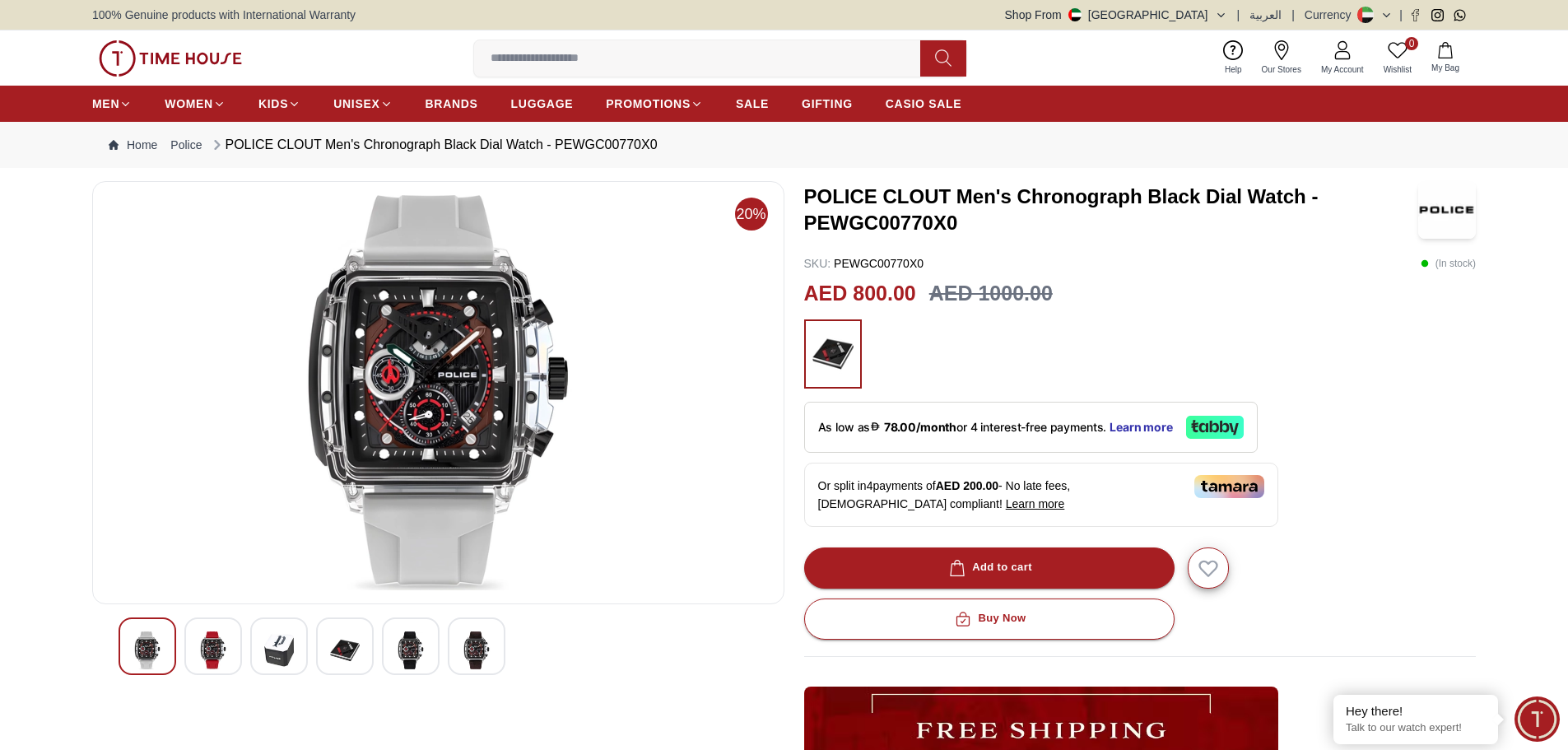
click at [363, 643] on div at bounding box center [345, 646] width 57 height 57
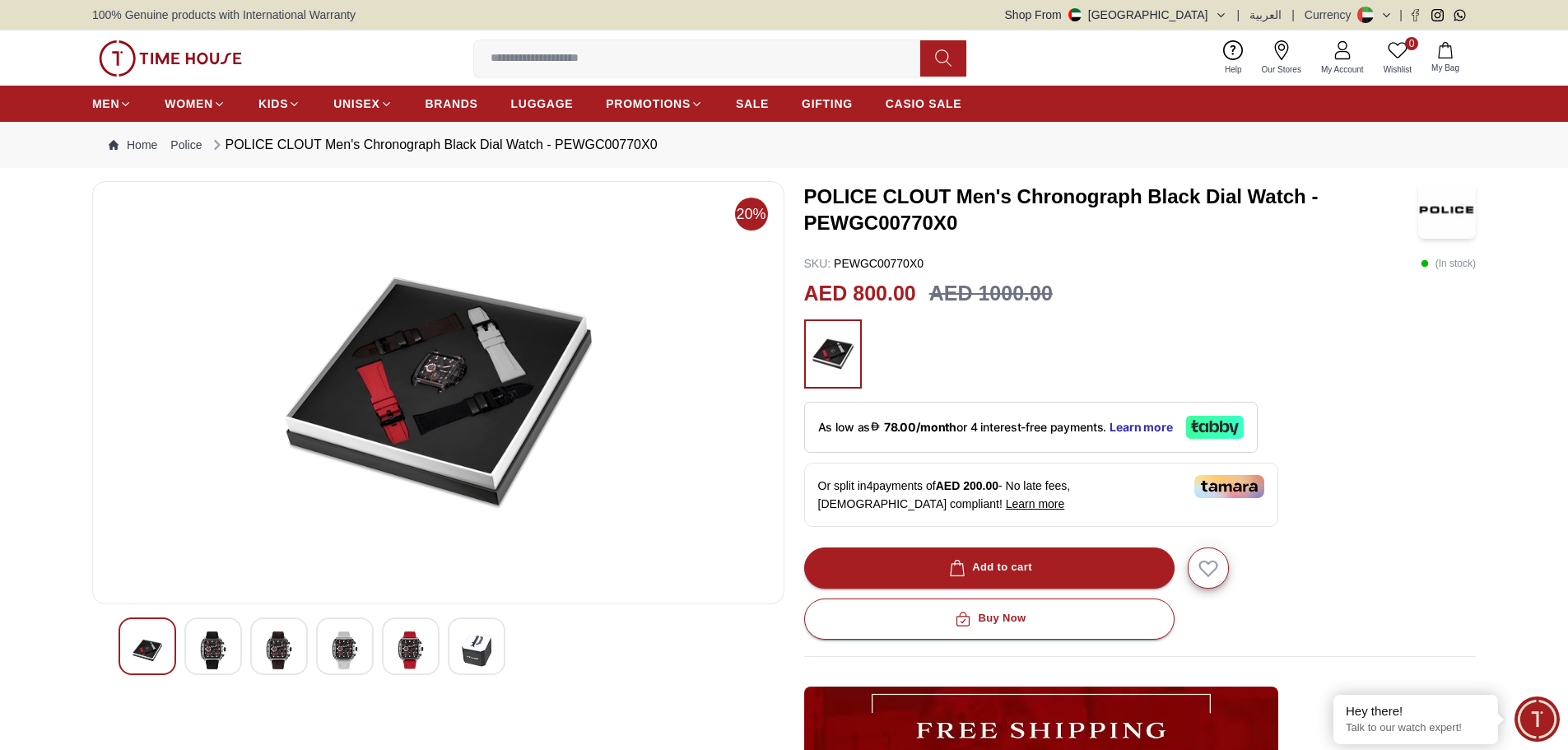
click at [423, 649] on img at bounding box center [411, 651] width 30 height 38
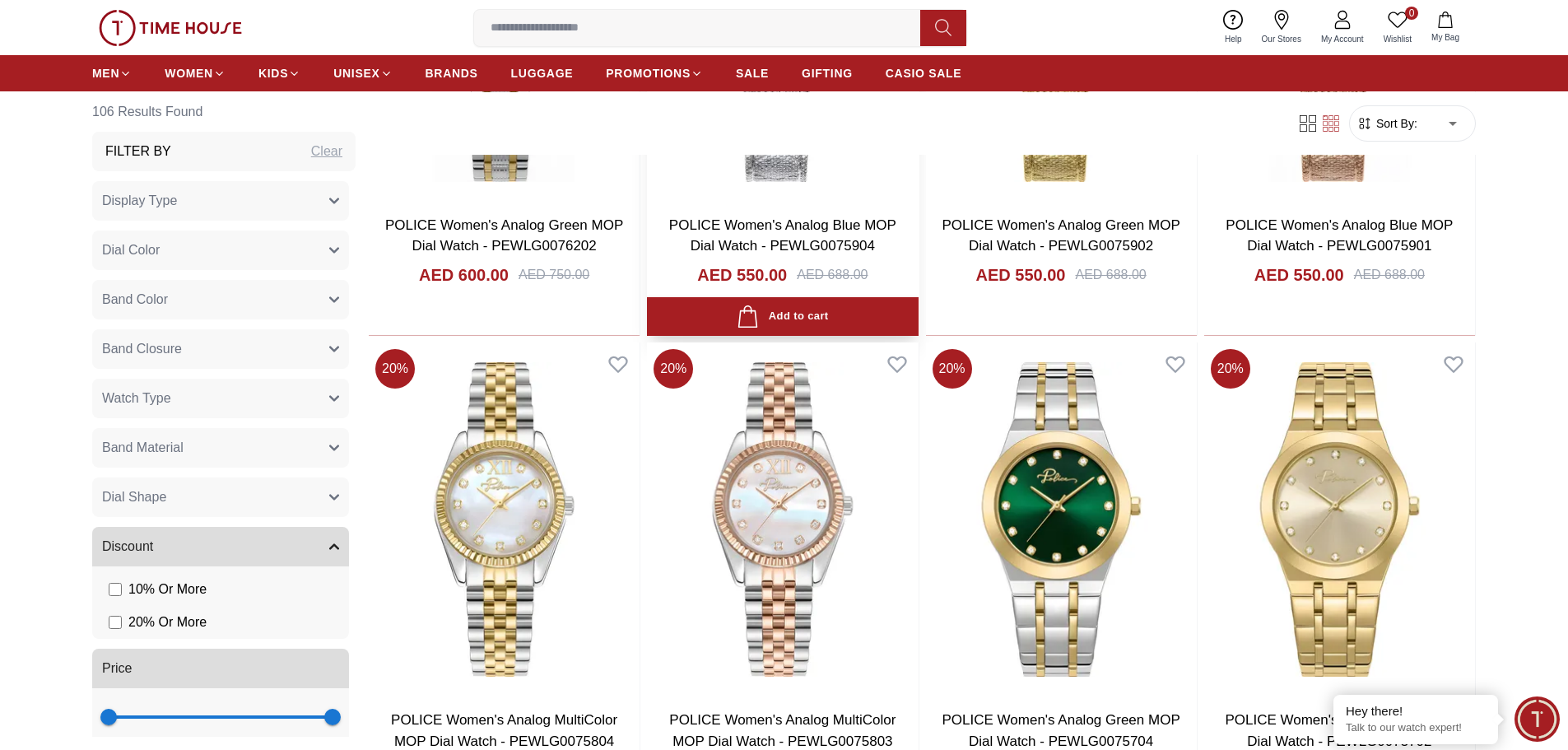
scroll to position [1679, 0]
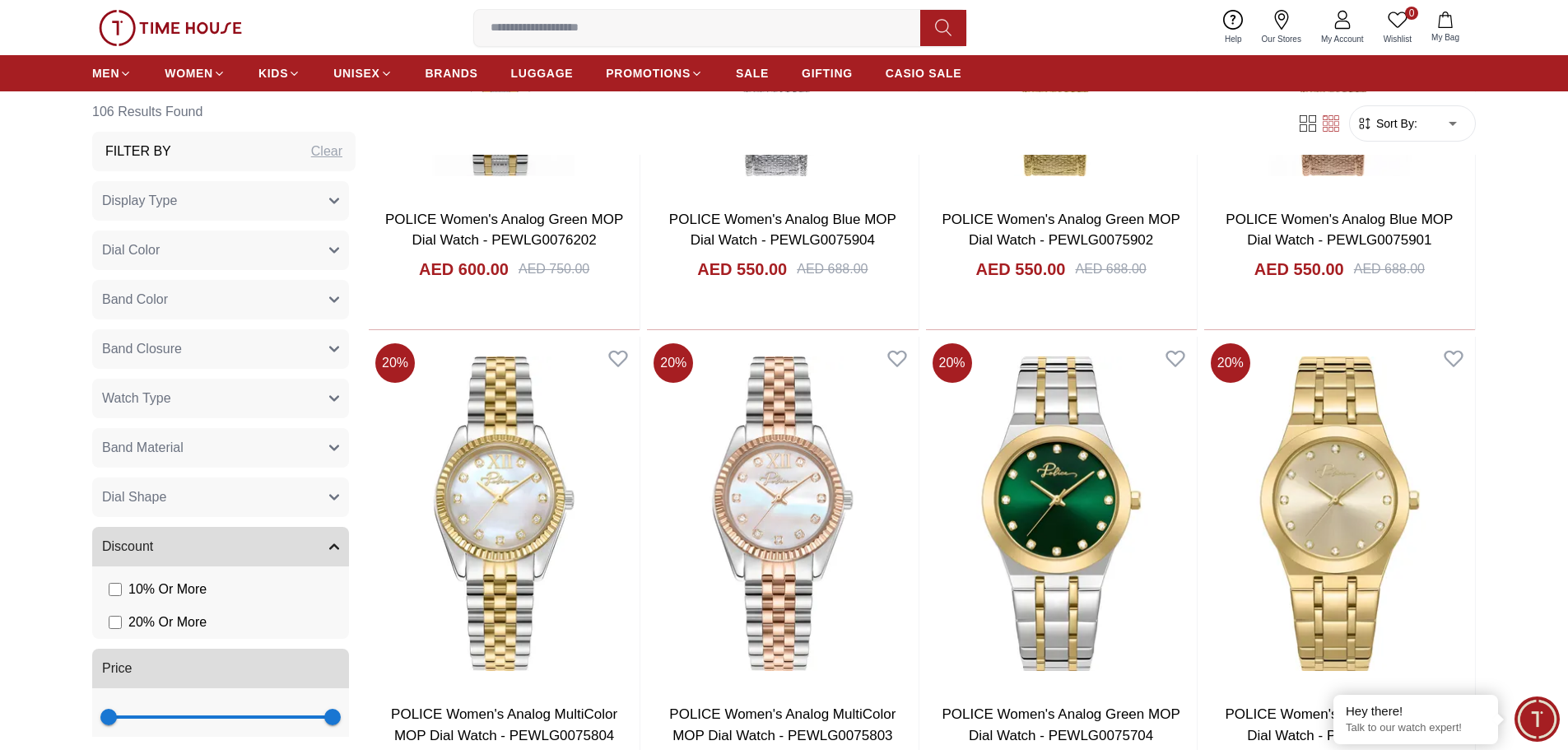
click at [319, 340] on button "Band Closure" at bounding box center [221, 349] width 257 height 39
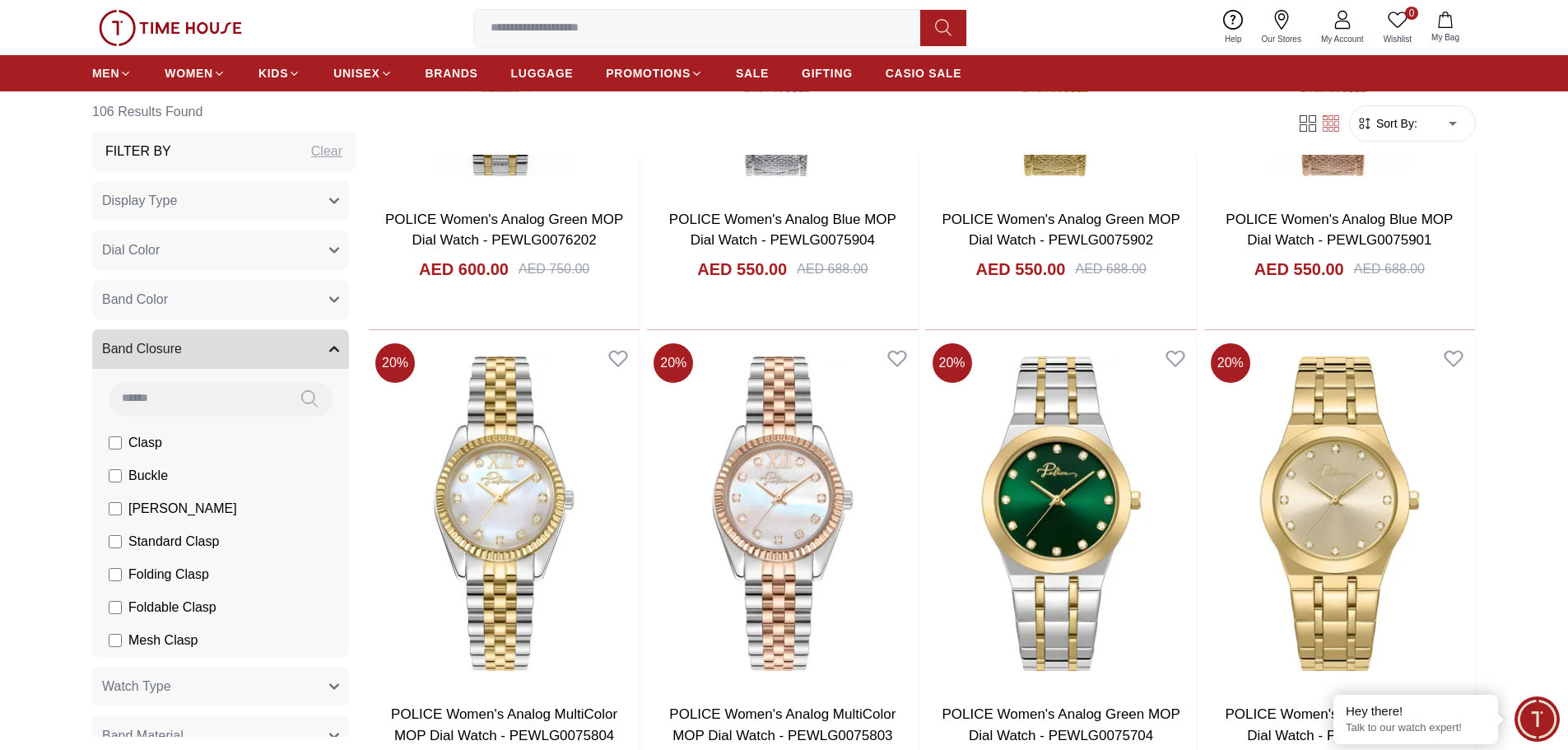
click at [319, 340] on button "Band Closure" at bounding box center [221, 349] width 257 height 39
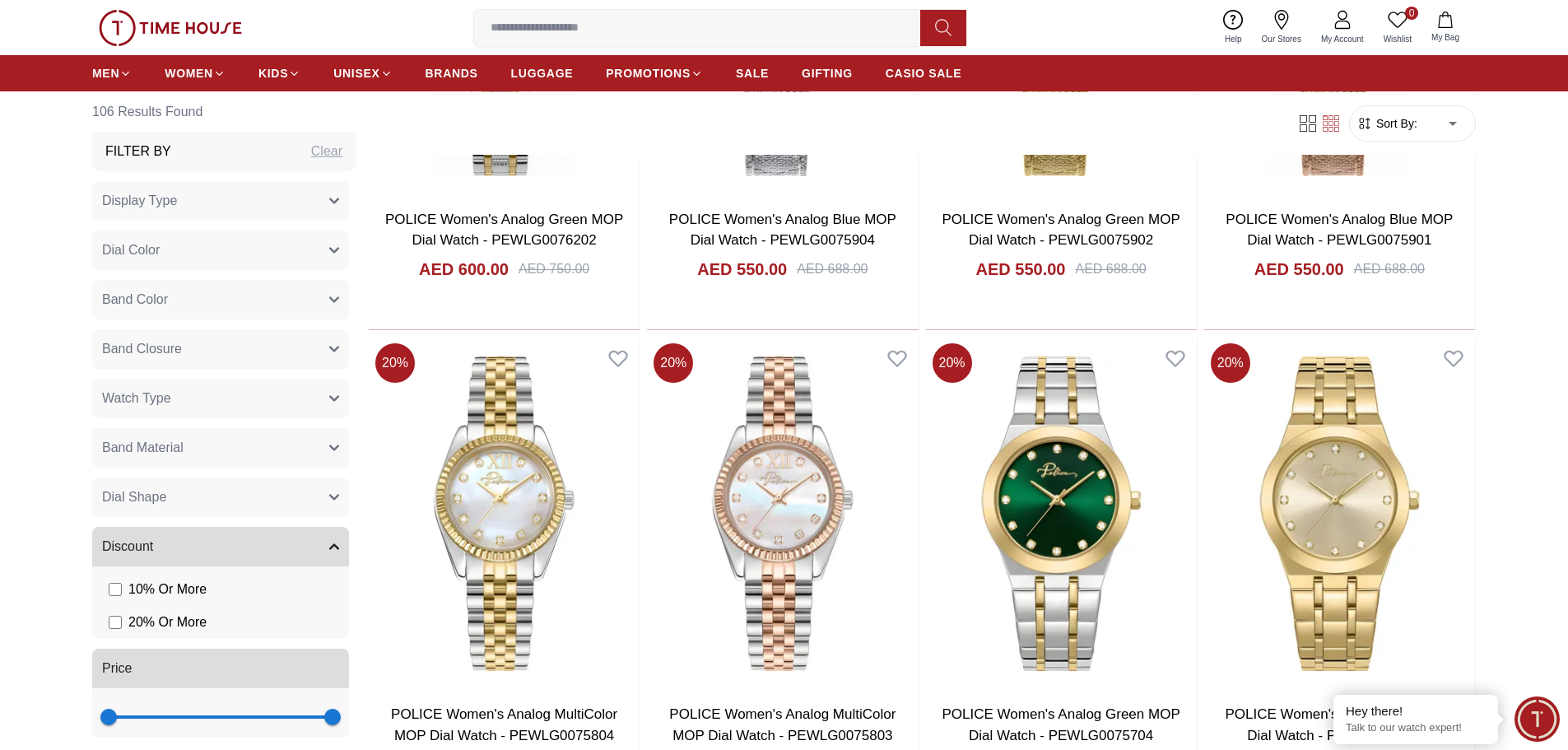
click at [312, 391] on button "Watch Type" at bounding box center [221, 397] width 257 height 39
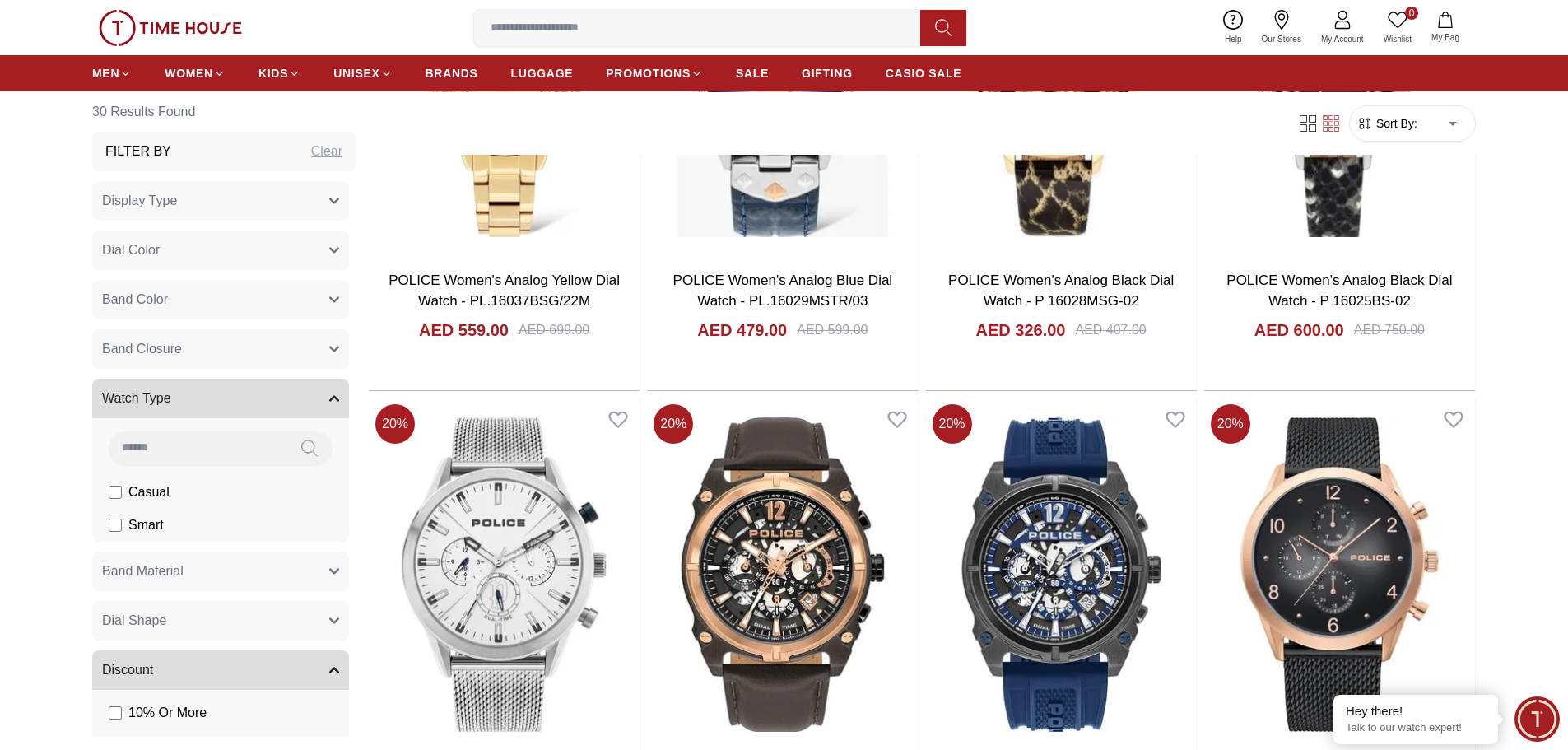
scroll to position [1596, 0]
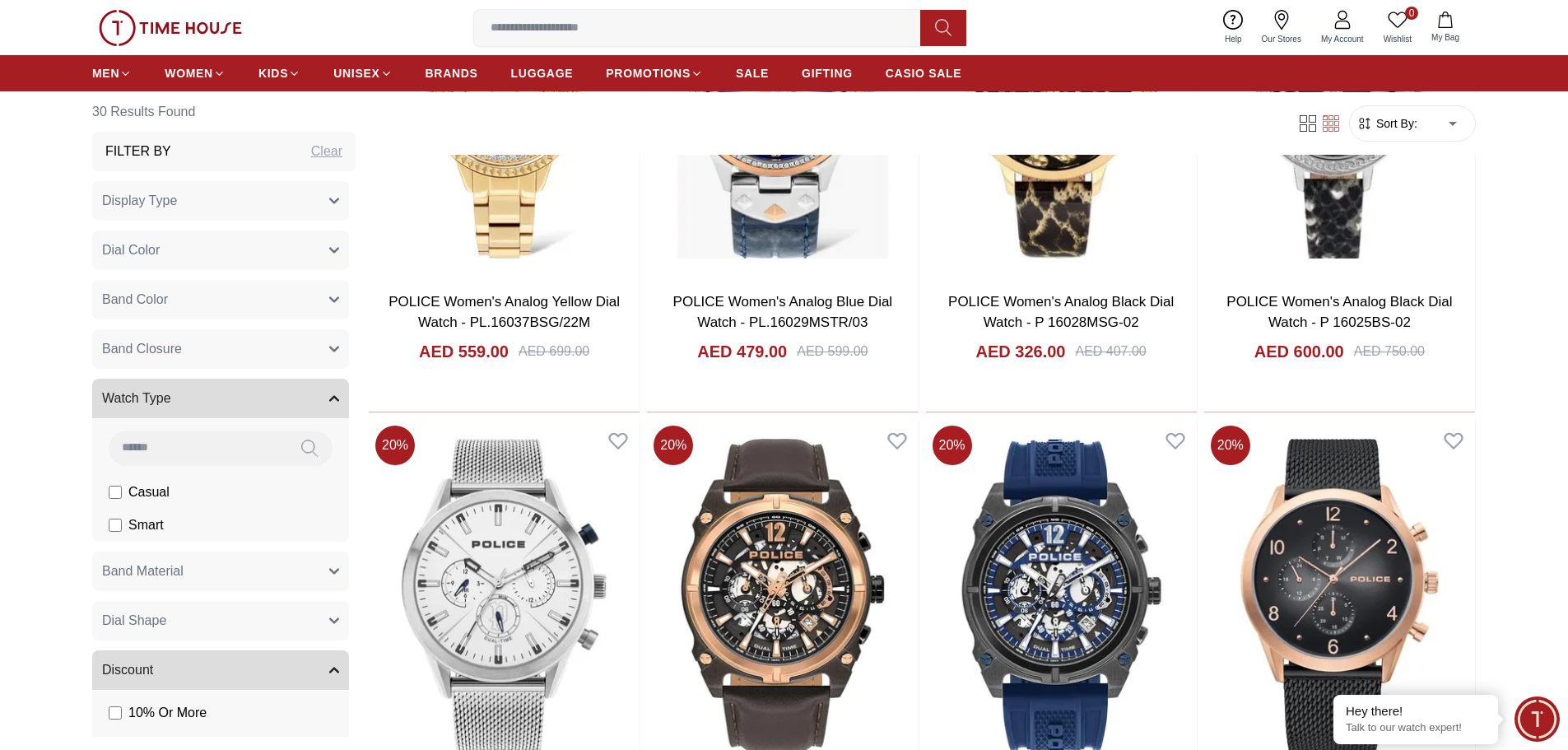
click at [122, 525] on label "Smart" at bounding box center [137, 525] width 55 height 20
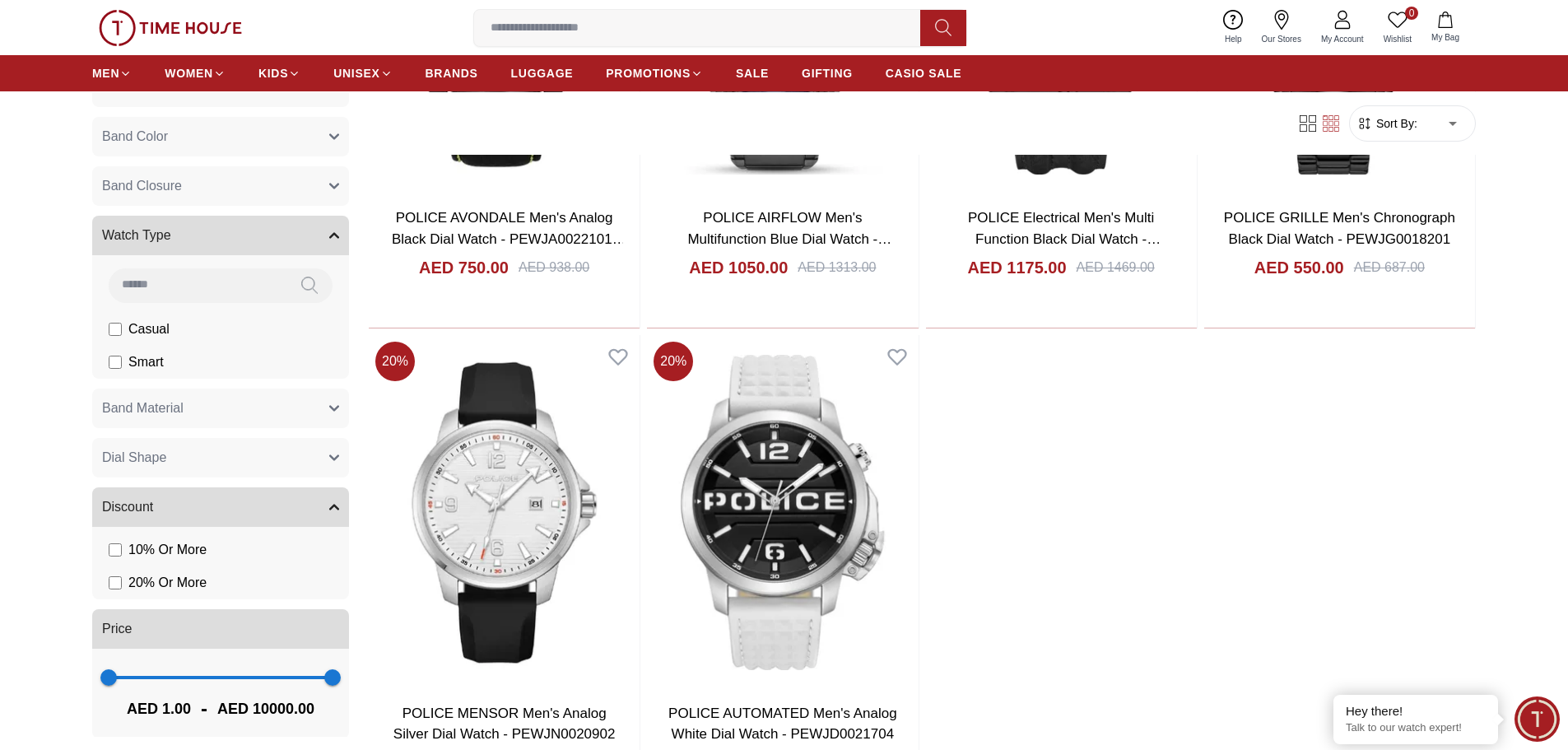
scroll to position [164, 0]
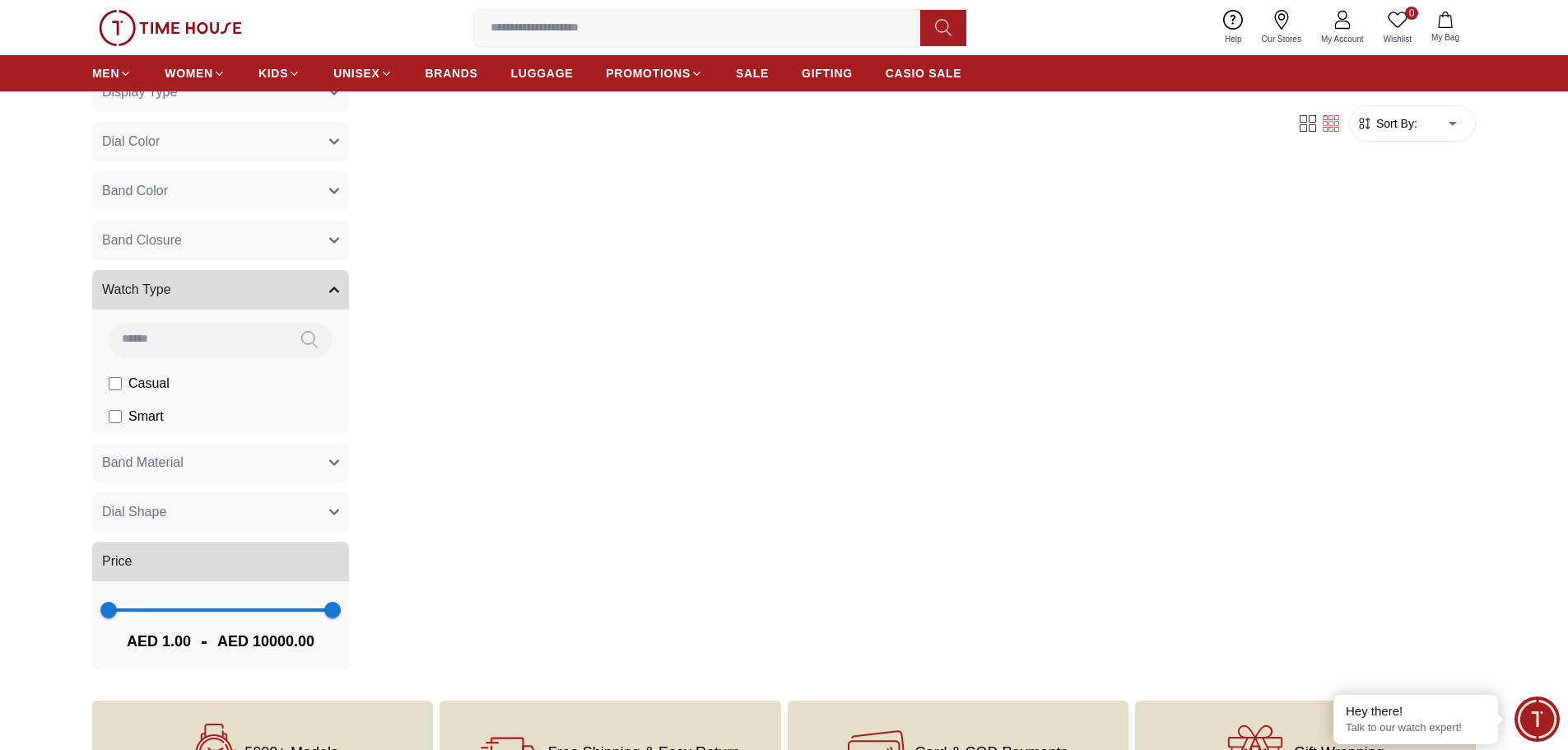
scroll to position [855, 0]
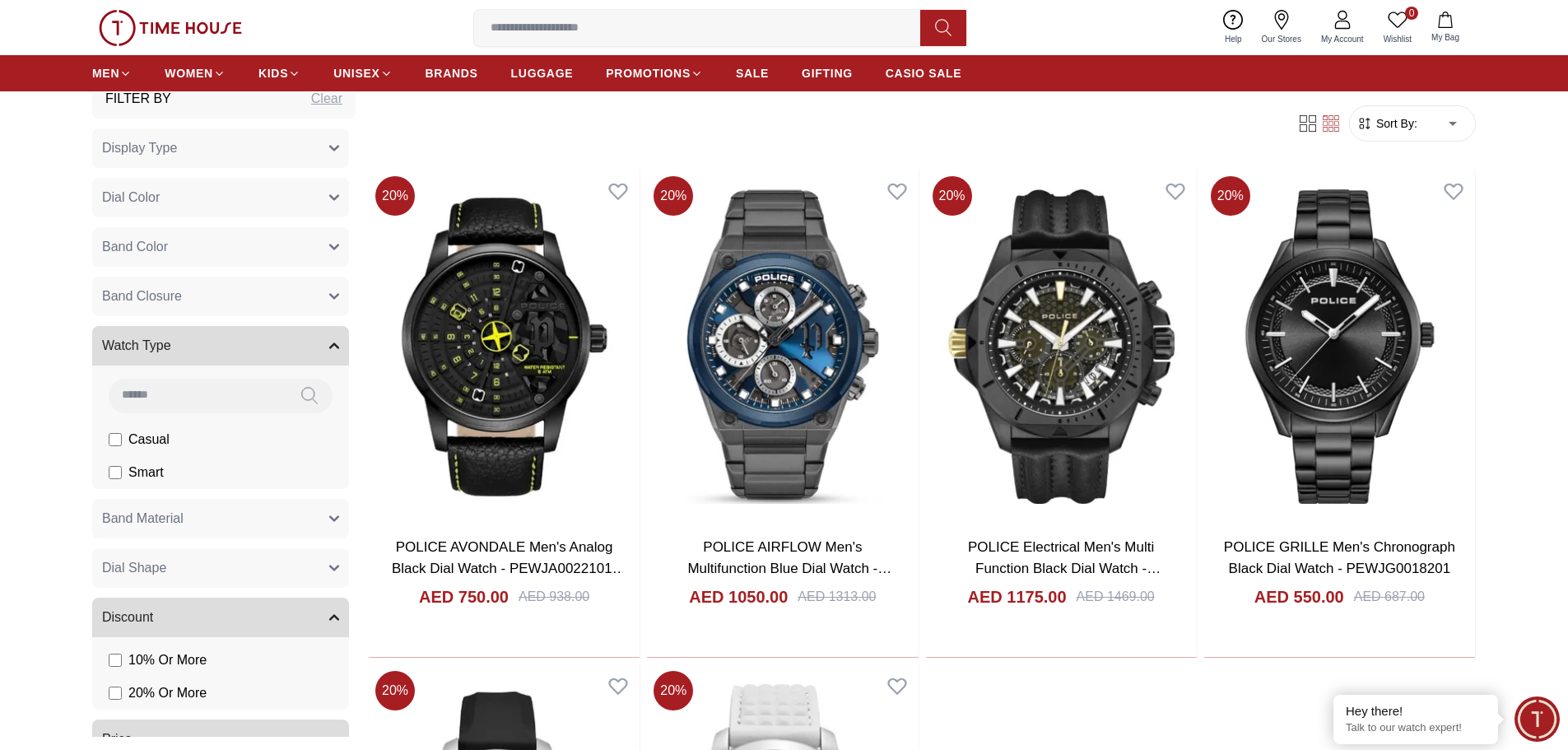
scroll to position [164, 0]
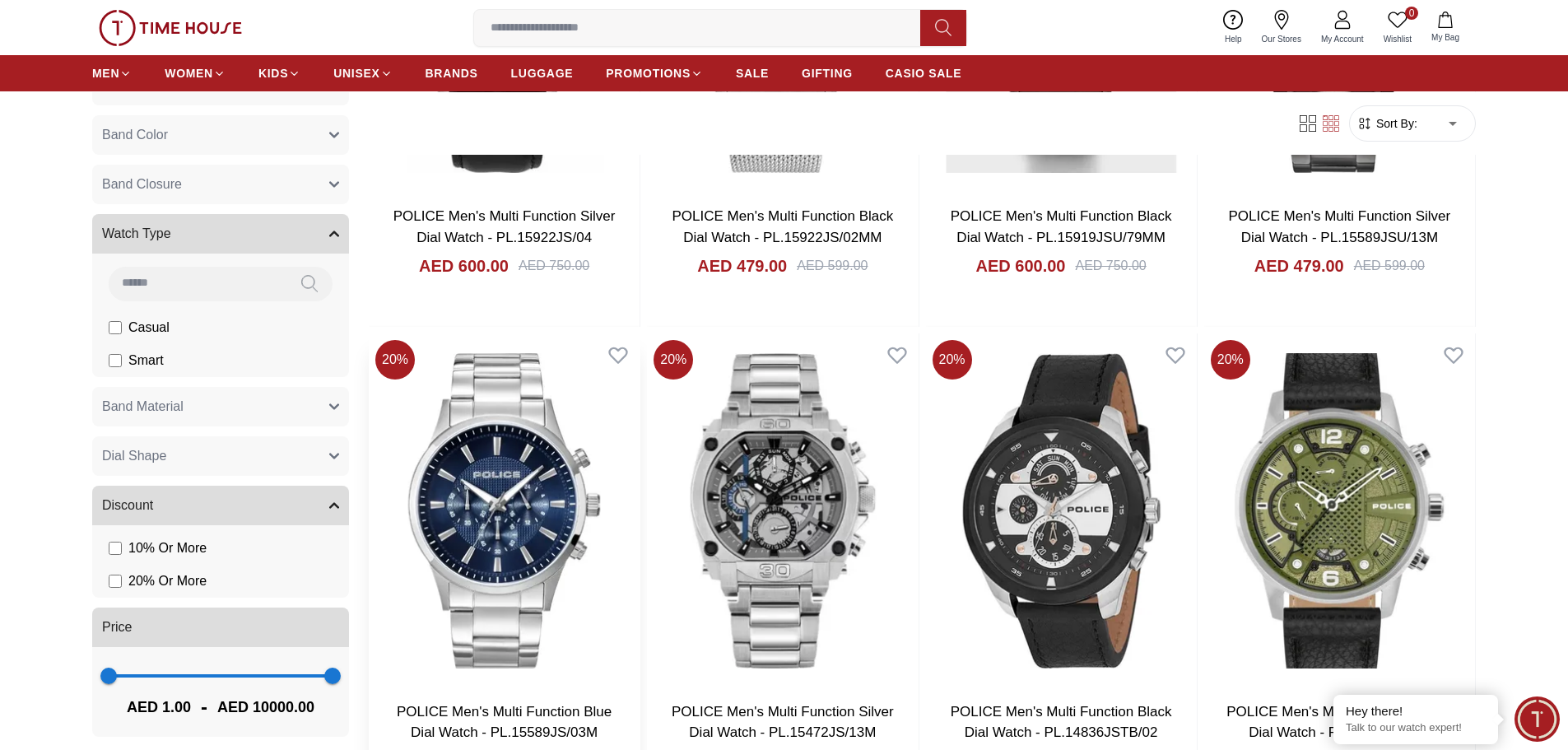
scroll to position [2996, 0]
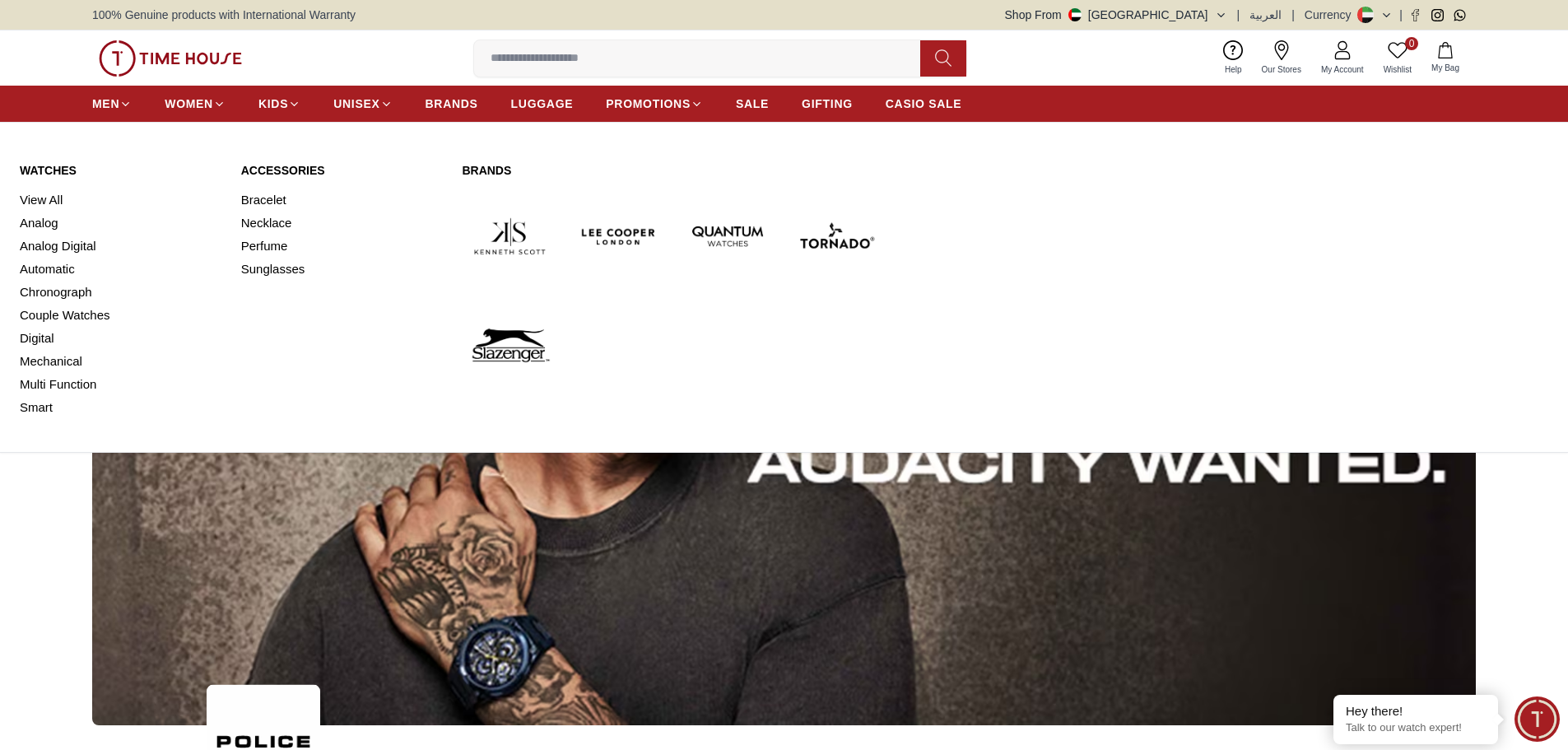
click at [49, 167] on link "Watches" at bounding box center [120, 170] width 201 height 16
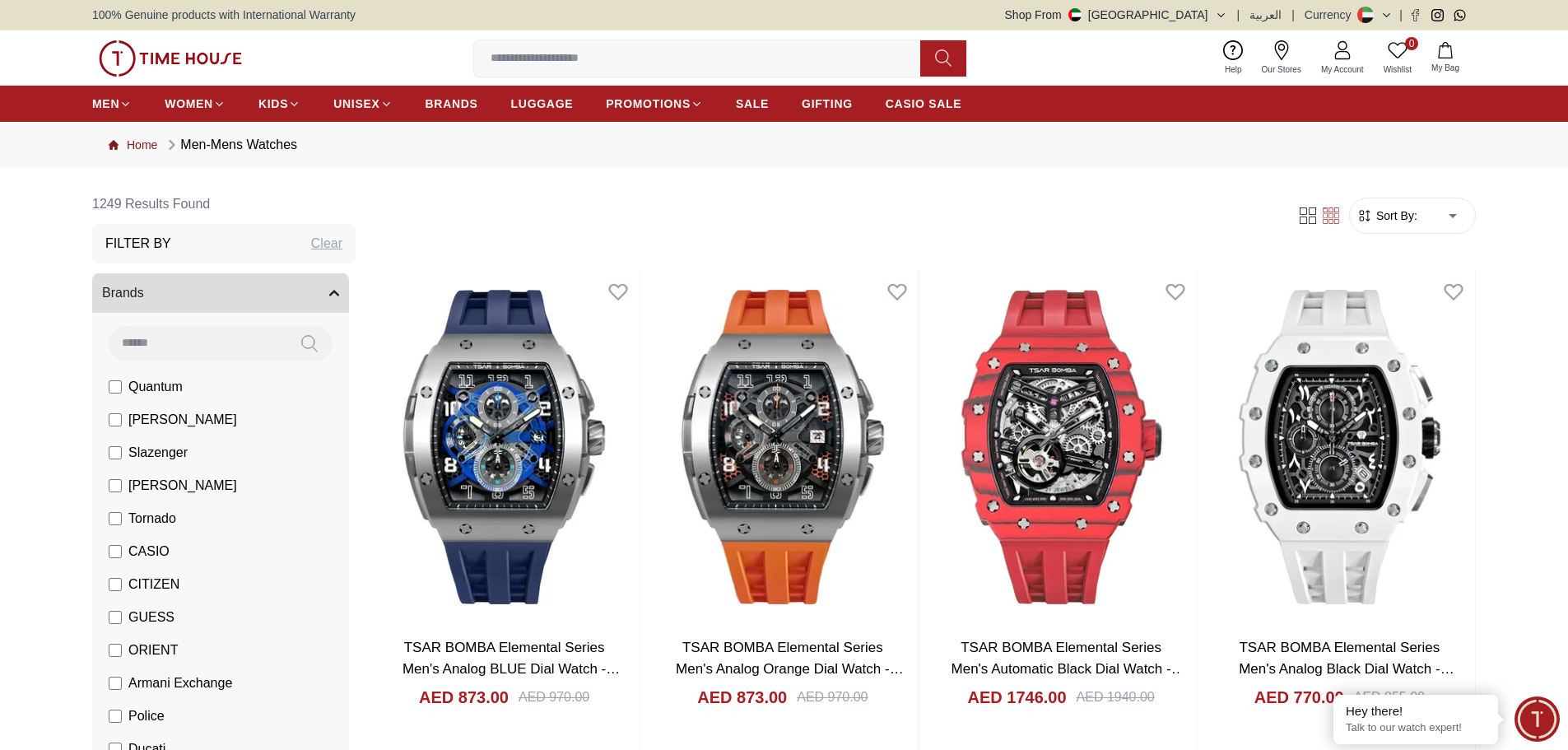
click at [140, 138] on link "Home" at bounding box center [133, 144] width 49 height 16
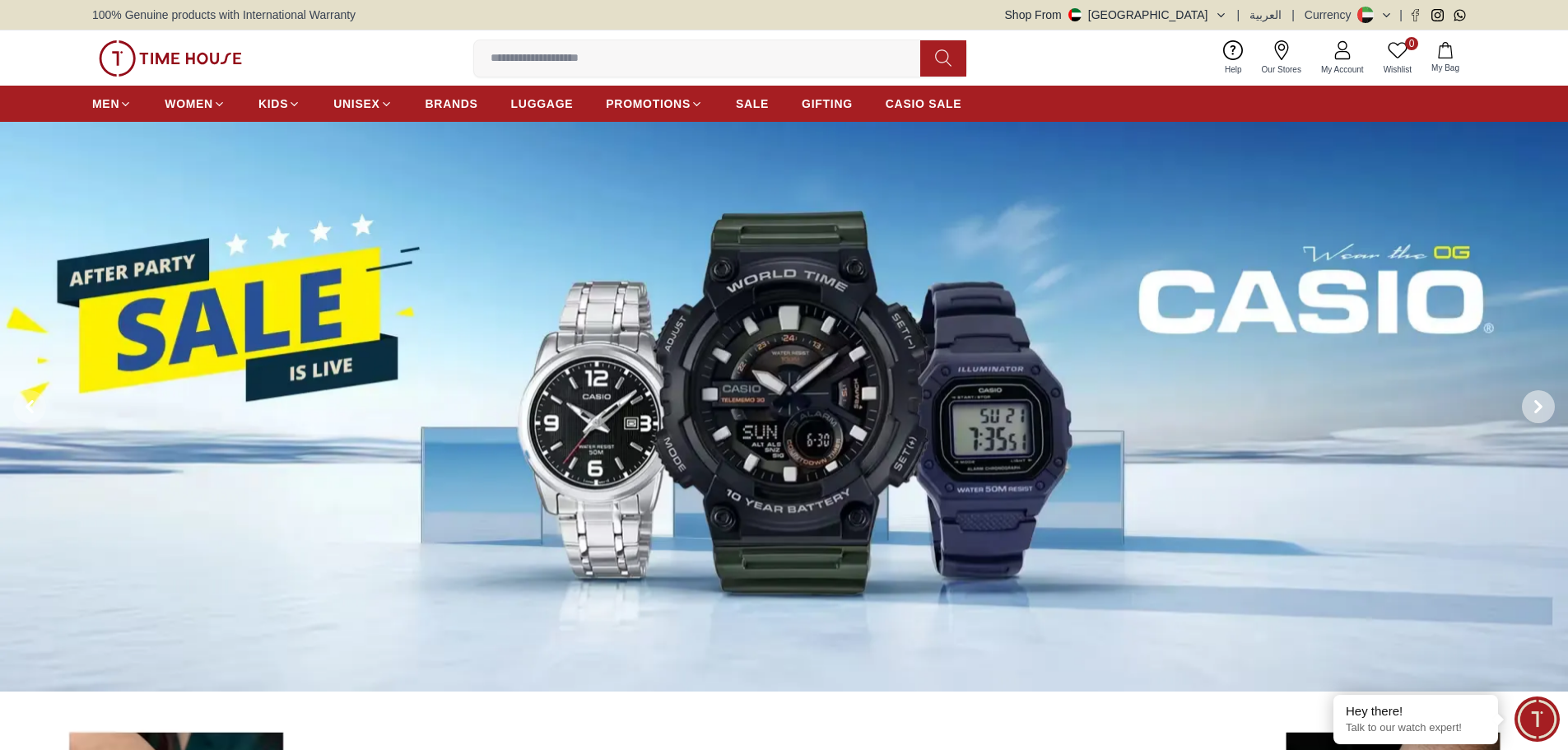
click at [1529, 408] on span at bounding box center [1537, 406] width 32 height 32
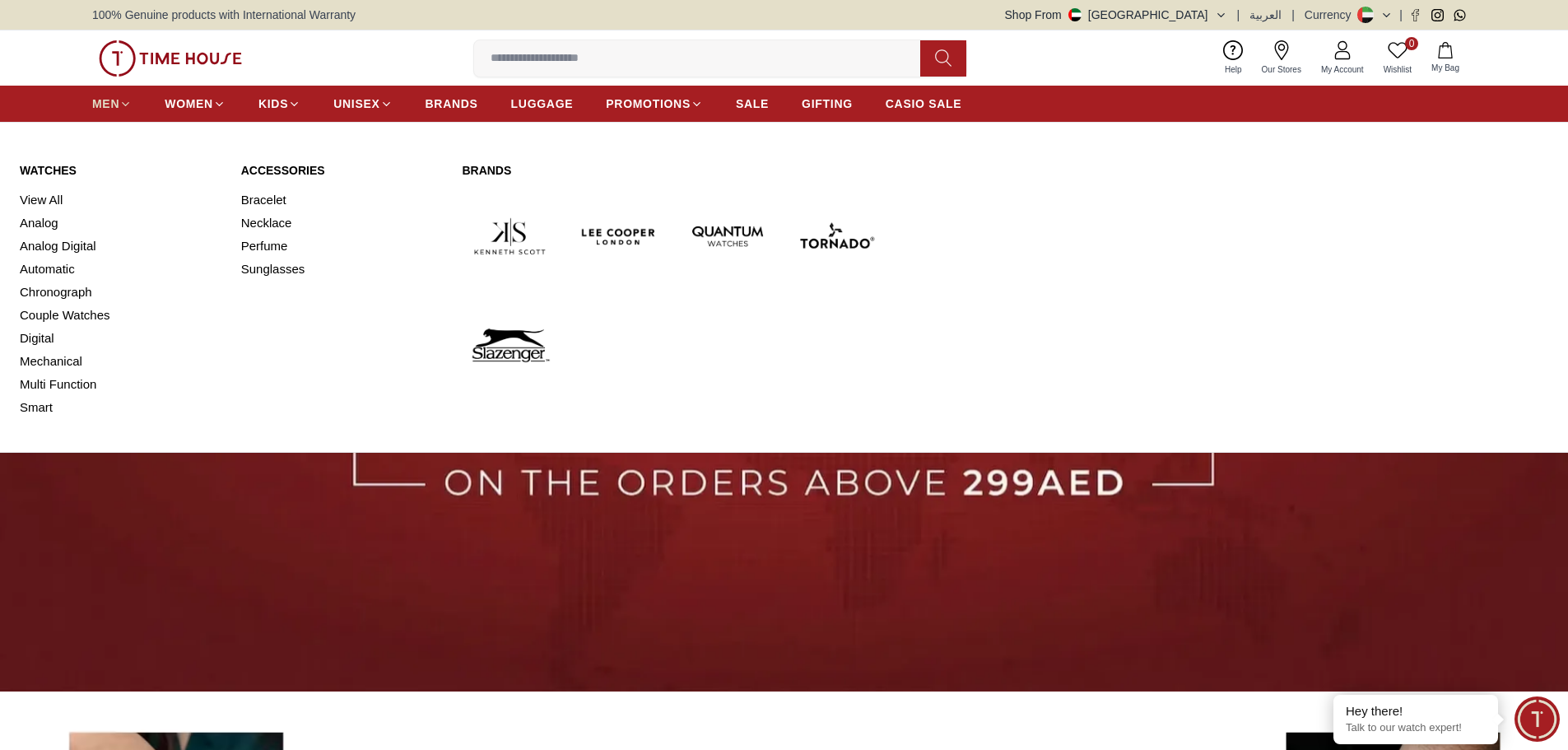
click at [117, 98] on span "MEN" at bounding box center [106, 103] width 27 height 16
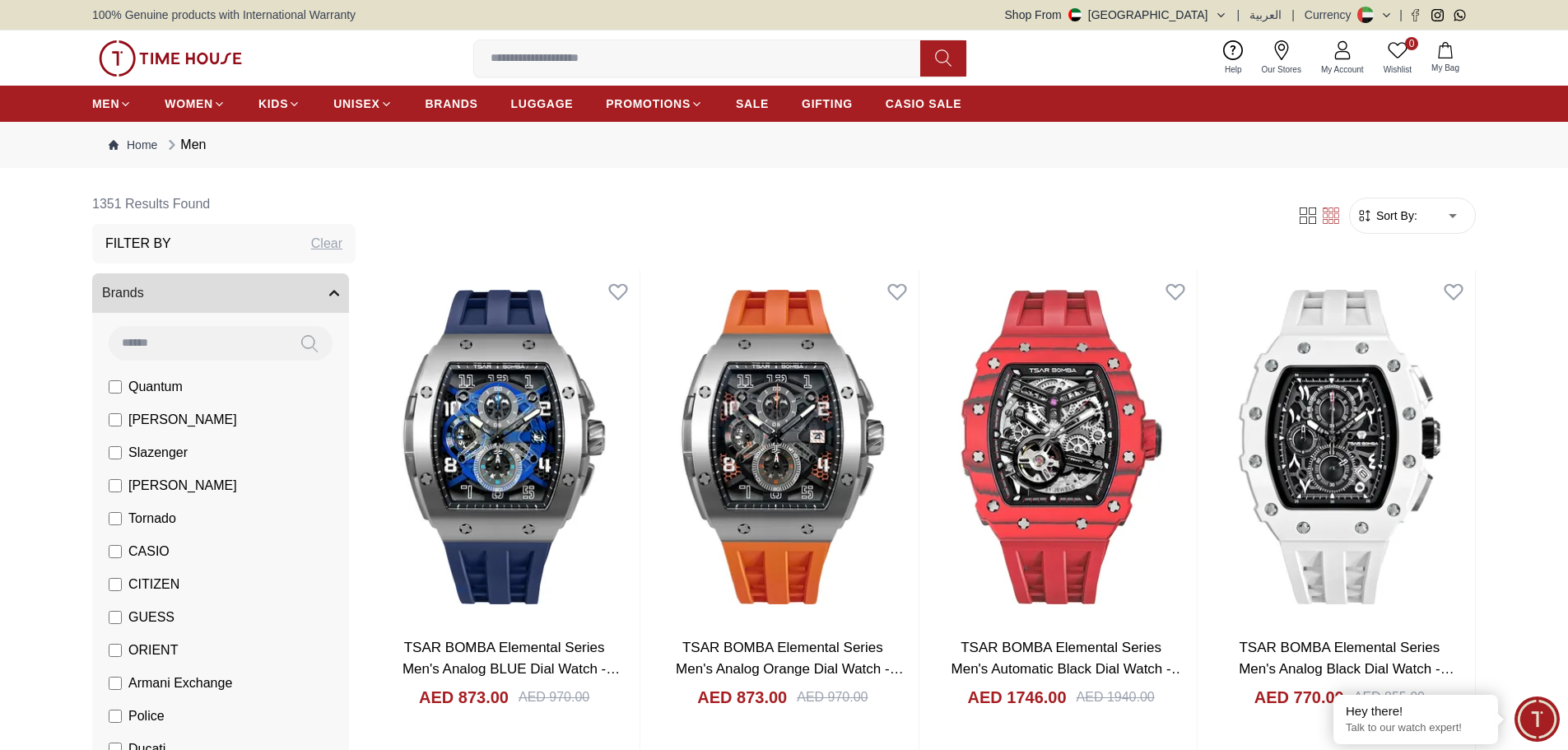
click at [145, 289] on button "Brands" at bounding box center [221, 292] width 257 height 39
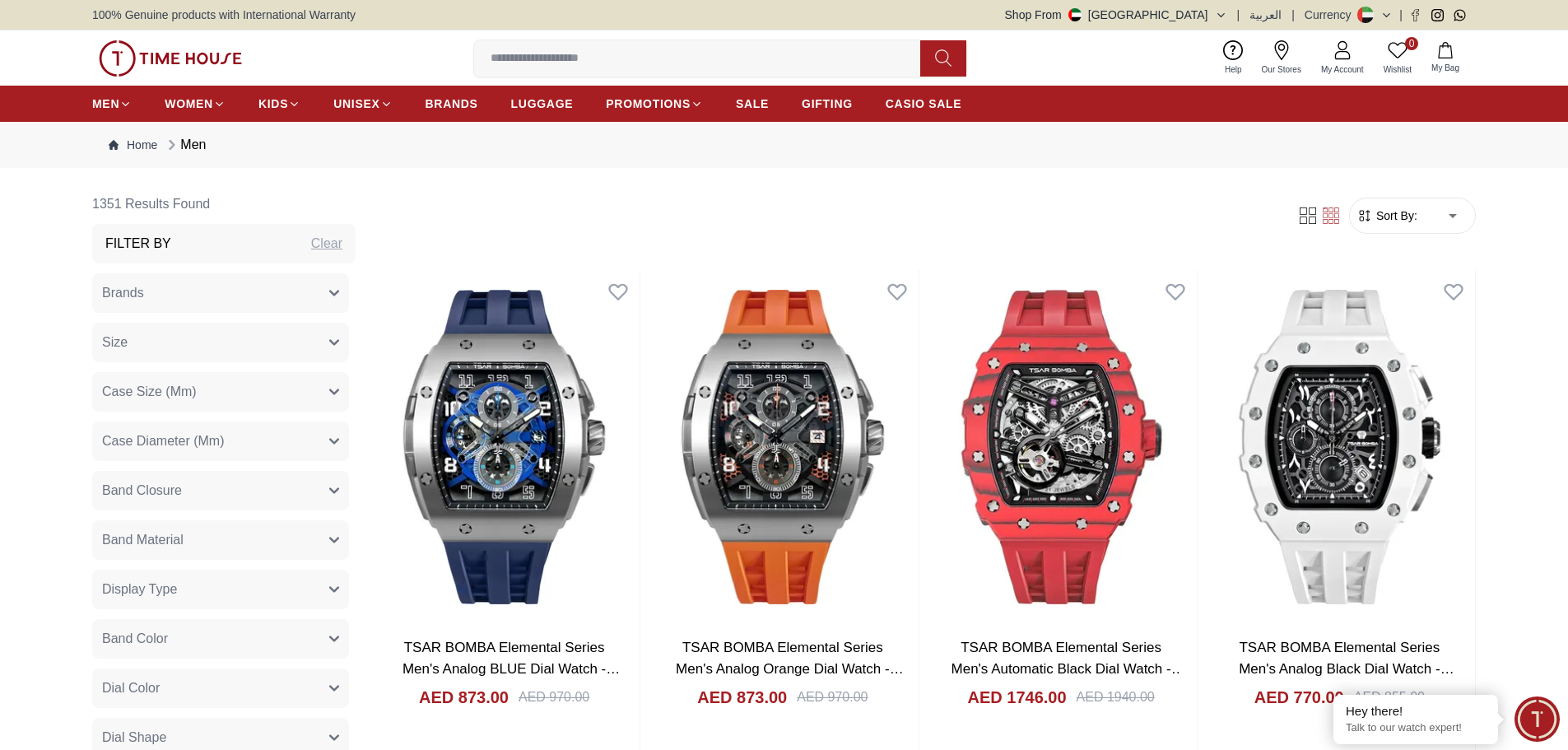
click at [134, 293] on span "Brands" at bounding box center [123, 292] width 42 height 20
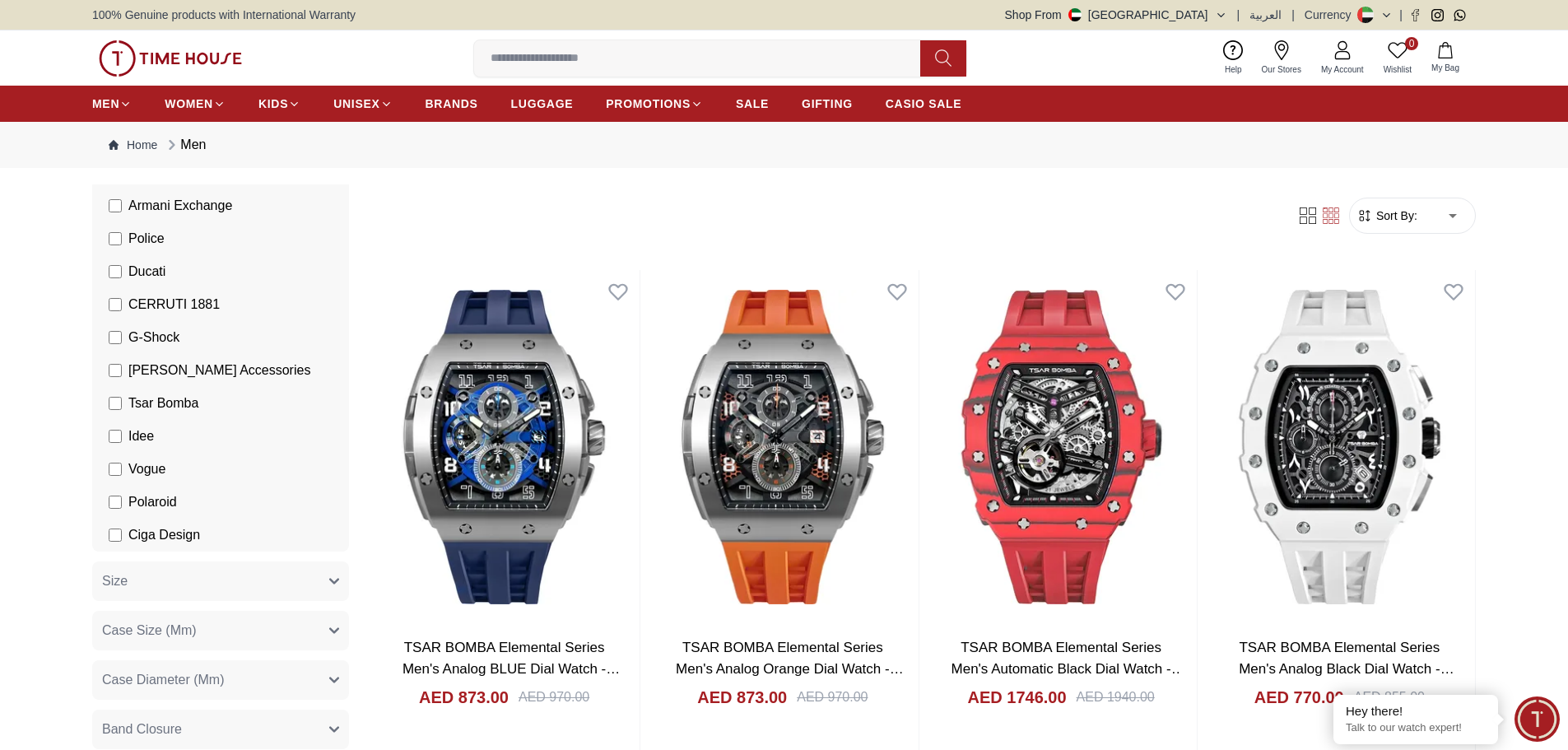
scroll to position [494, 0]
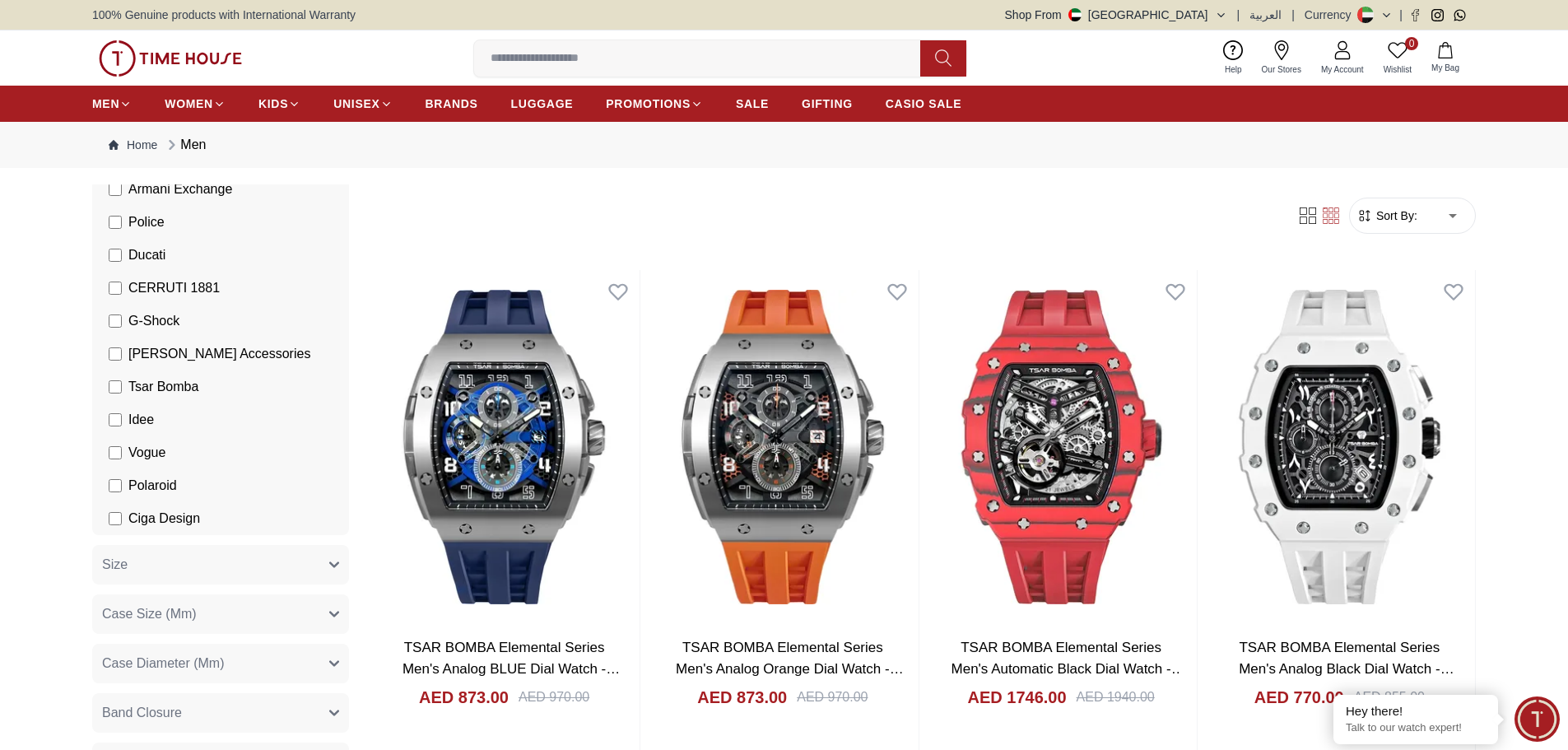
click at [147, 217] on span "Police" at bounding box center [146, 222] width 36 height 20
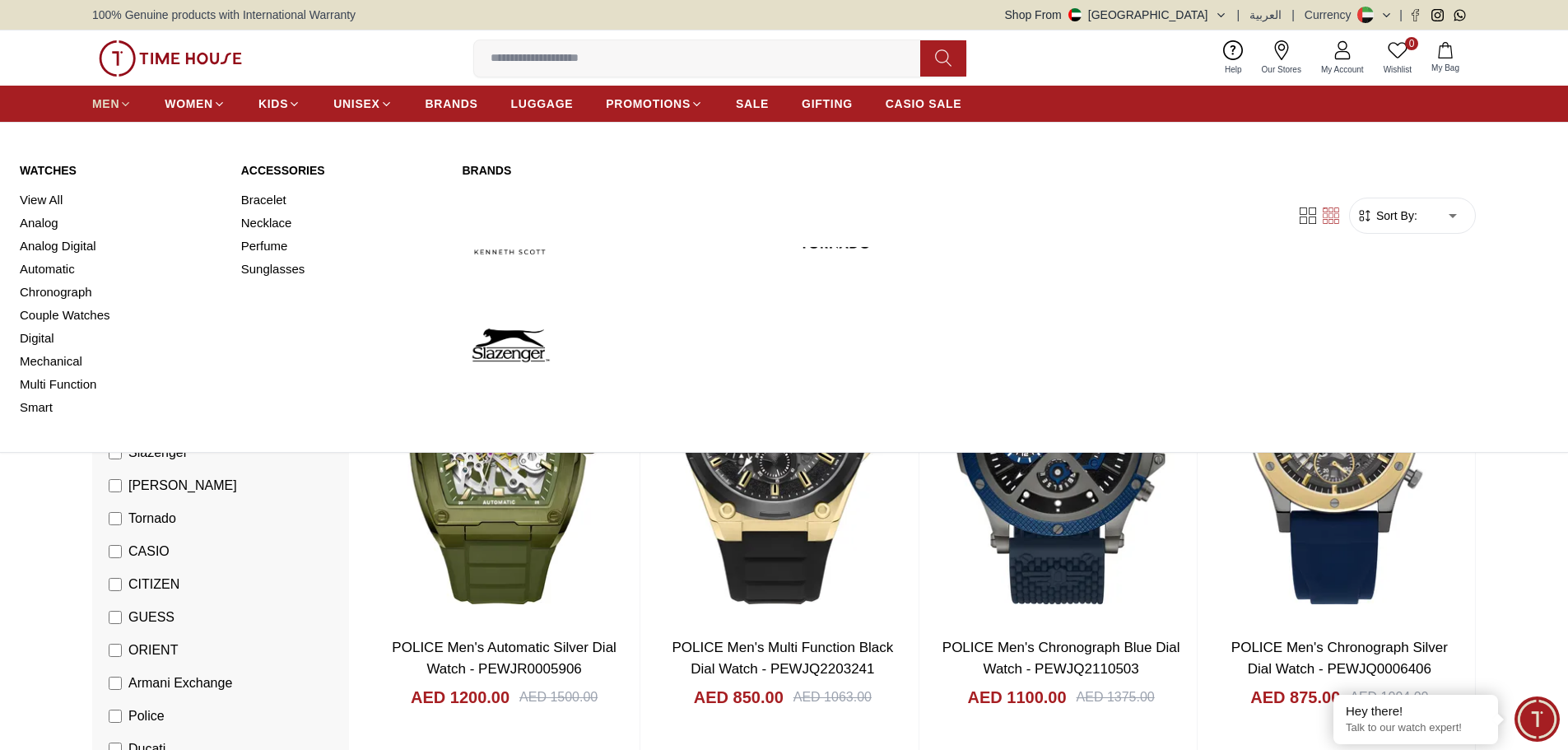
click at [115, 102] on span "MEN" at bounding box center [106, 103] width 27 height 16
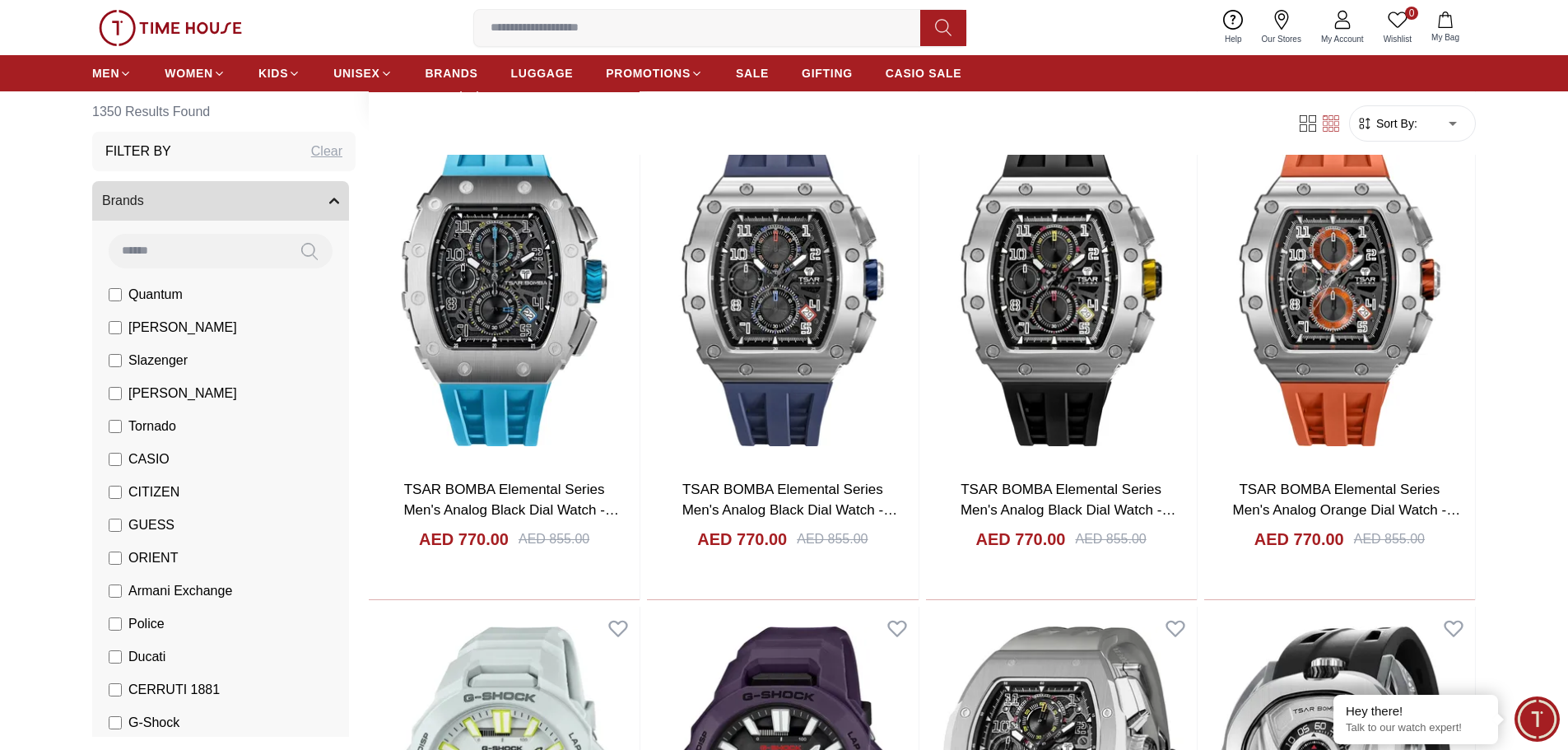
scroll to position [658, 0]
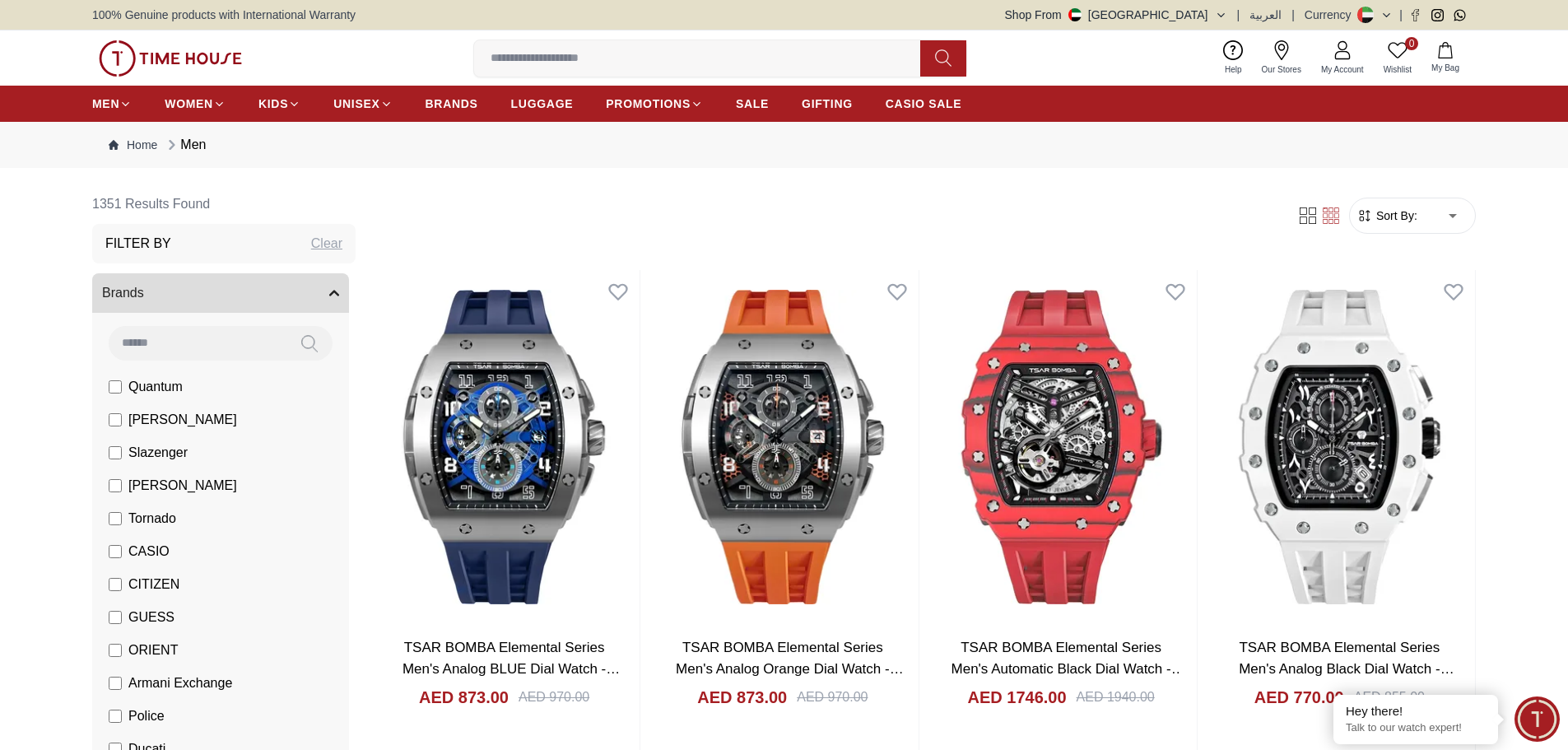
click at [329, 294] on icon "button" at bounding box center [334, 293] width 10 height 10
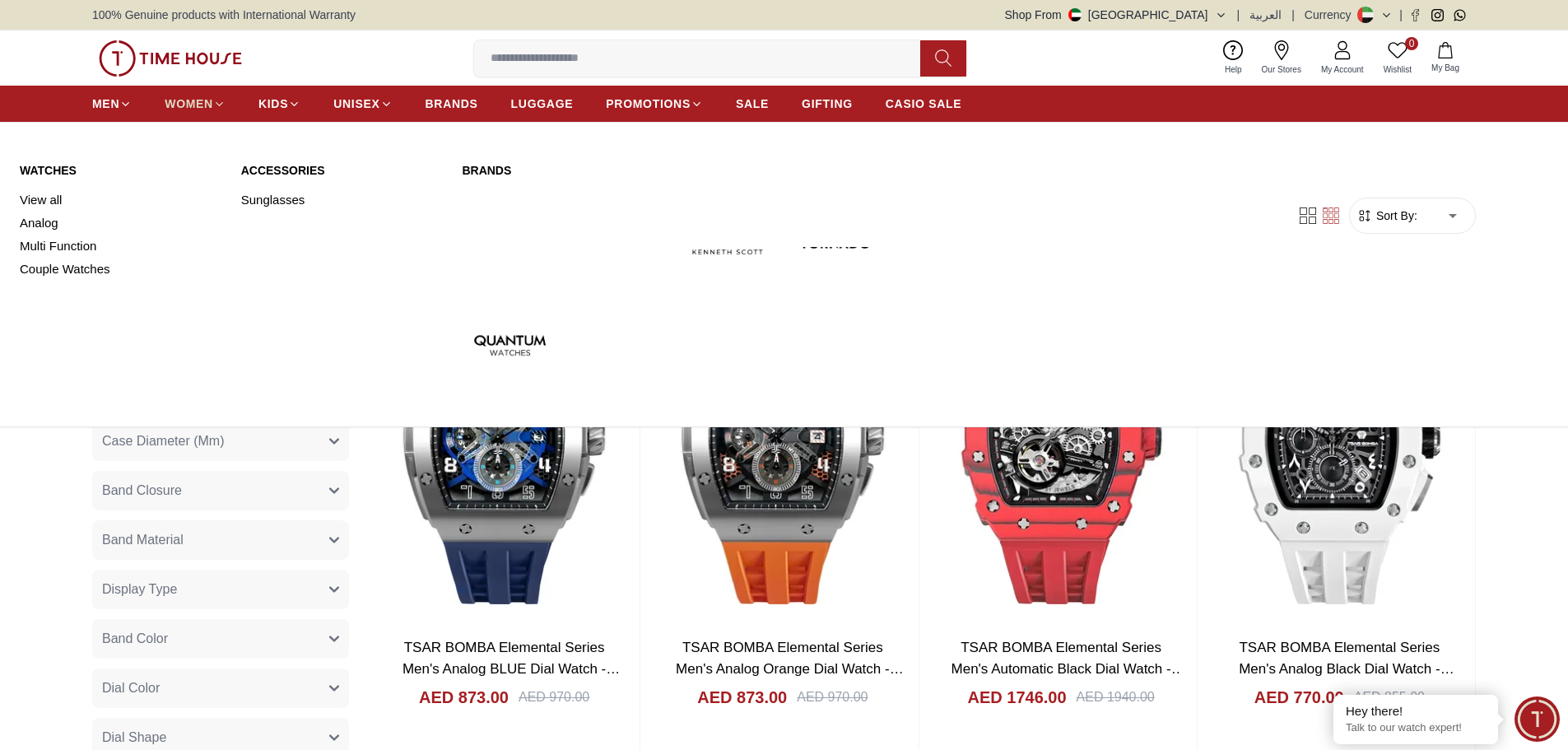
click at [194, 105] on span "WOMEN" at bounding box center [188, 103] width 49 height 16
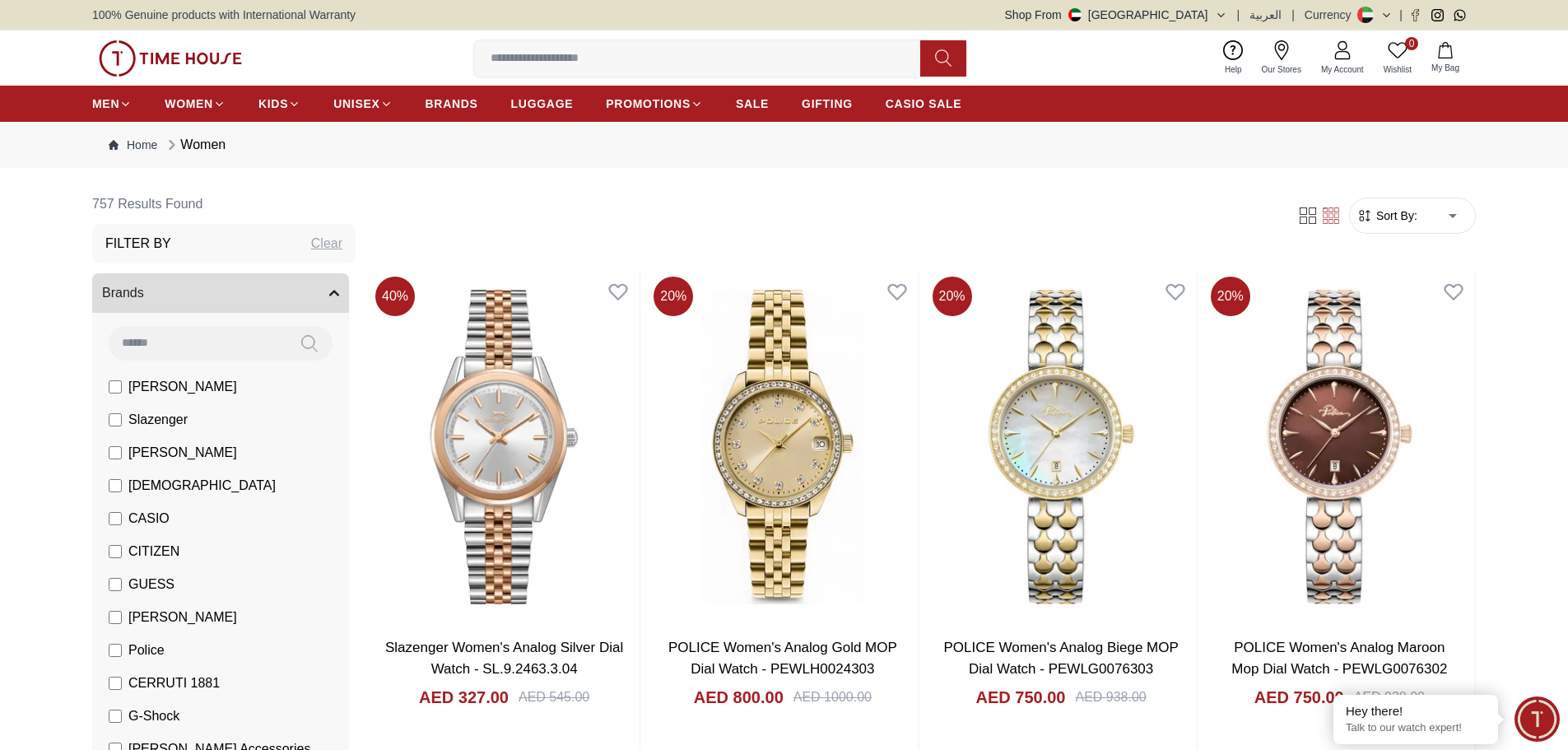
click at [152, 483] on span "[DEMOGRAPHIC_DATA]" at bounding box center [201, 485] width 147 height 20
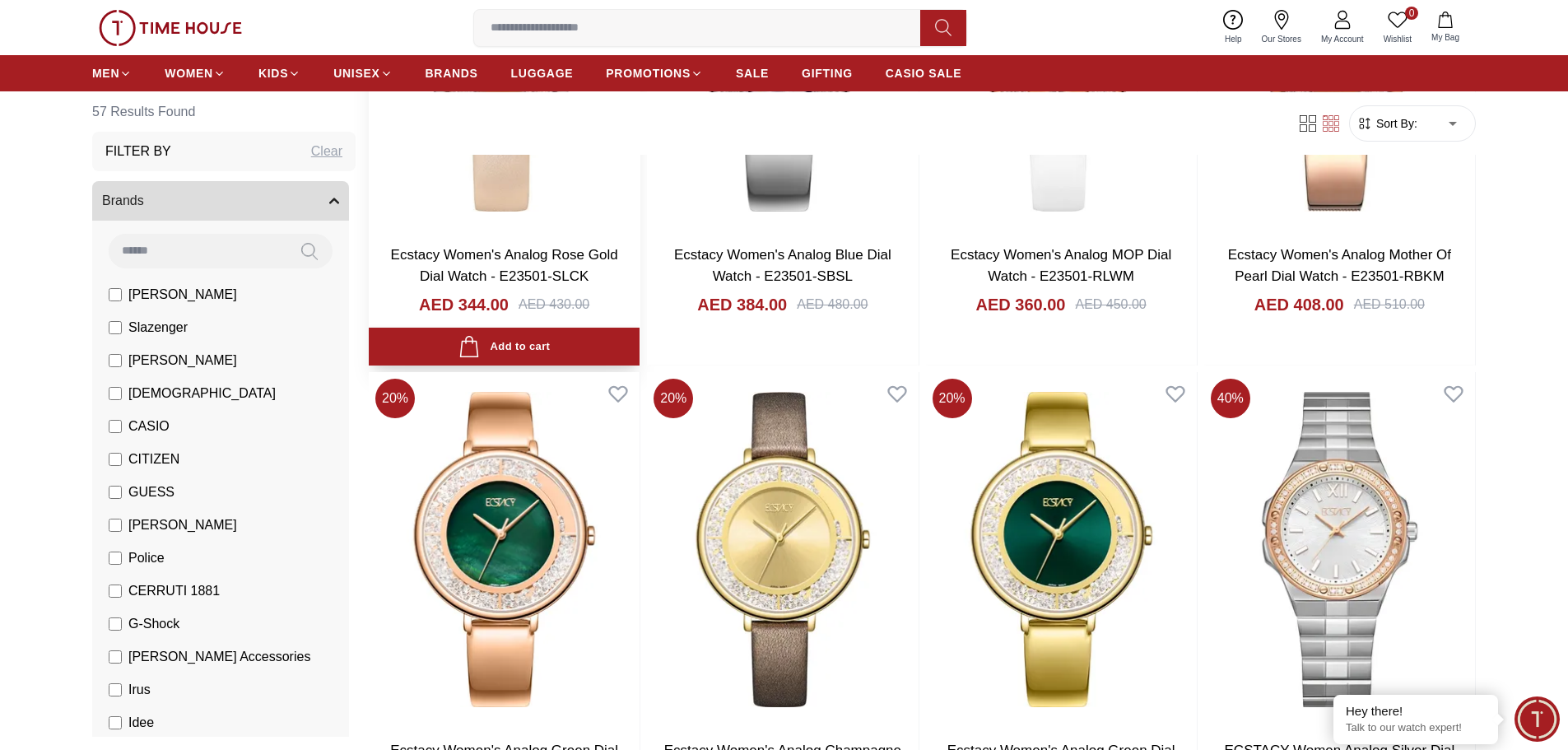
scroll to position [1647, 0]
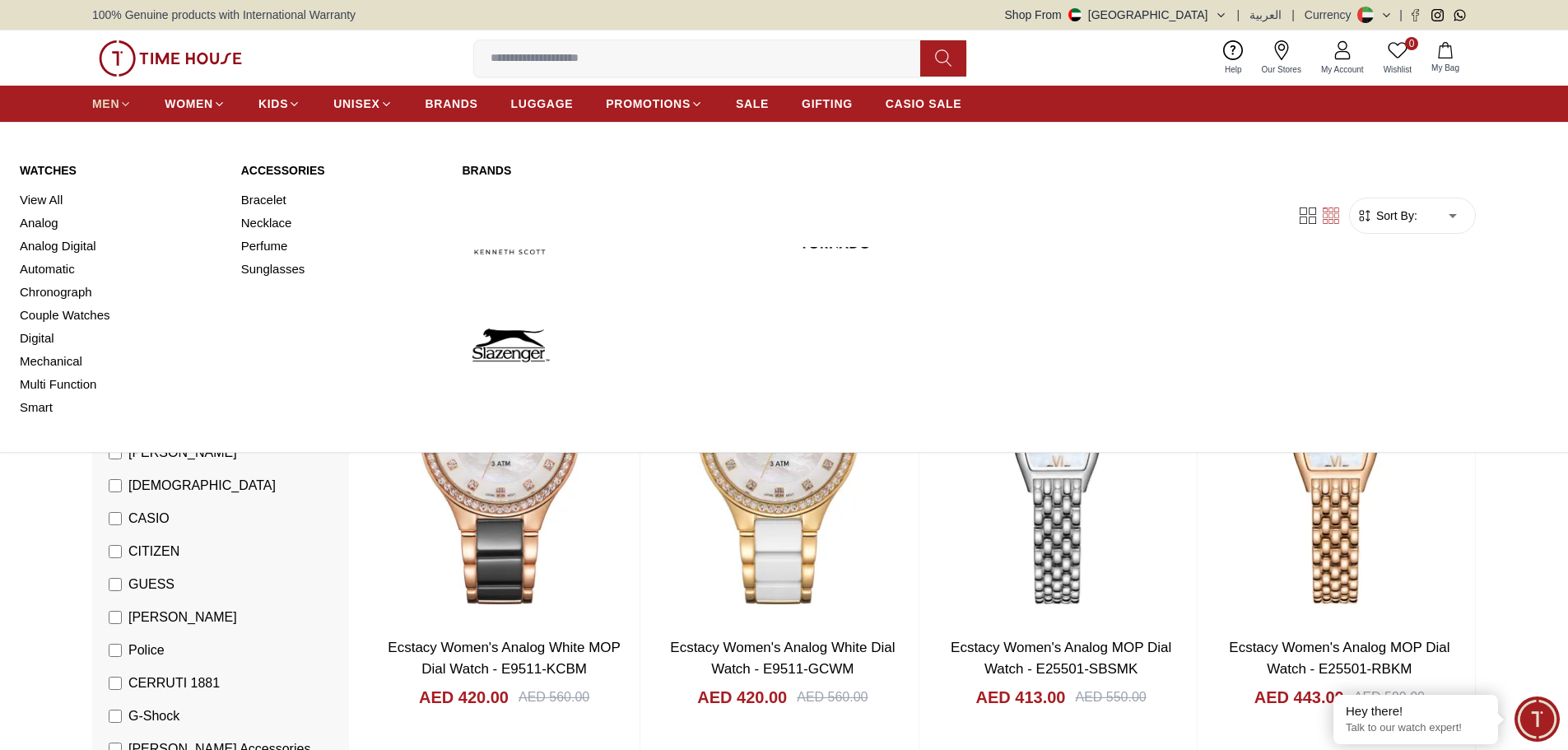
click at [110, 105] on span "MEN" at bounding box center [106, 103] width 27 height 16
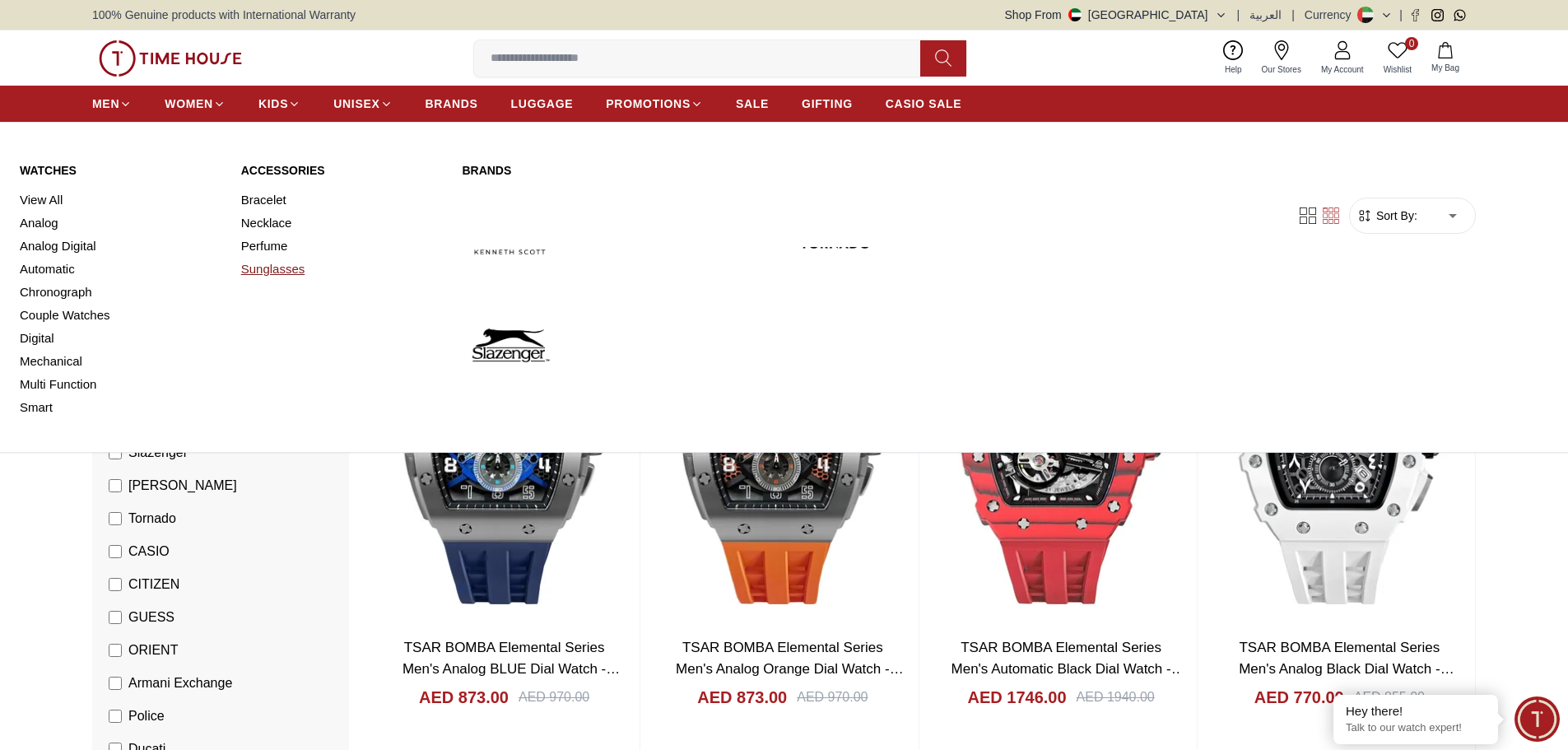
click at [277, 265] on link "Sunglasses" at bounding box center [342, 269] width 201 height 23
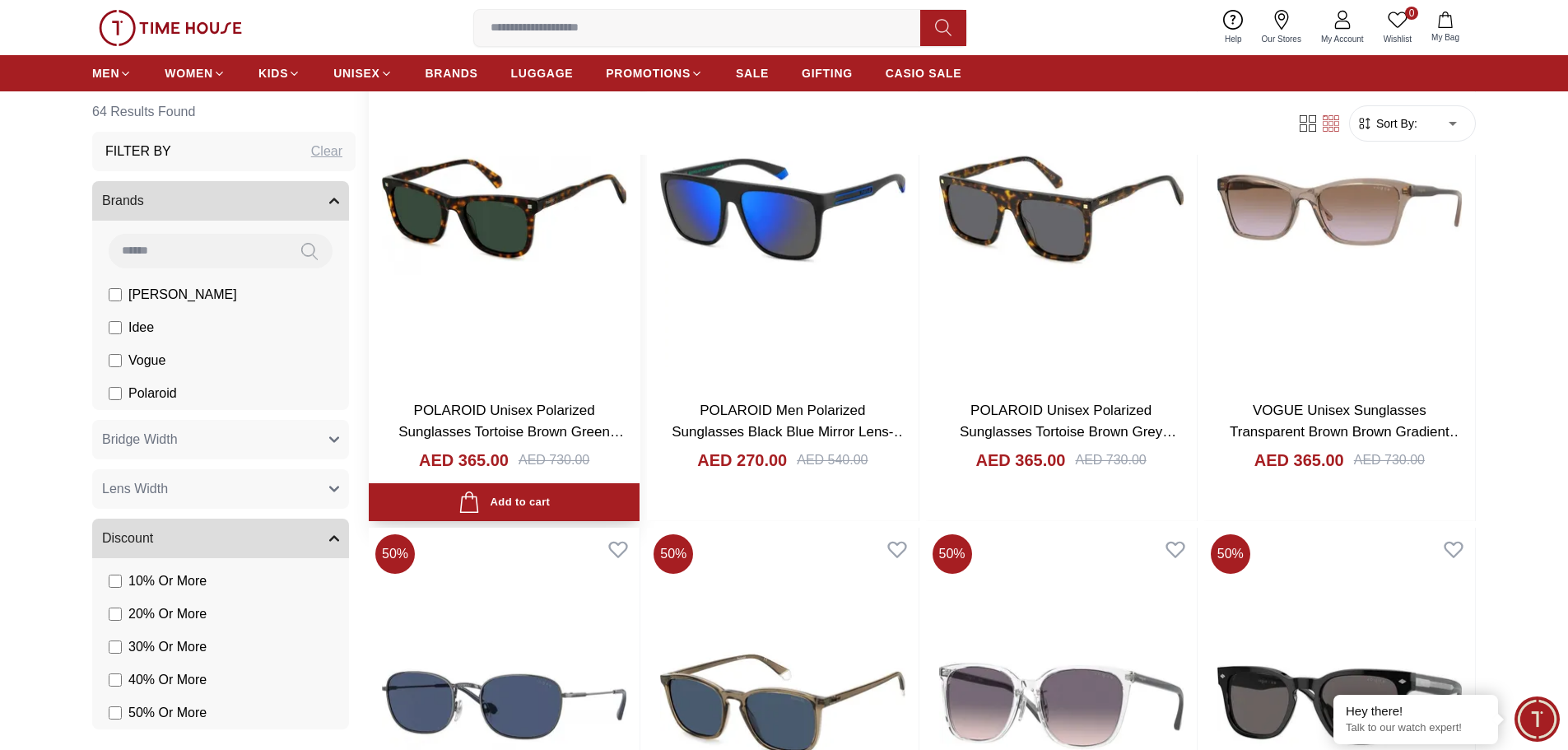
scroll to position [247, 0]
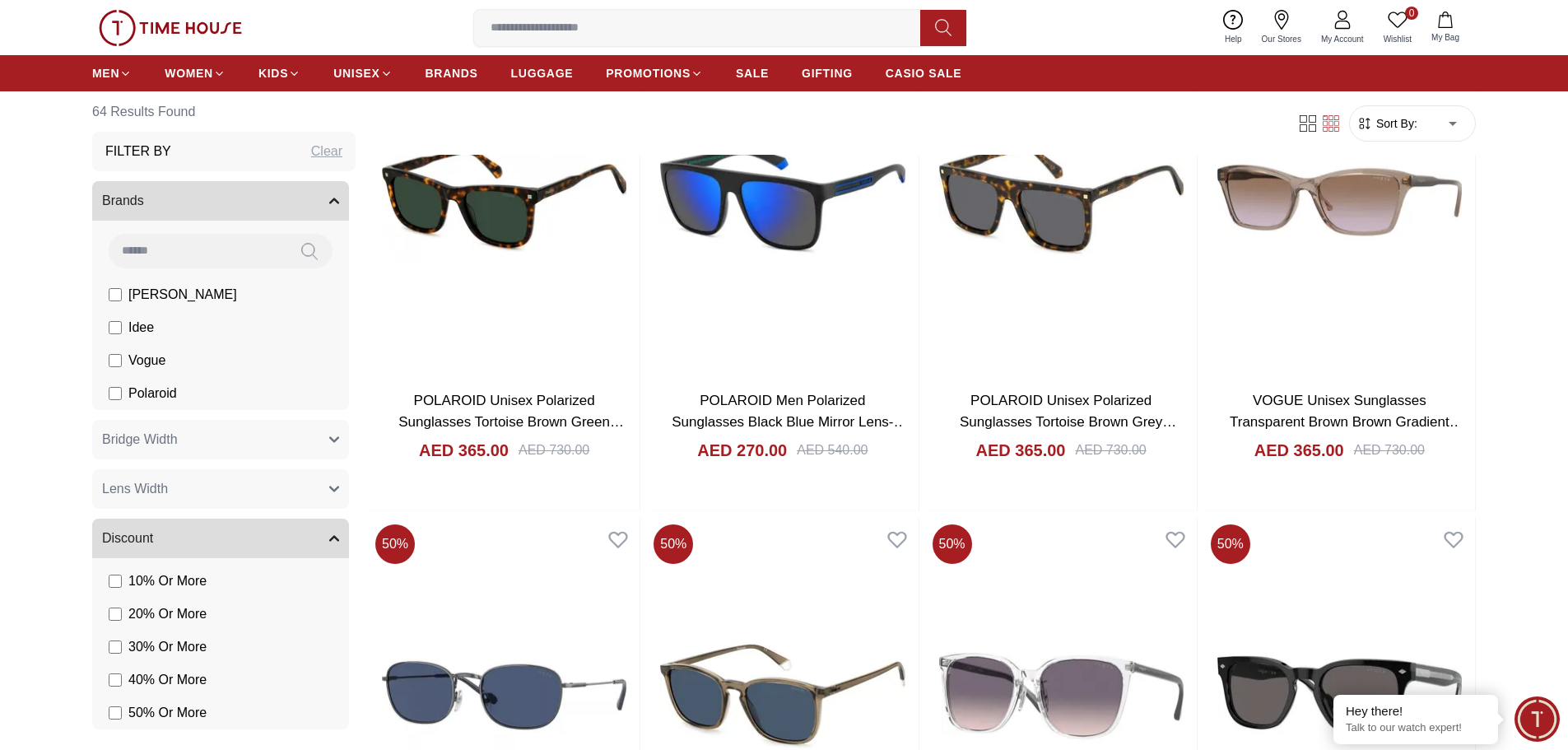
click at [159, 298] on span "[PERSON_NAME]" at bounding box center [182, 294] width 109 height 20
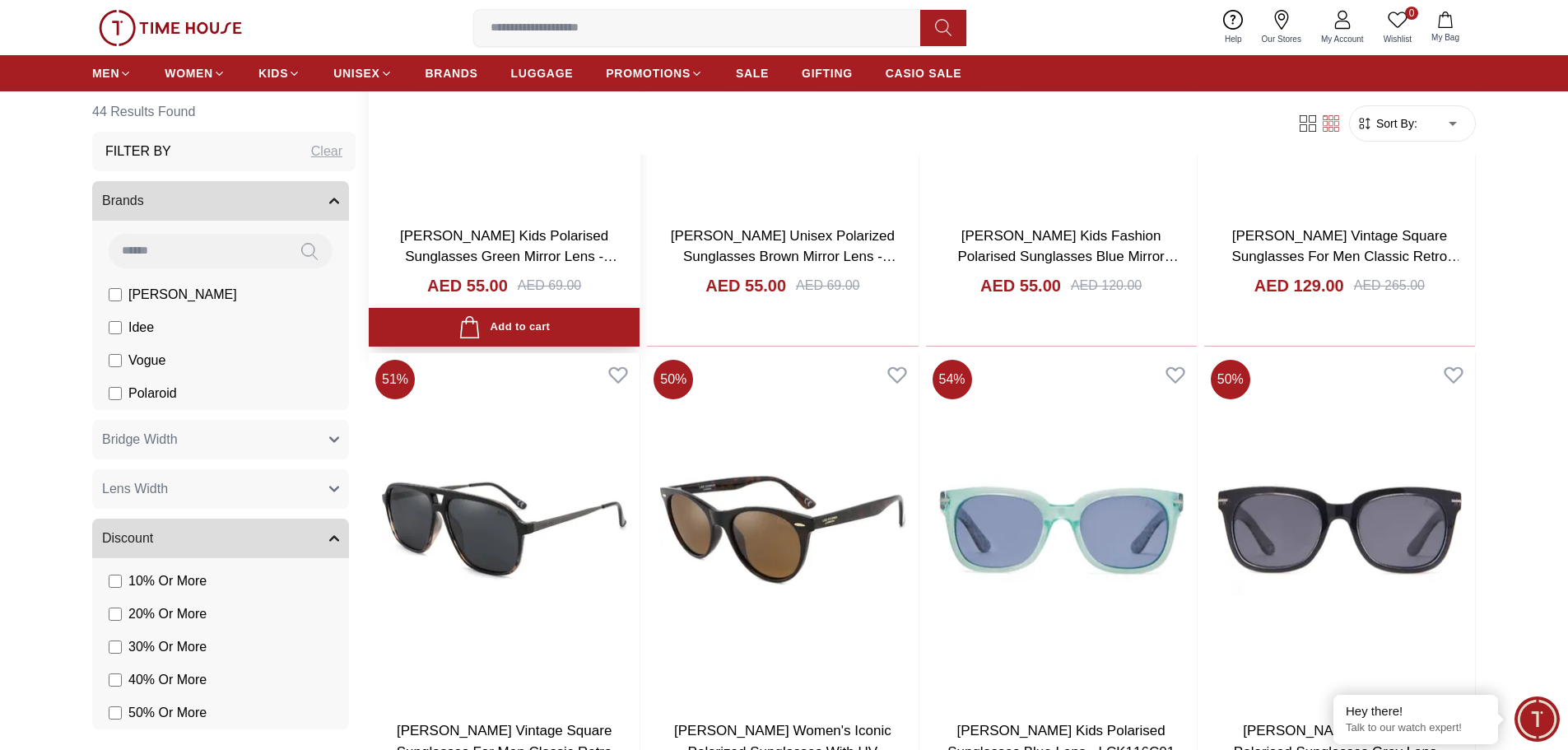
scroll to position [2141, 0]
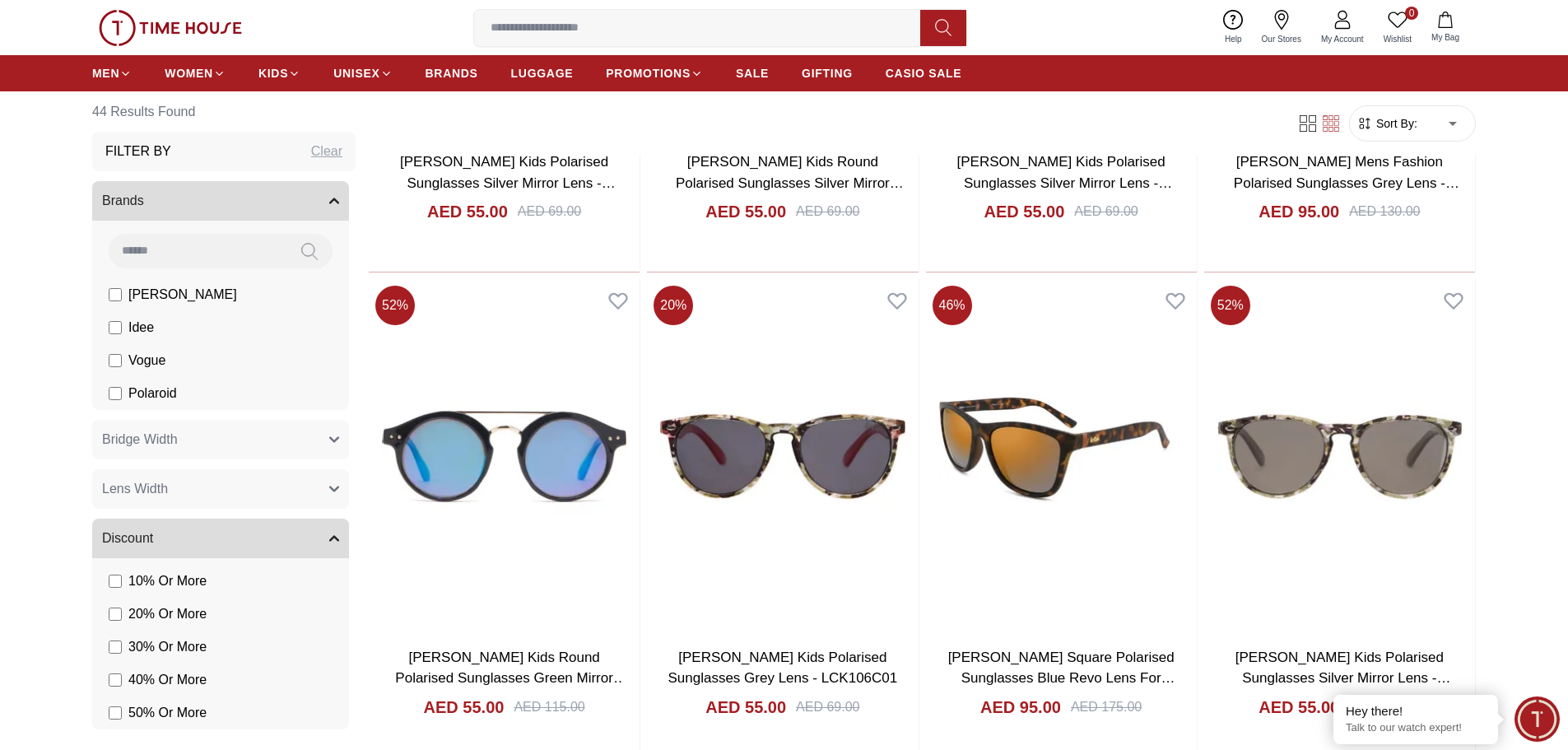
scroll to position [4446, 0]
